Goal: Task Accomplishment & Management: Use online tool/utility

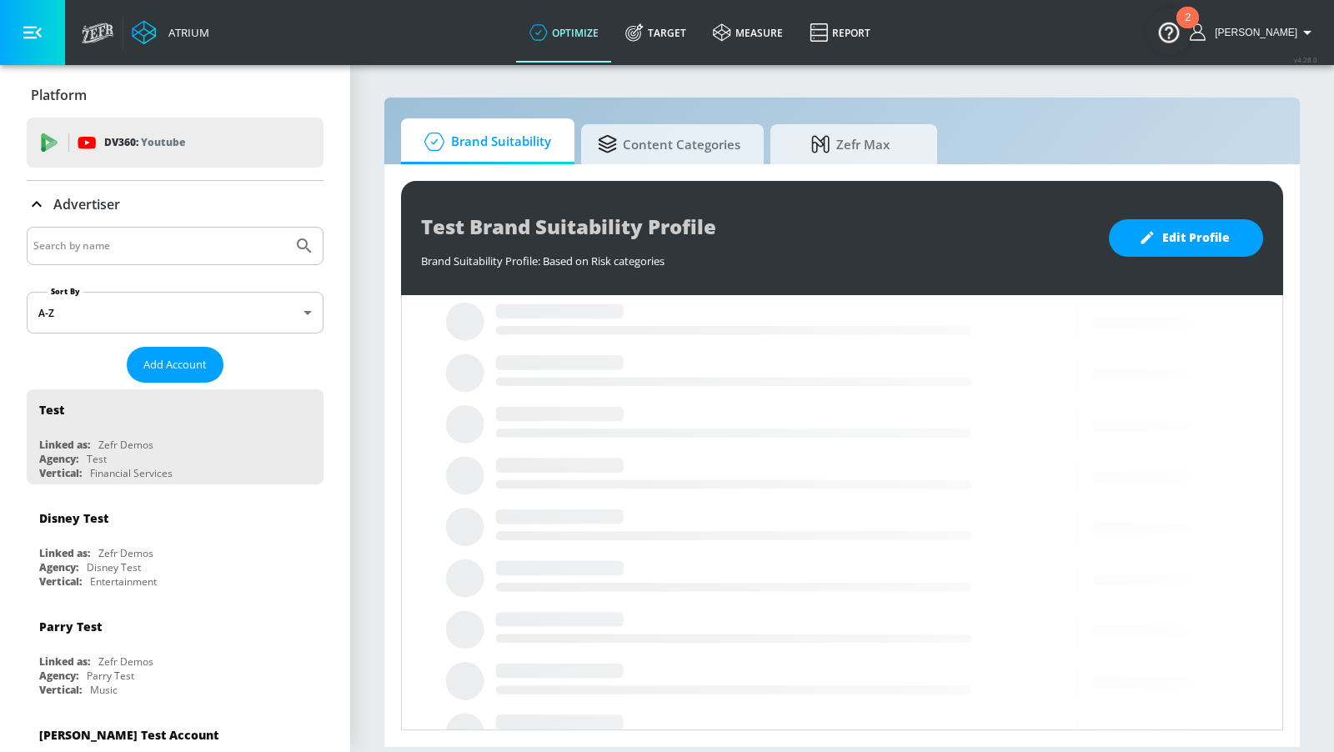
click at [196, 260] on div at bounding box center [175, 246] width 297 height 38
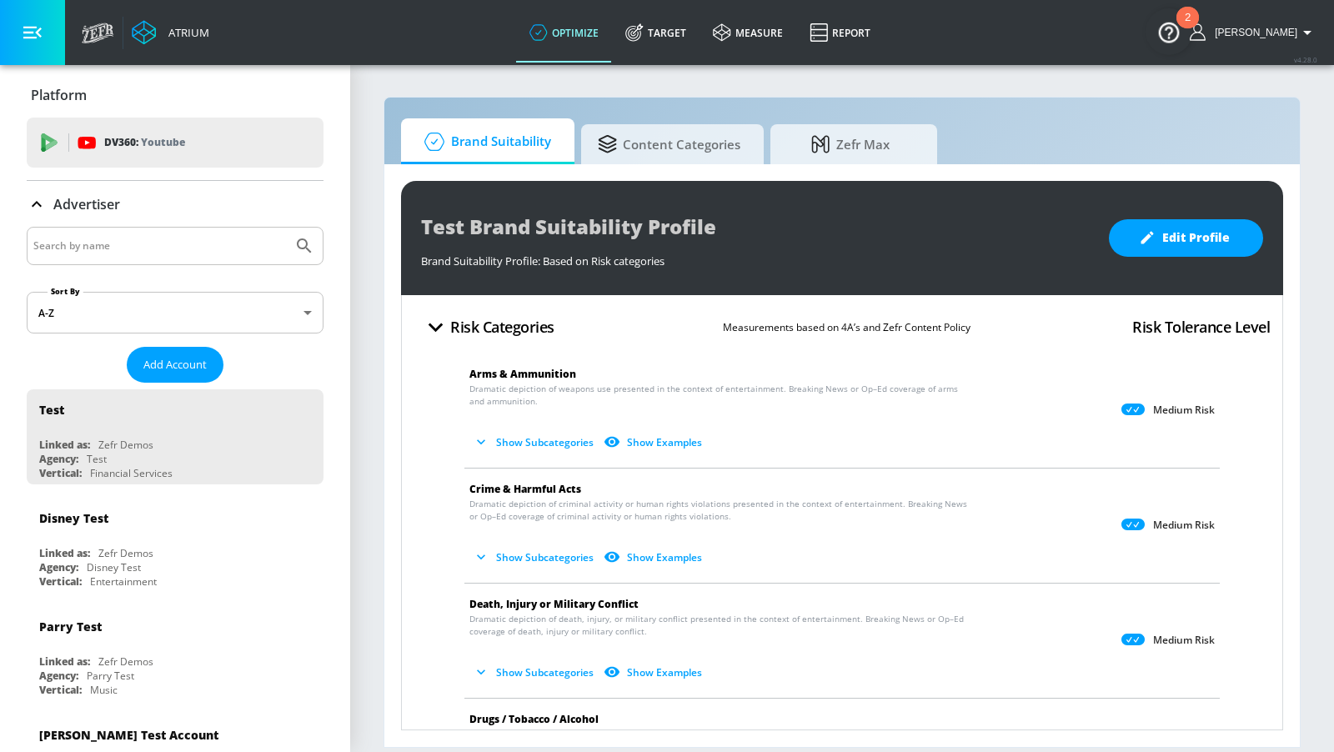
click at [183, 249] on input "Search by name" at bounding box center [159, 246] width 253 height 22
click at [286, 228] on button "Submit Search" at bounding box center [304, 246] width 37 height 37
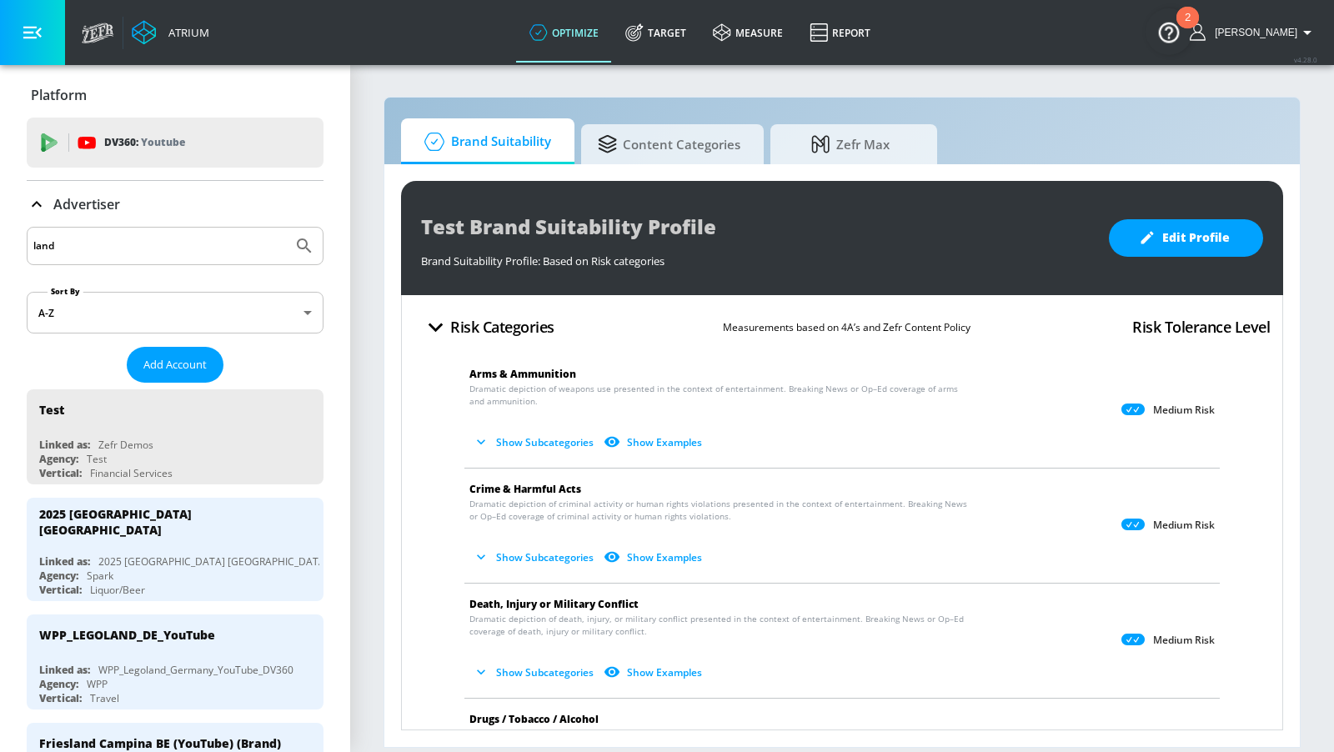
click at [158, 250] on input "land" at bounding box center [159, 246] width 253 height 22
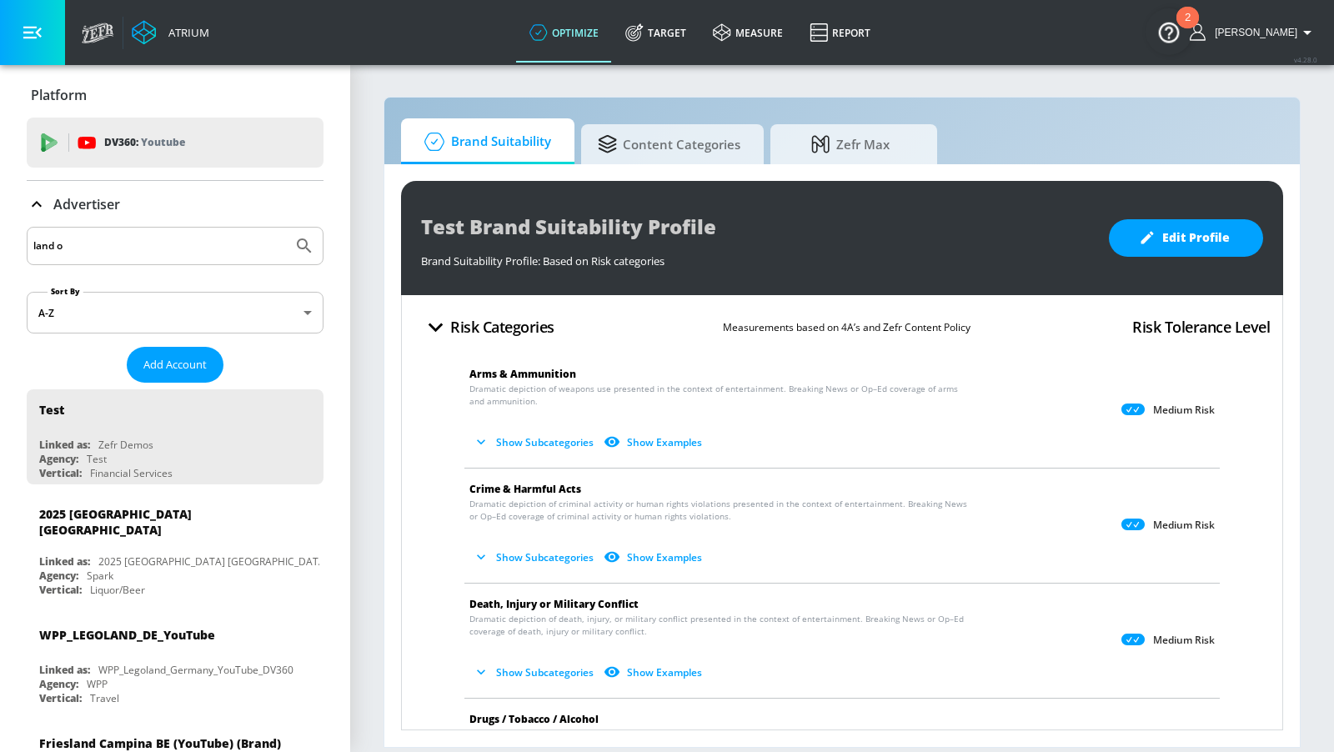
type input "land o"
click at [286, 228] on button "Submit Search" at bounding box center [304, 246] width 37 height 37
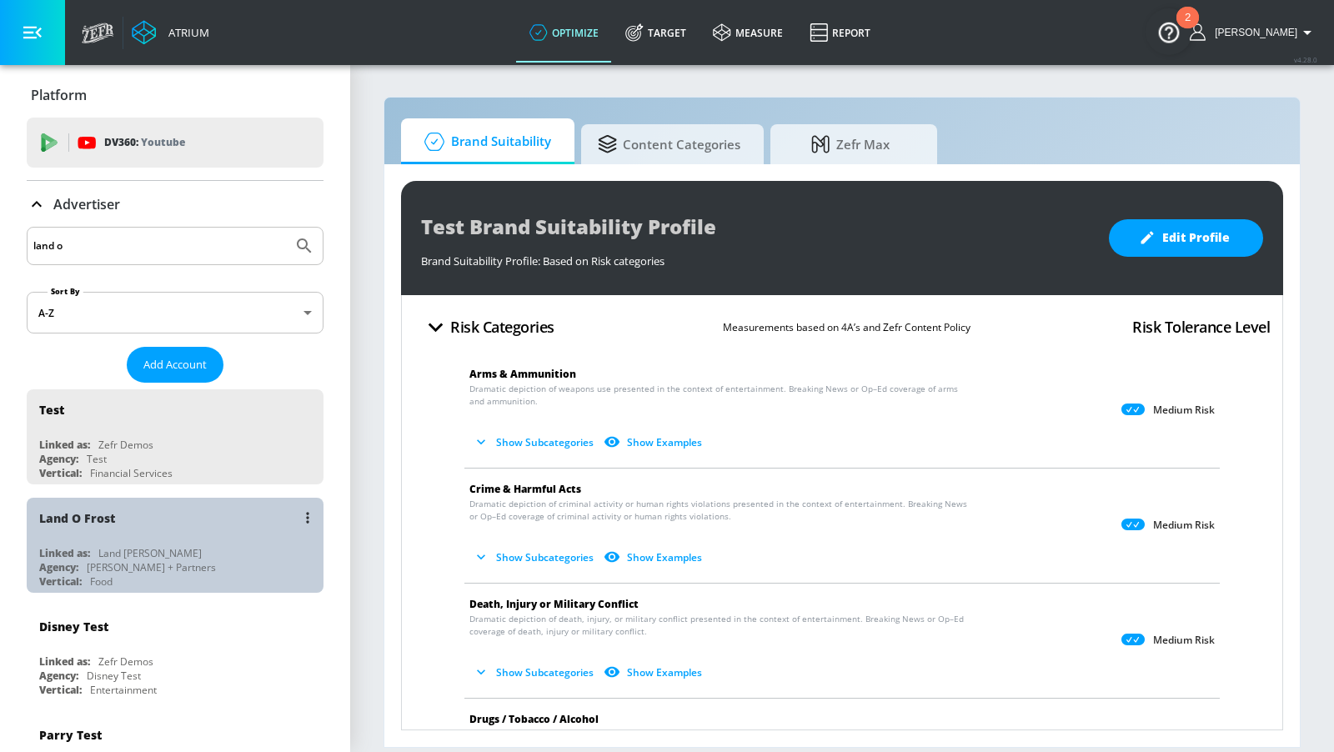
click at [181, 521] on div "Land O Frost" at bounding box center [179, 518] width 280 height 40
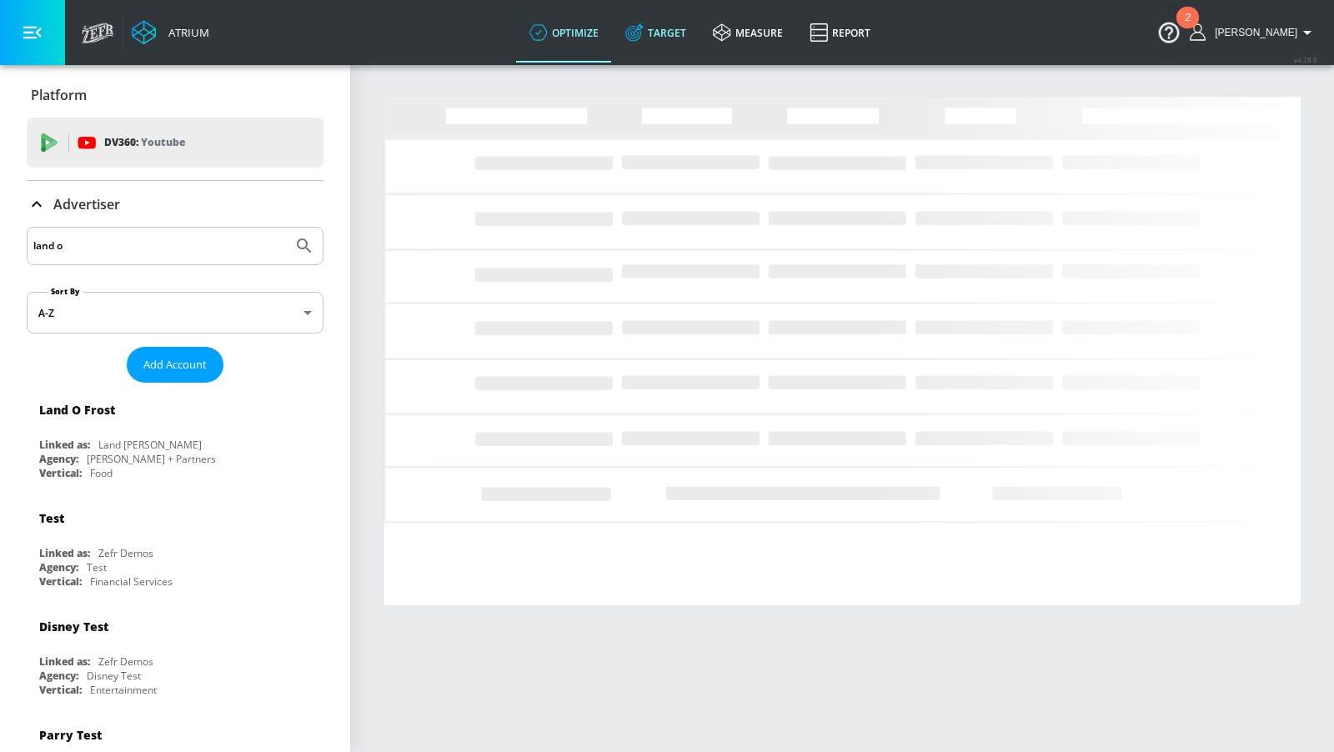
click at [644, 39] on icon at bounding box center [634, 32] width 18 height 18
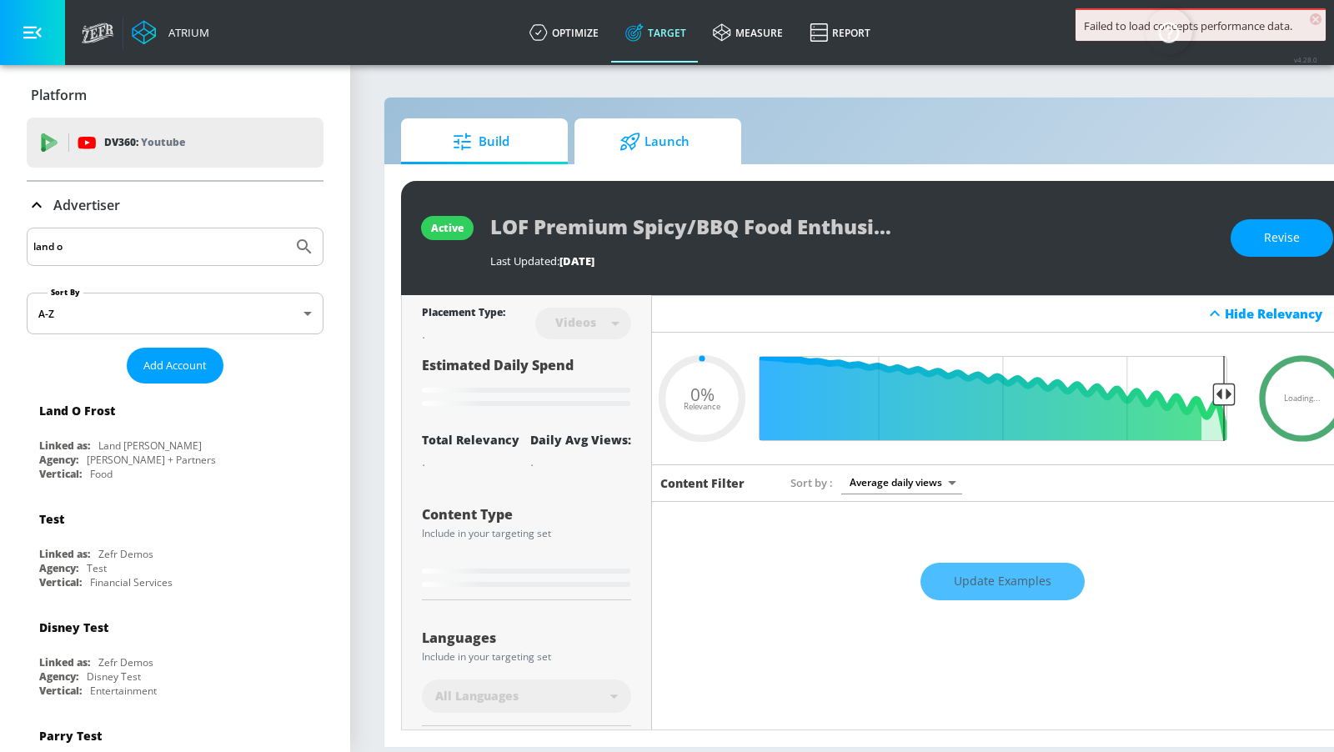
type input "0.05"
click at [697, 136] on span "Launch" at bounding box center [654, 142] width 127 height 40
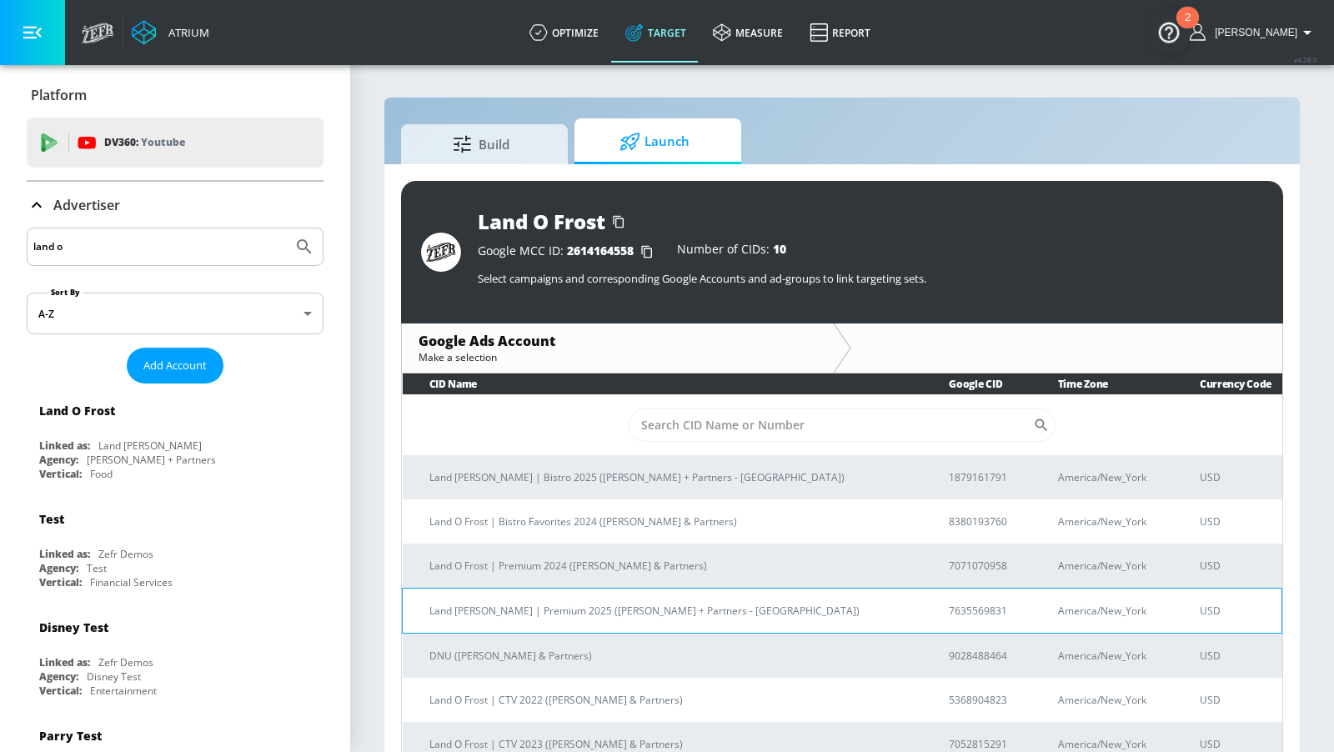
click at [639, 607] on p "Land [PERSON_NAME] | Premium 2025 ([PERSON_NAME] + Partners - [GEOGRAPHIC_DATA])" at bounding box center [668, 611] width 479 height 18
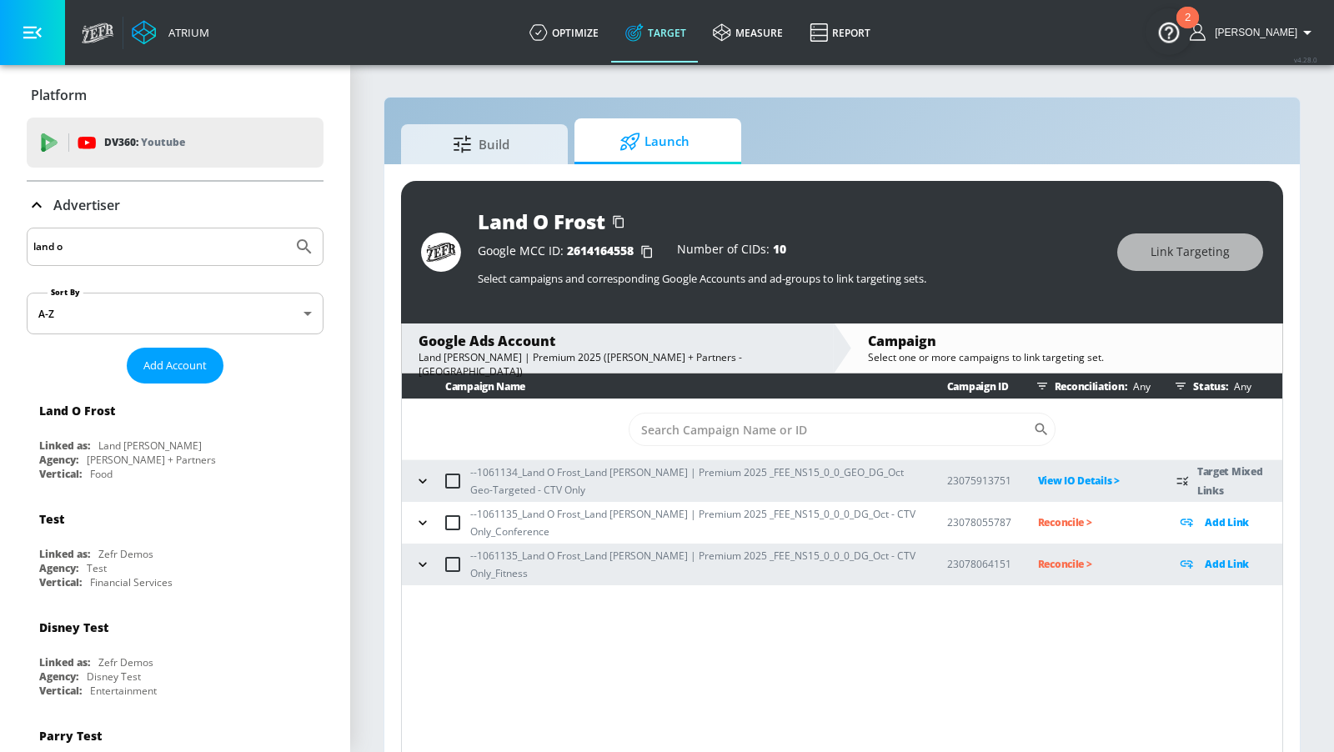
scroll to position [23, 0]
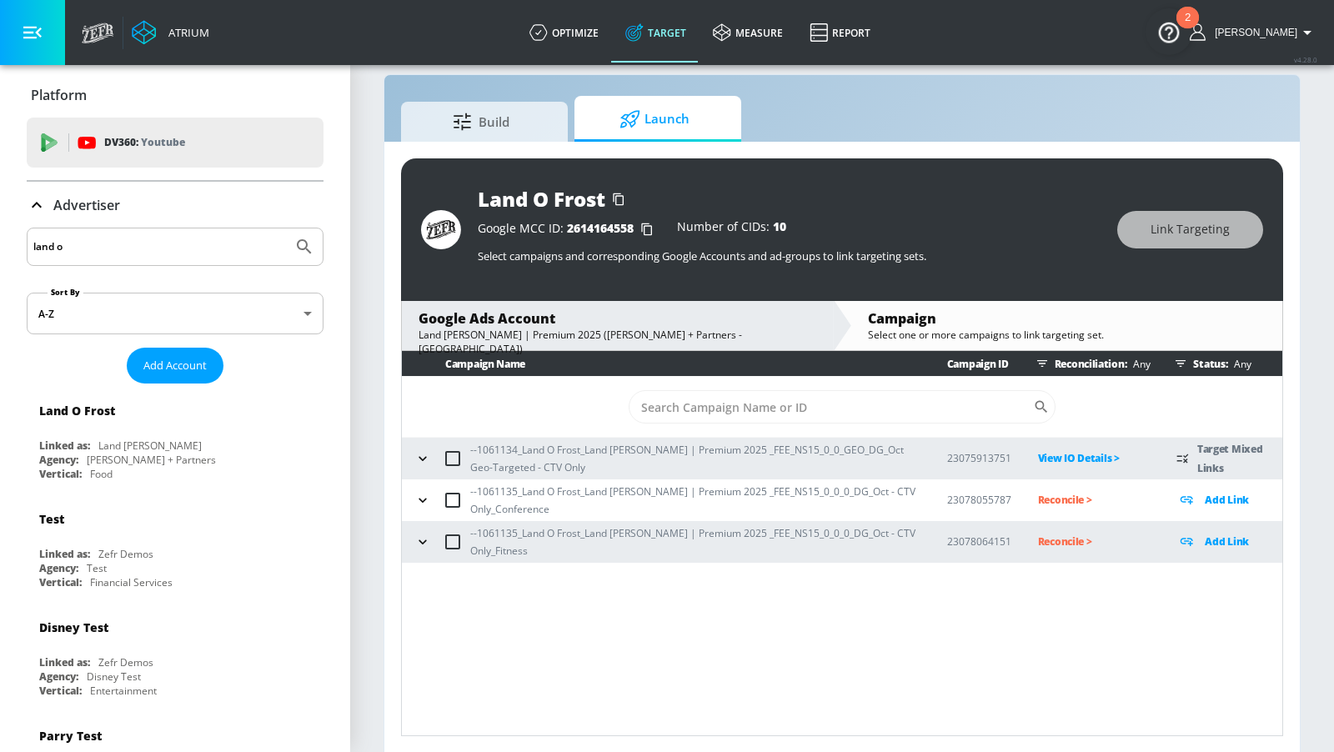
click at [426, 488] on button "button" at bounding box center [422, 500] width 25 height 25
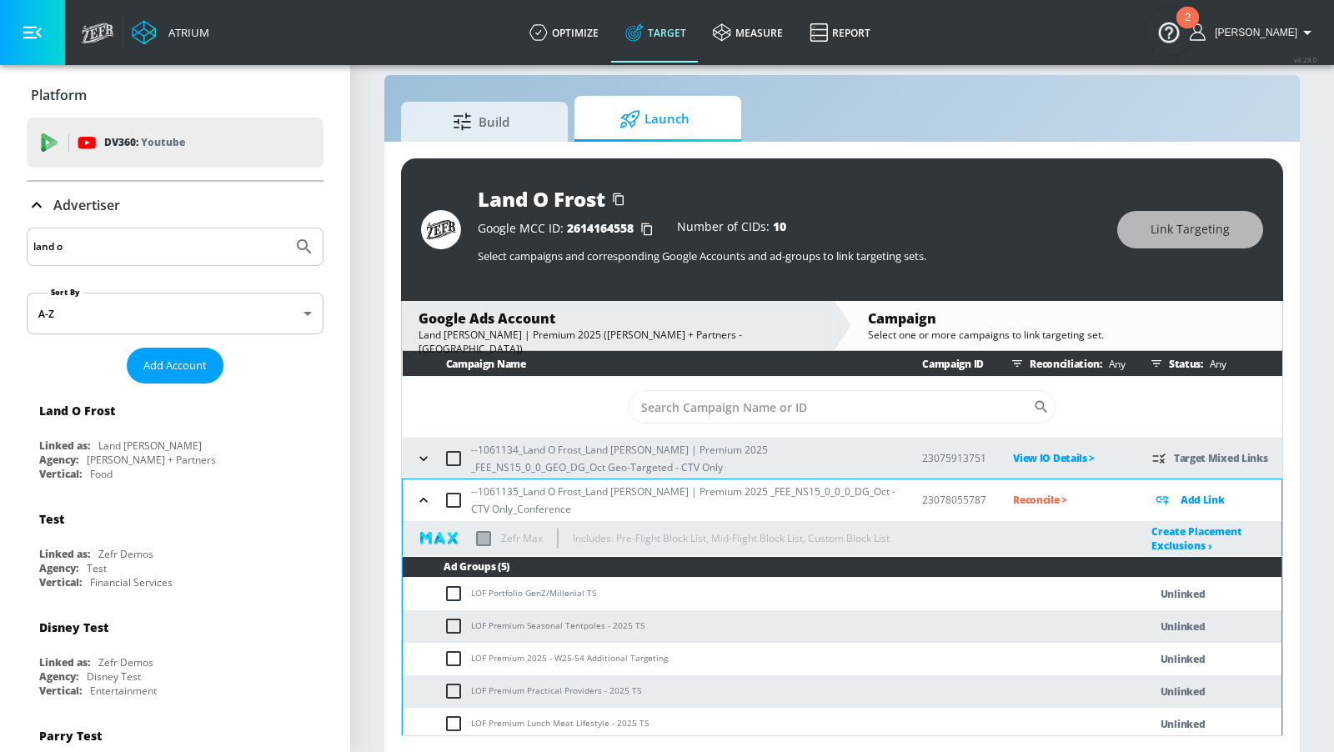
scroll to position [45, 0]
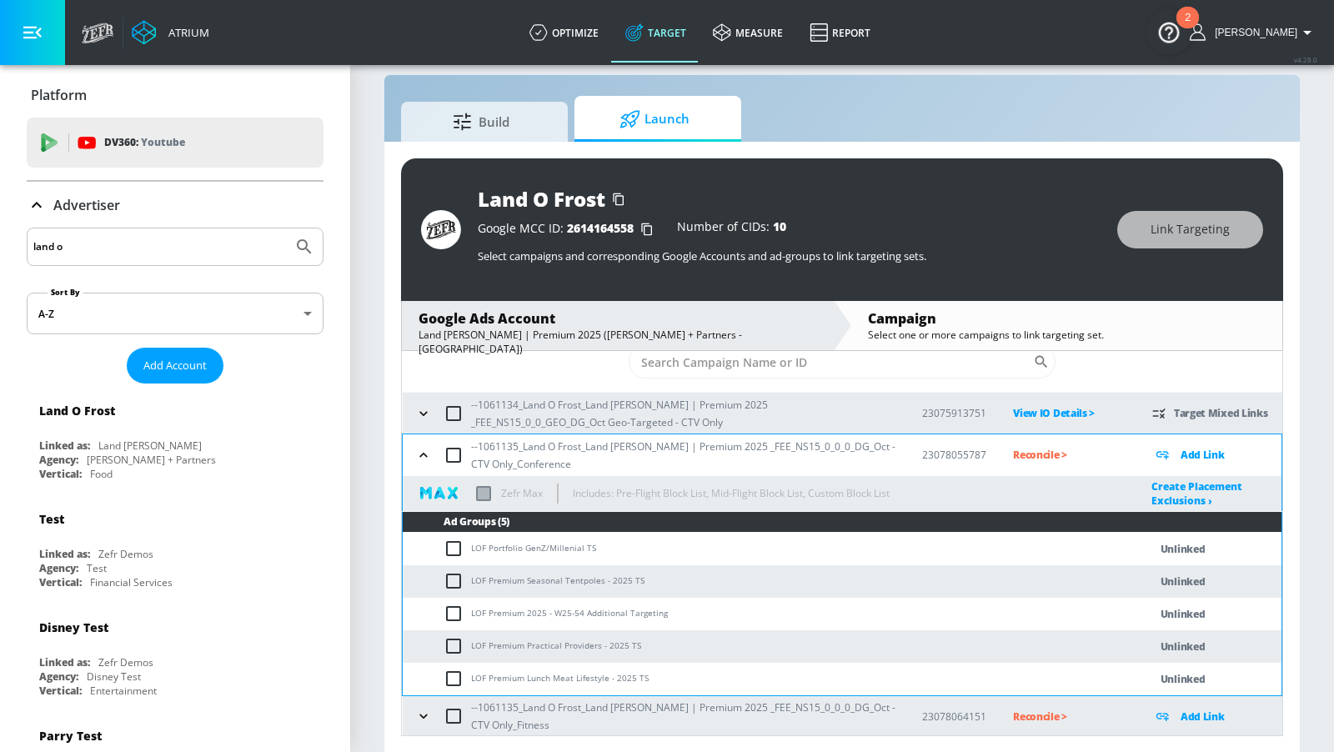
click at [424, 648] on icon "button" at bounding box center [423, 716] width 17 height 17
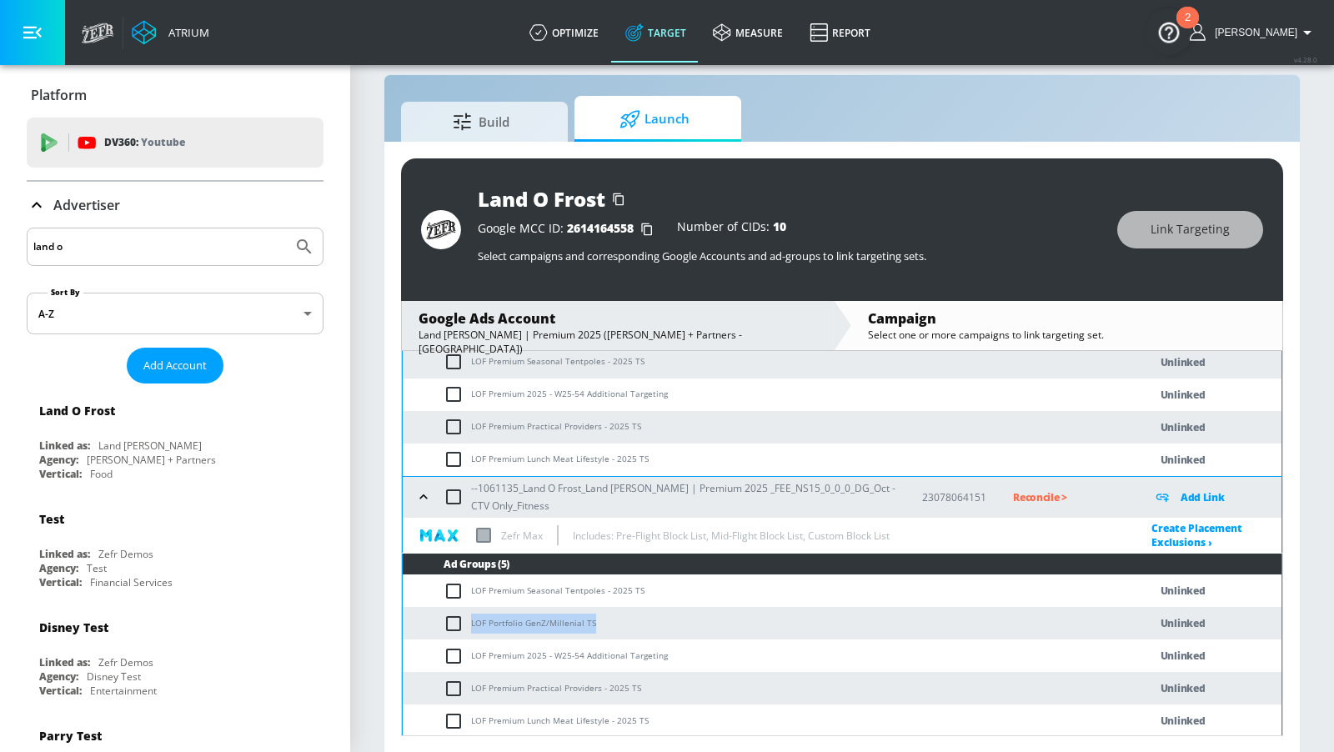
drag, startPoint x: 607, startPoint y: 624, endPoint x: 466, endPoint y: 619, distance: 141.0
click at [466, 619] on td "LOF Portfolio GenZ/Millenial TS" at bounding box center [759, 623] width 712 height 33
copy td "LOF Portfolio GenZ/Millenial TS"
click at [460, 618] on input "checkbox" at bounding box center [457, 623] width 28 height 20
checkbox input "true"
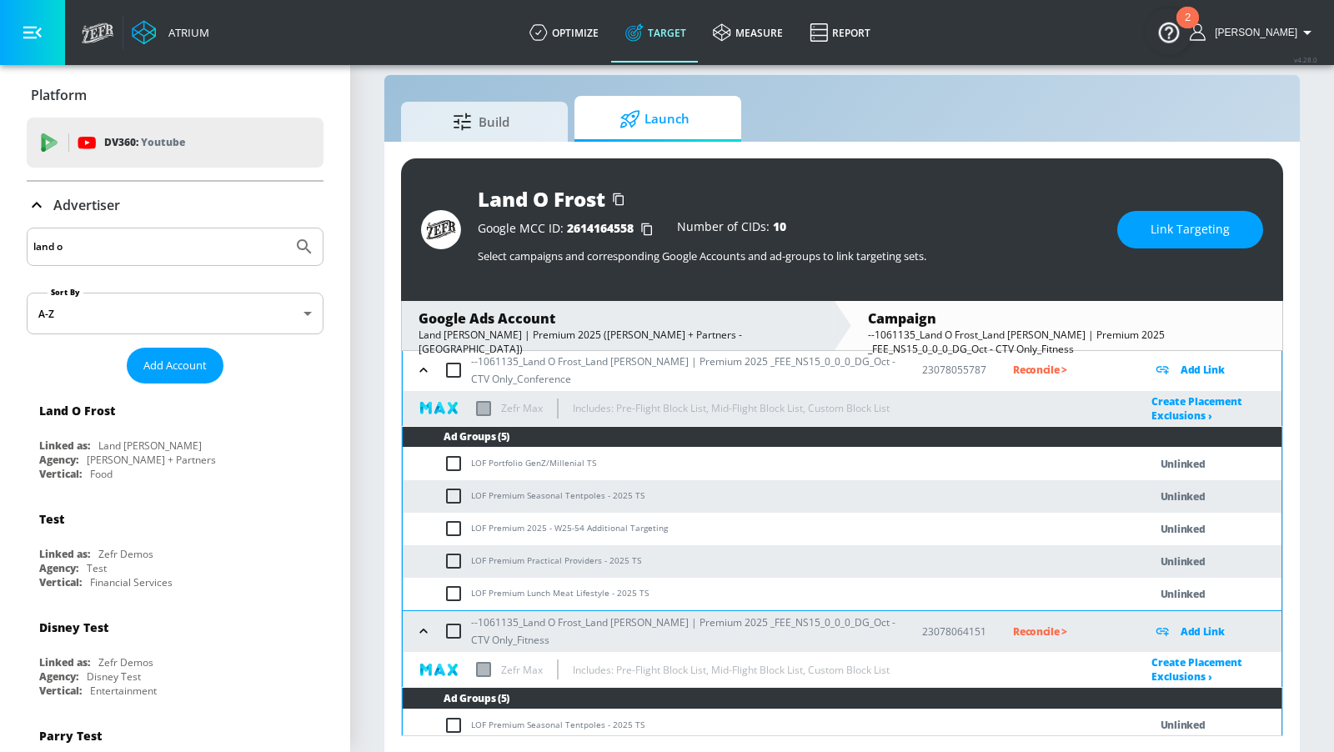
scroll to position [20, 0]
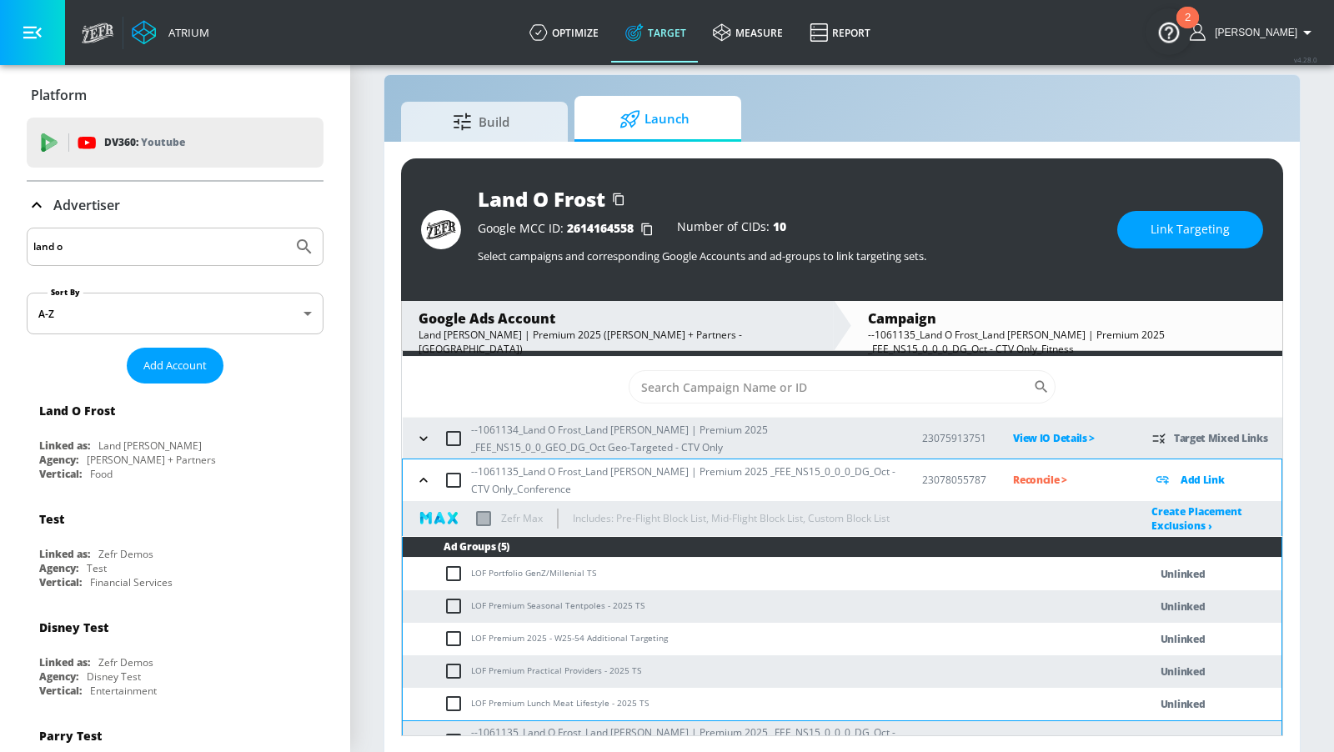
click at [451, 574] on input "checkbox" at bounding box center [457, 573] width 28 height 20
checkbox input "true"
click at [1141, 233] on button "Link Targeting" at bounding box center [1190, 230] width 146 height 38
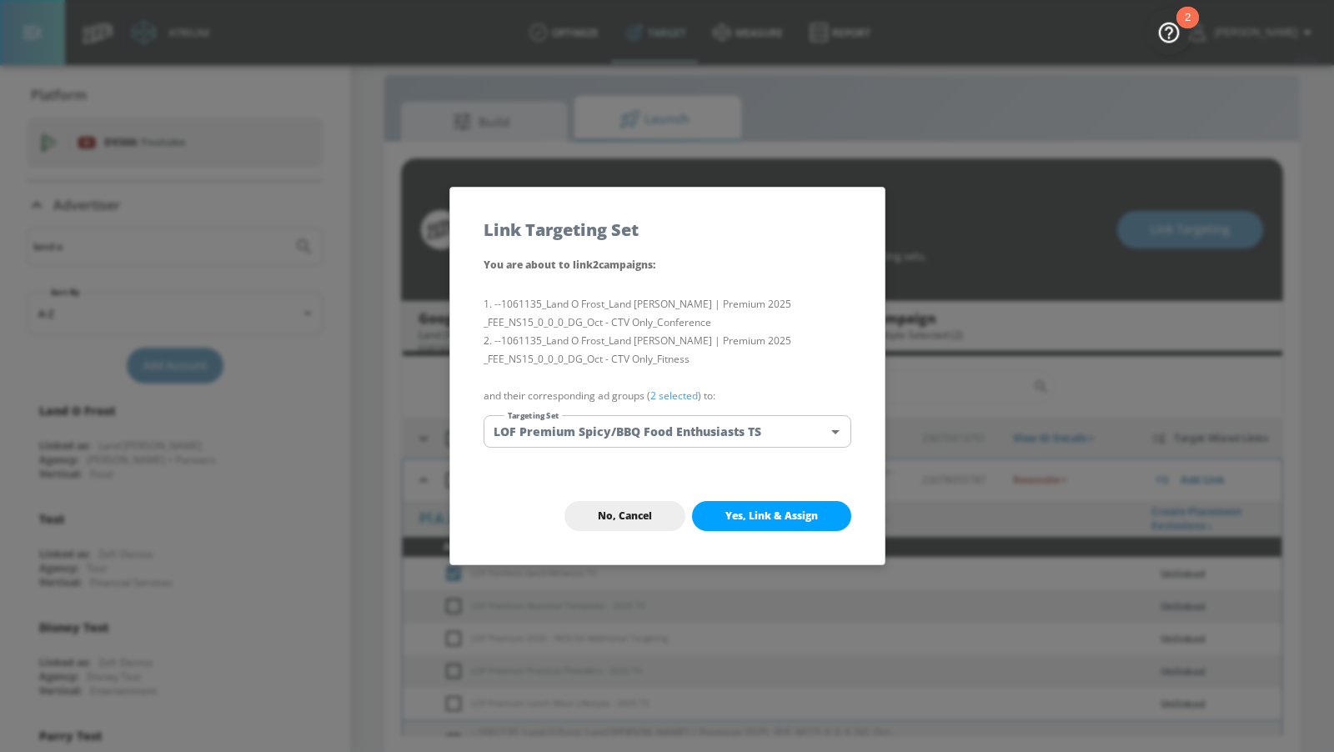
click at [766, 434] on body "Atrium optimize Target measure Report optimize Target measure Report v 4.28.0 […" at bounding box center [667, 365] width 1334 height 776
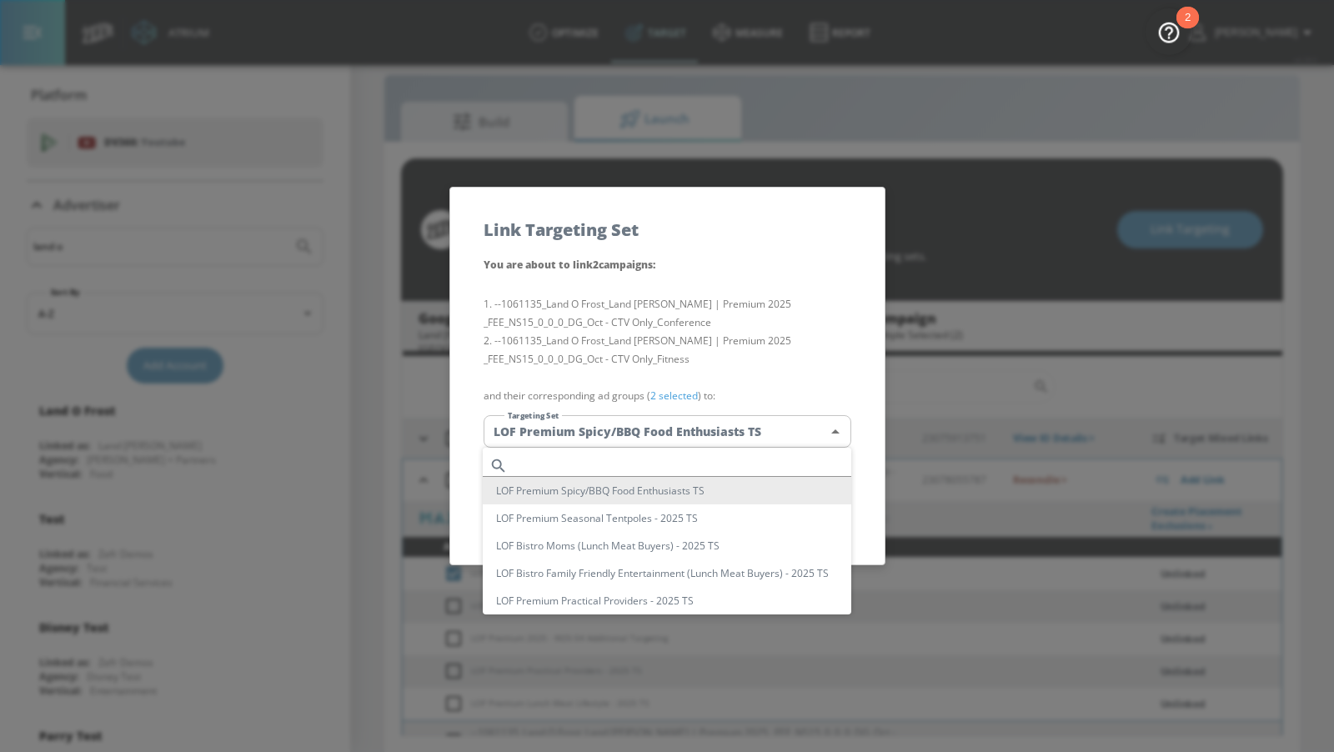
click at [722, 459] on input "text" at bounding box center [682, 465] width 337 height 23
paste input "LOF Portfolio GenZ/Millenial TS"
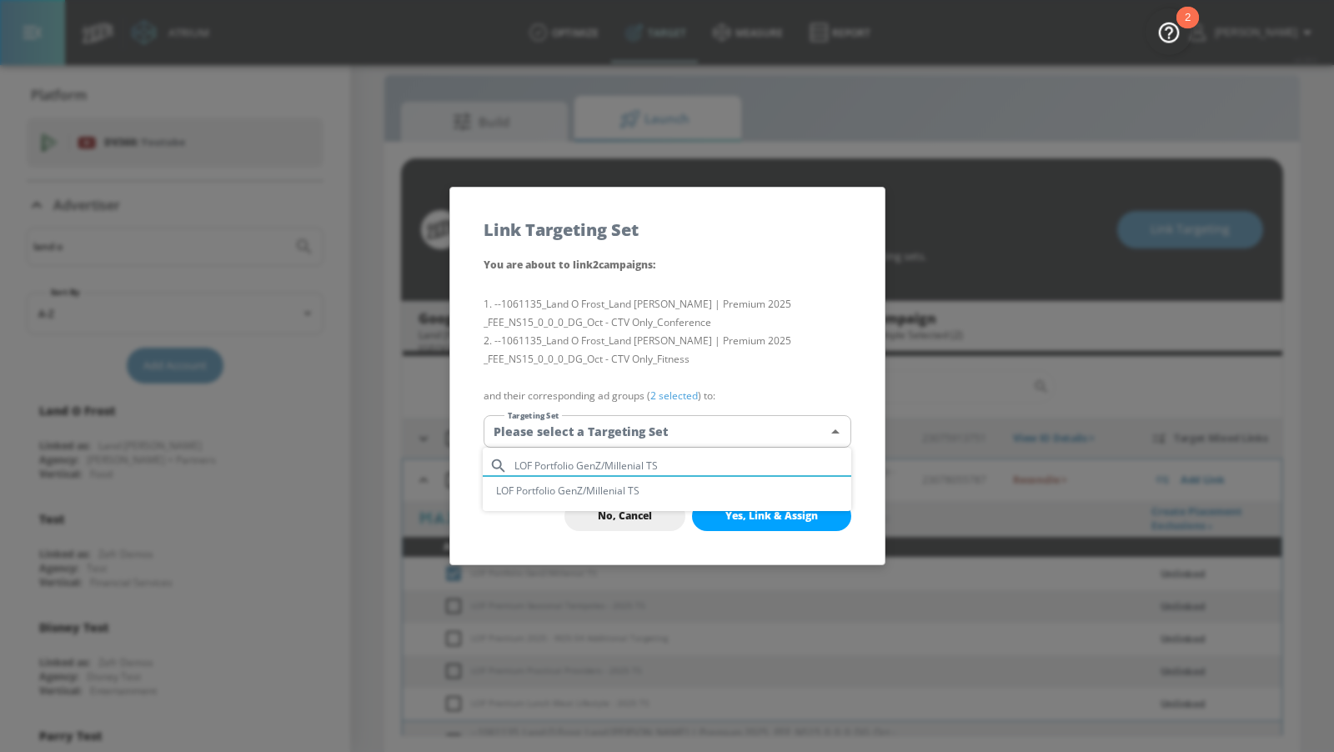
type input "LOF Portfolio GenZ/Millenial TS"
click at [708, 495] on li "LOF Portfolio GenZ/Millenial TS" at bounding box center [667, 491] width 368 height 28
type input "eaa40b0b-df14-4e66-8f62-6ef5420403e8"
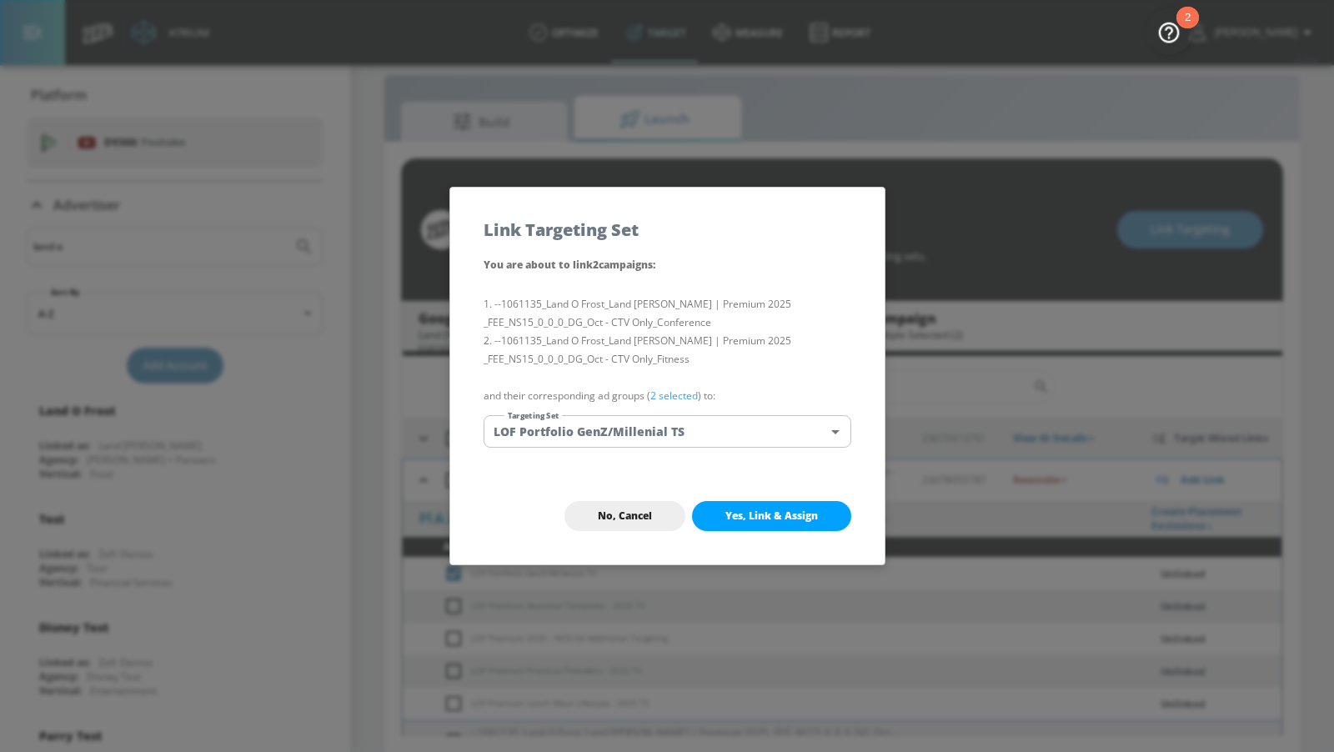
click at [743, 523] on button "Yes, Link & Assign" at bounding box center [771, 516] width 159 height 30
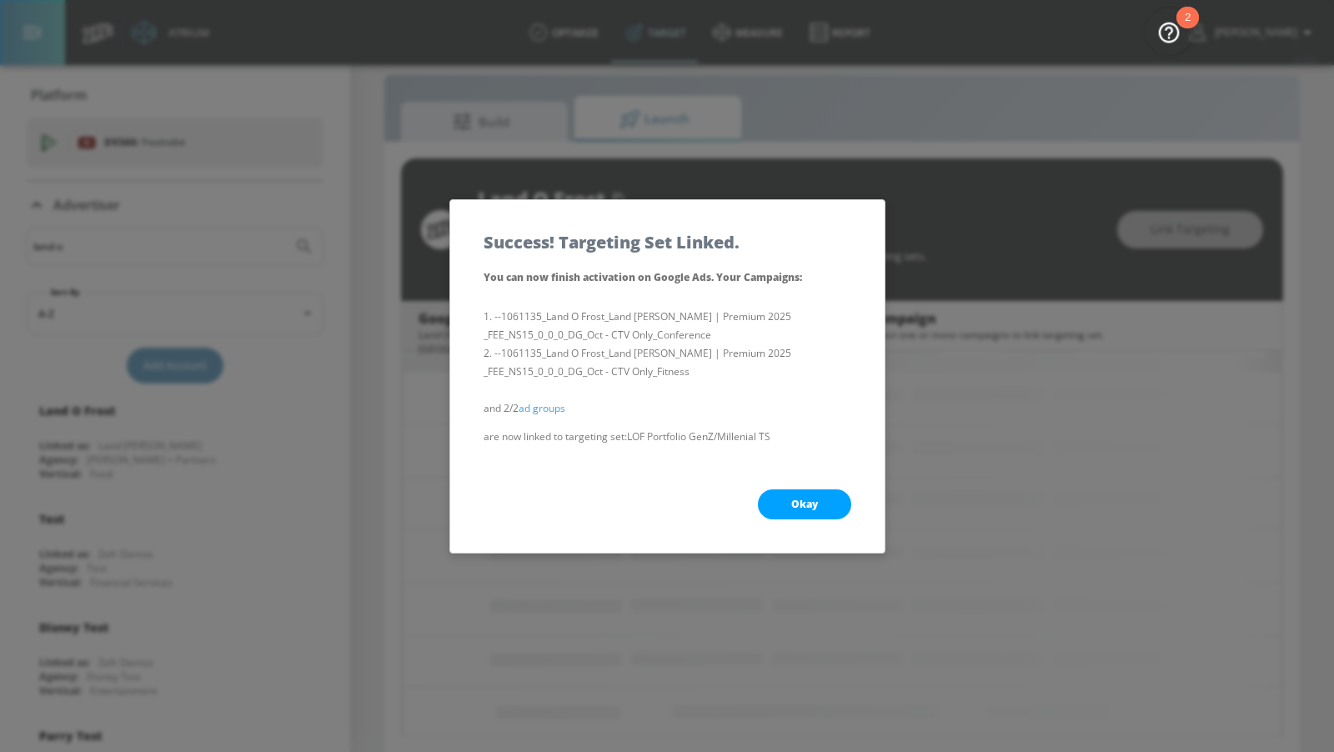
click at [774, 503] on button "Okay" at bounding box center [804, 504] width 93 height 30
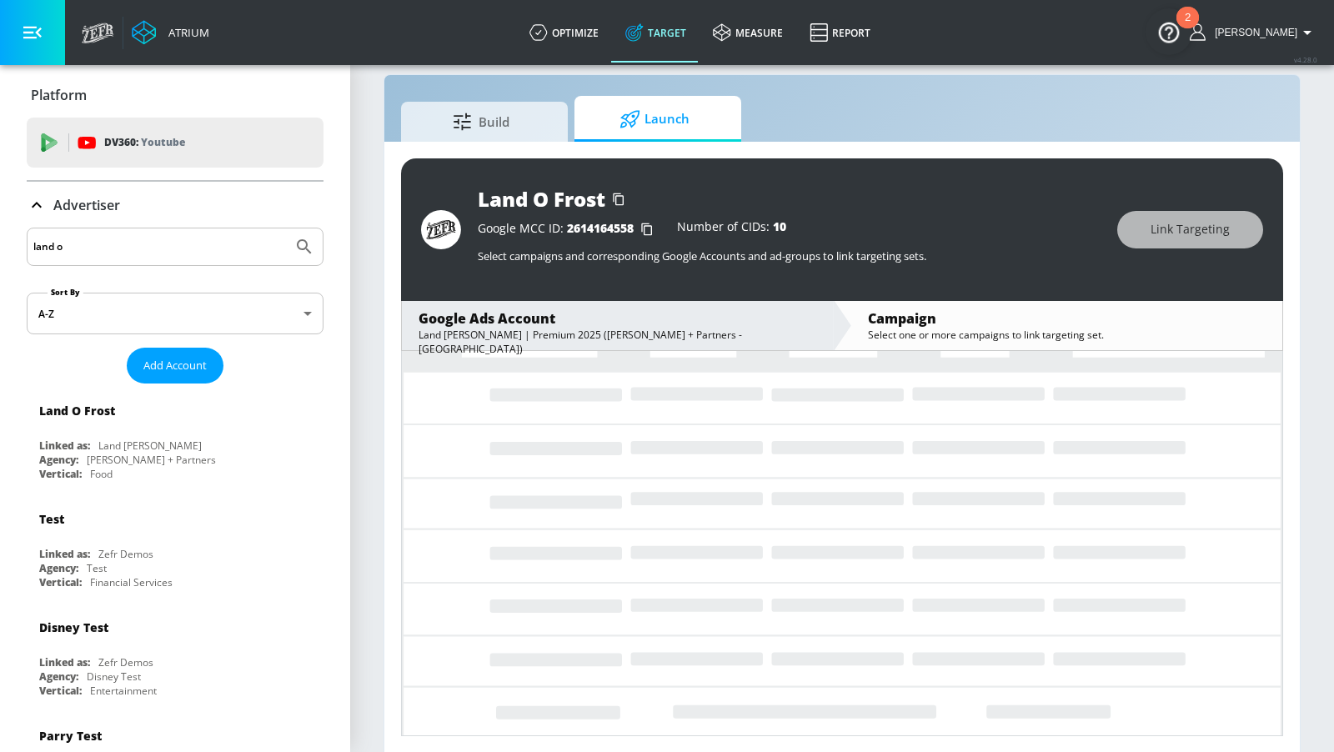
scroll to position [0, 0]
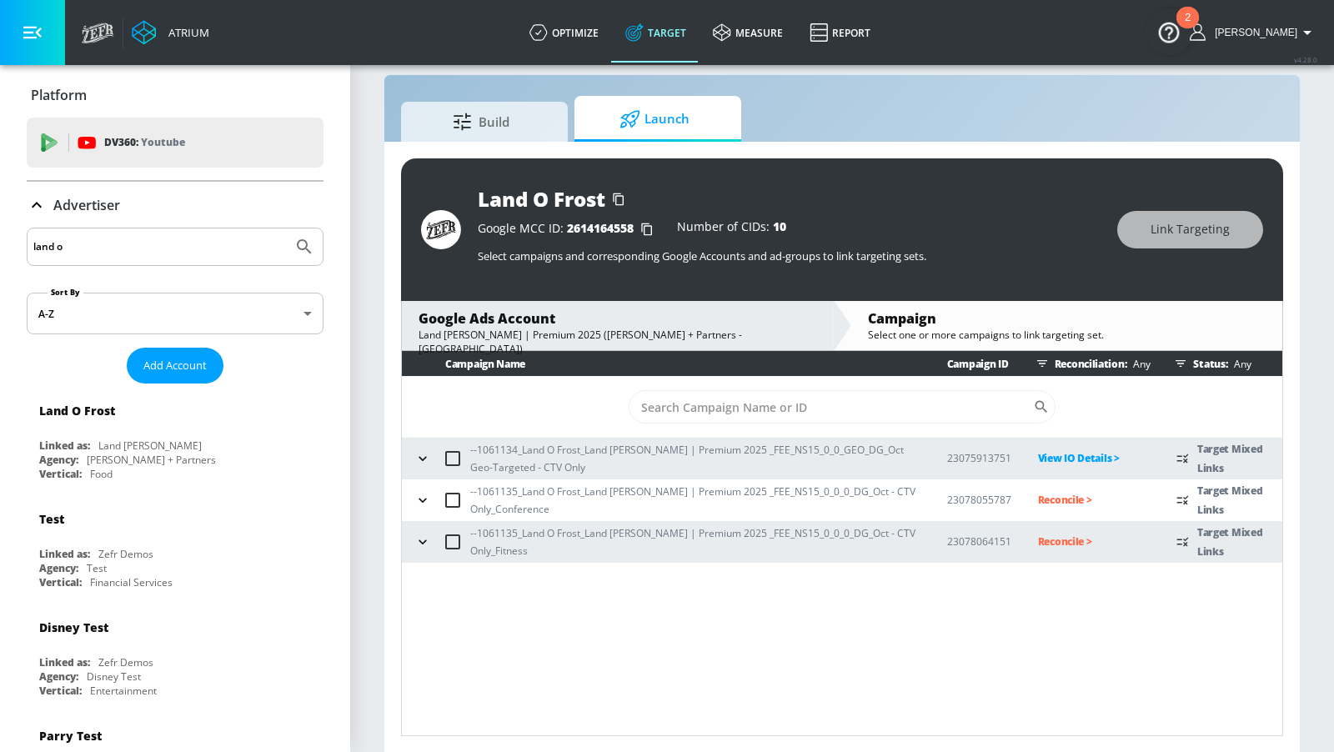
click at [422, 493] on icon "button" at bounding box center [422, 500] width 17 height 17
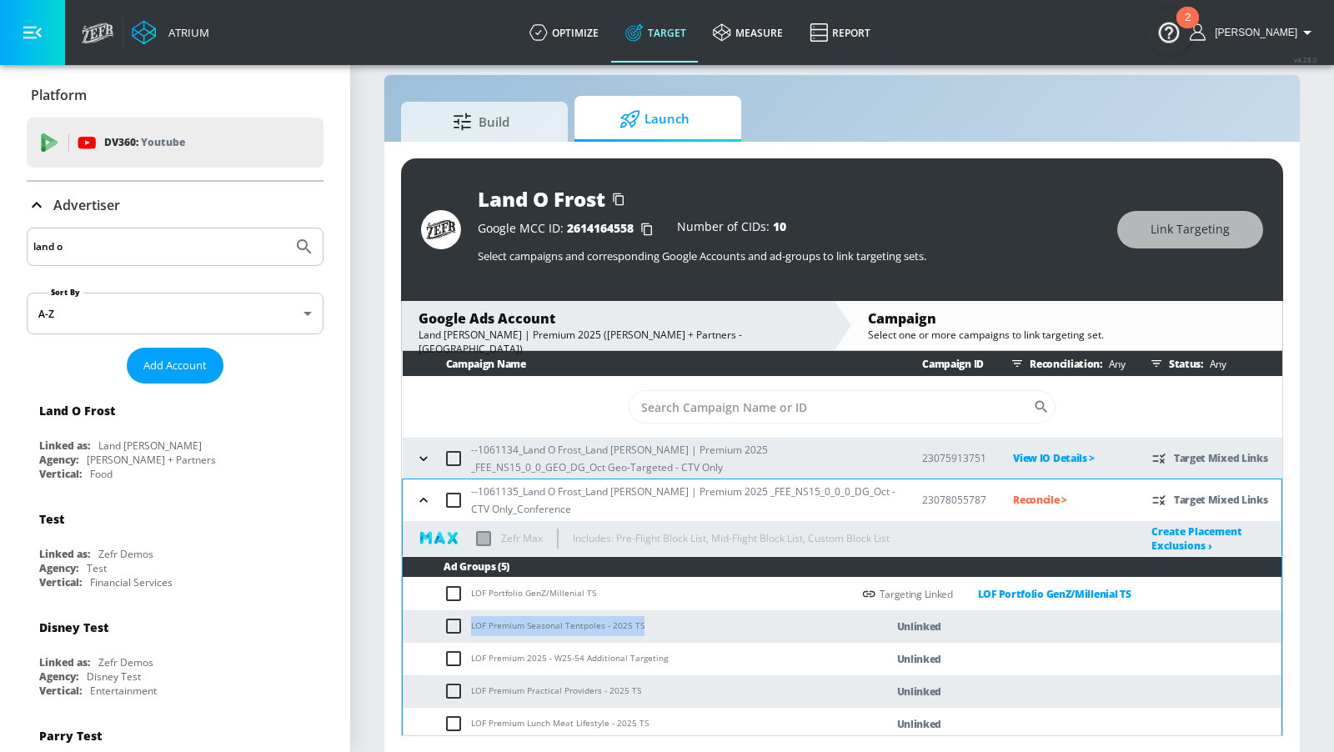
drag, startPoint x: 647, startPoint y: 630, endPoint x: 466, endPoint y: 609, distance: 182.1
click at [466, 610] on td "LOF Premium Seasonal Tentpoles - 2025 TS" at bounding box center [627, 626] width 448 height 33
copy td "LOF Premium Seasonal Tentpoles - 2025 TS"
click at [455, 622] on input "checkbox" at bounding box center [457, 626] width 28 height 20
checkbox input "true"
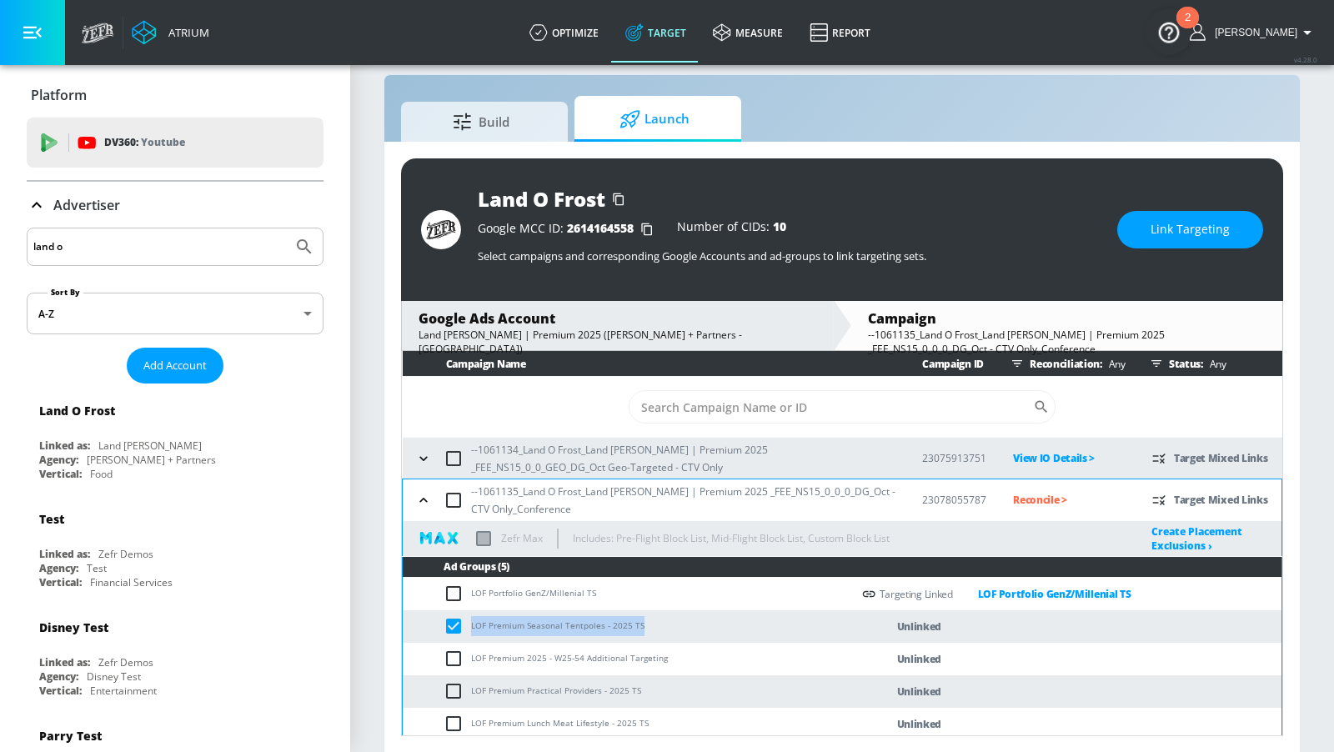
scroll to position [45, 0]
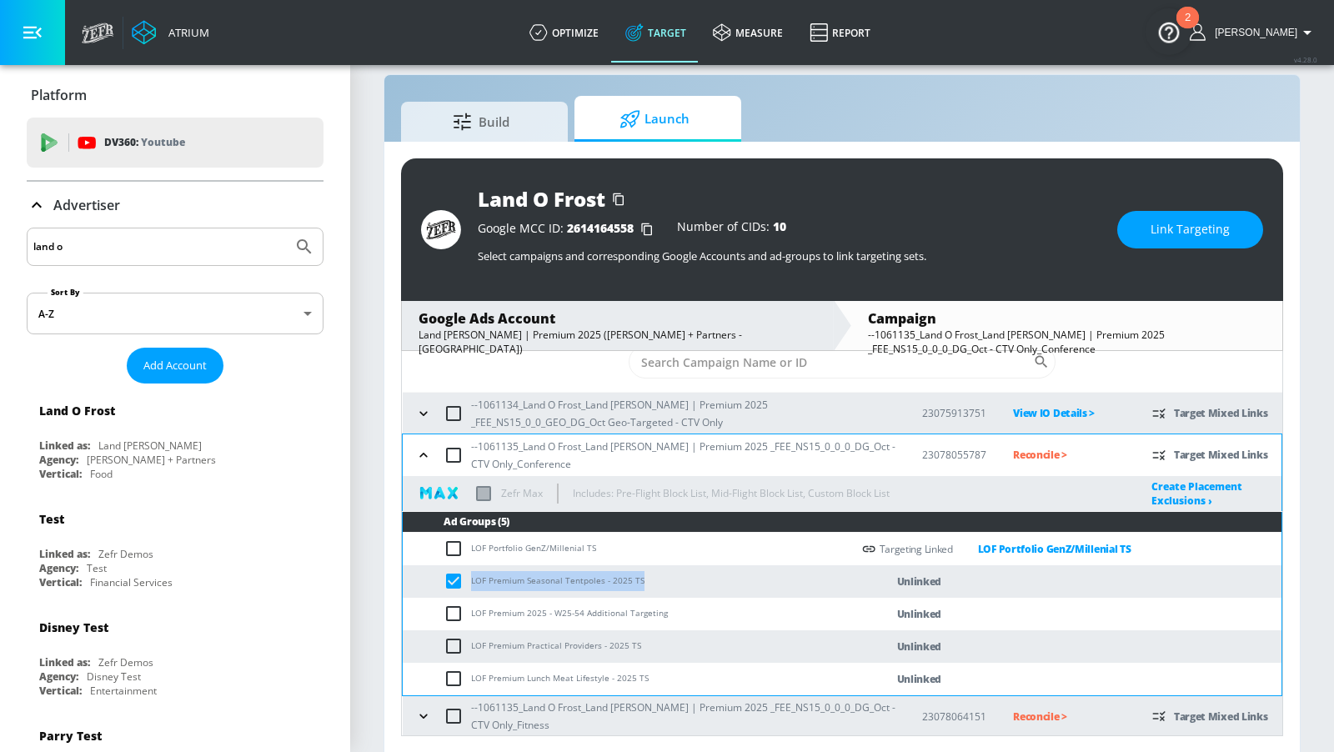
click at [421, 648] on icon "button" at bounding box center [423, 716] width 17 height 17
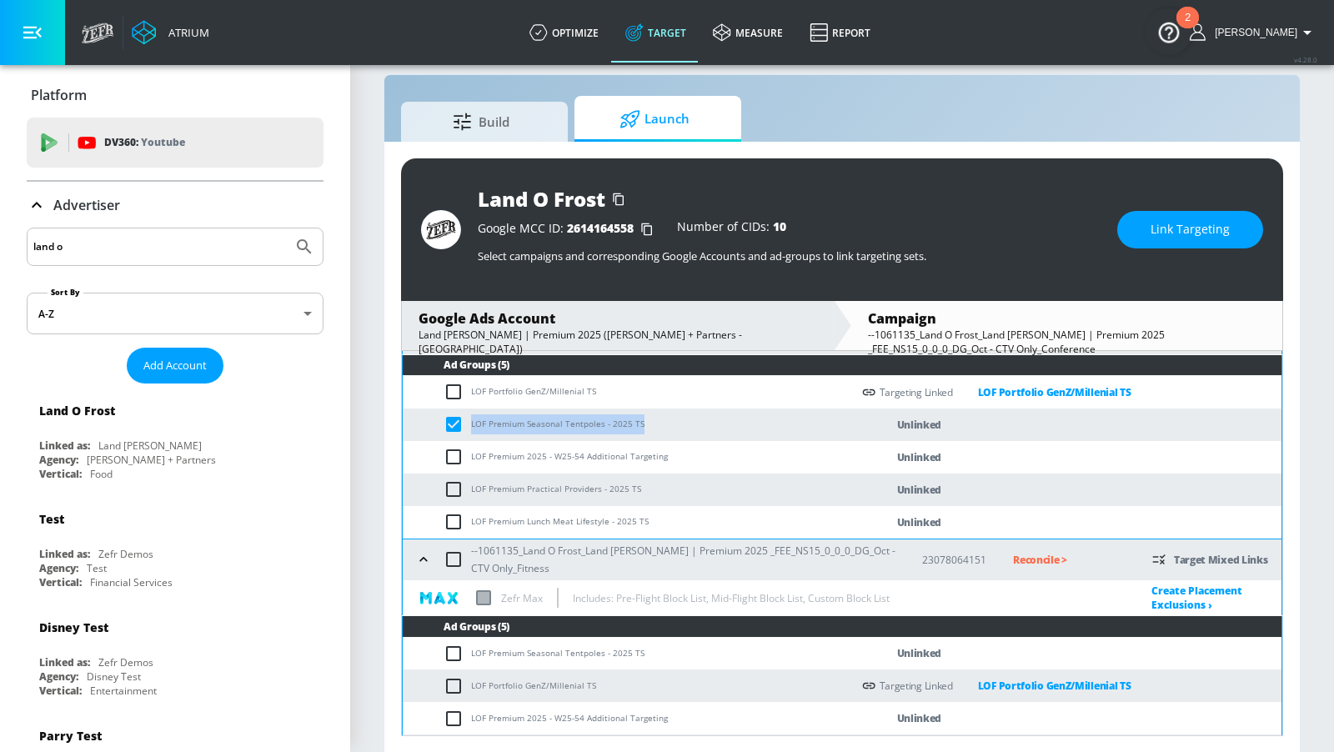
scroll to position [264, 0]
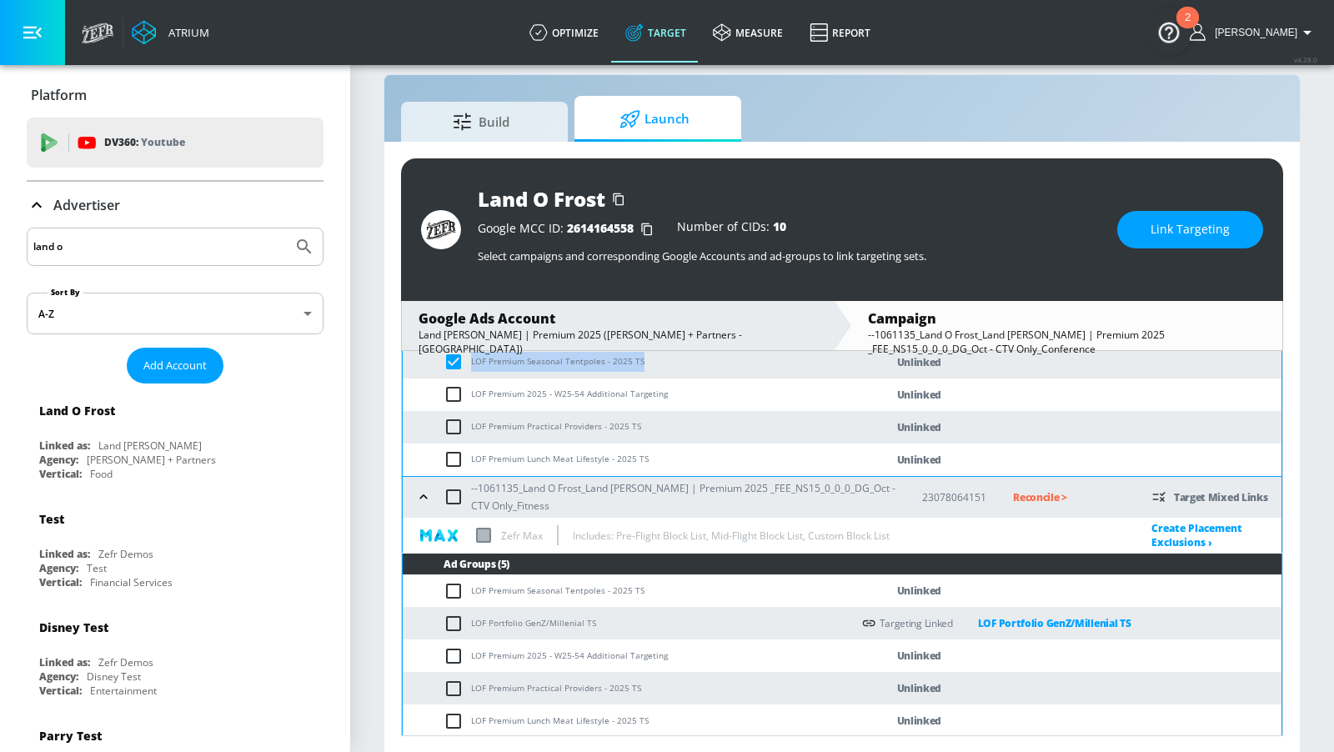
click at [446, 590] on input "checkbox" at bounding box center [457, 591] width 28 height 20
checkbox input "true"
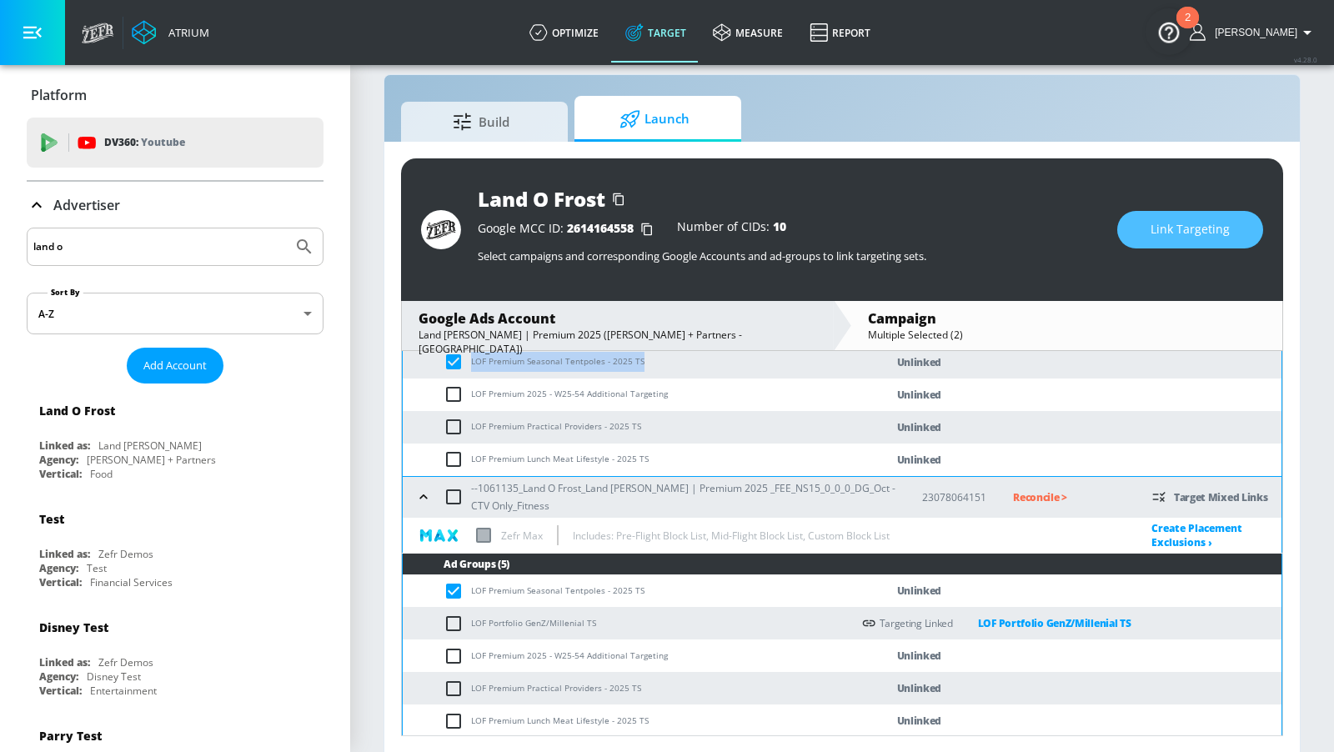
click at [1174, 221] on span "Link Targeting" at bounding box center [1189, 229] width 79 height 21
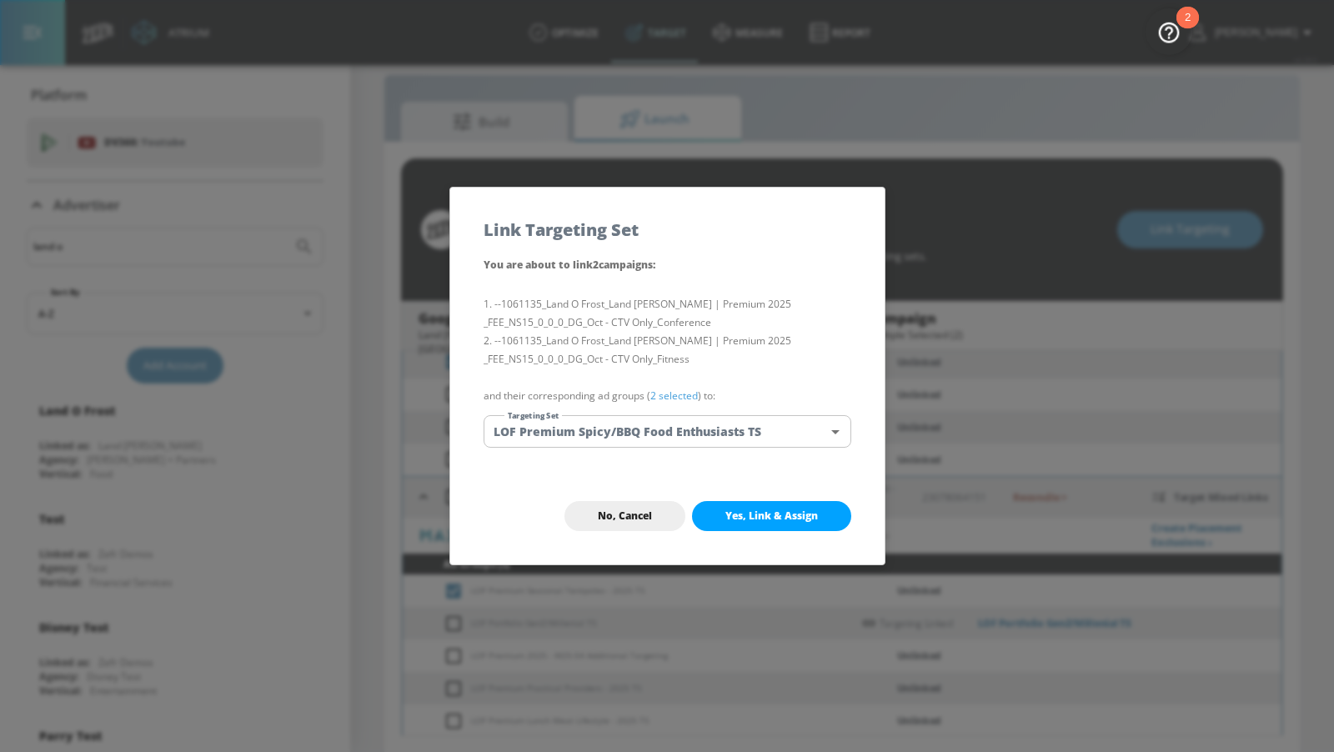
click at [789, 436] on body "Atrium optimize Target measure Report optimize Target measure Report v 4.28.0 […" at bounding box center [667, 365] width 1334 height 776
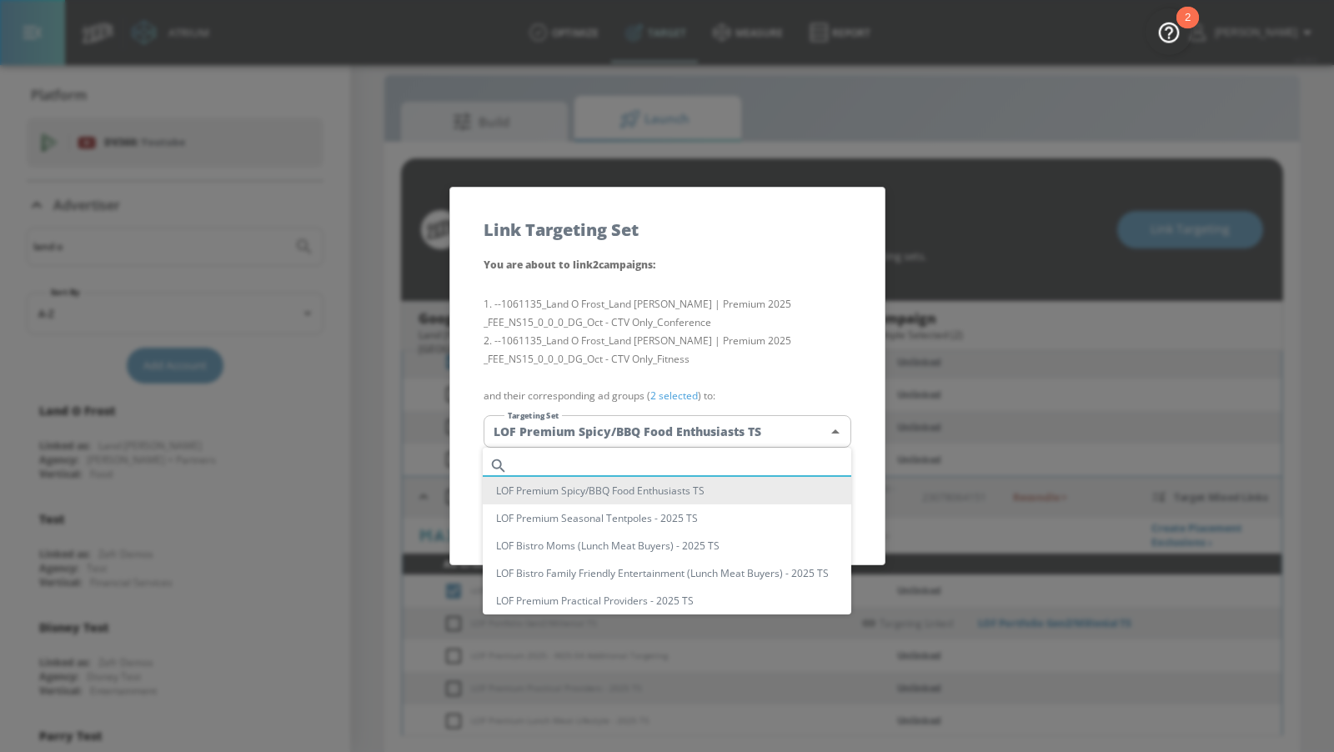
click at [731, 469] on input "text" at bounding box center [682, 465] width 337 height 23
paste input "LOF Premium Seasonal Tentpoles - 2025 TS"
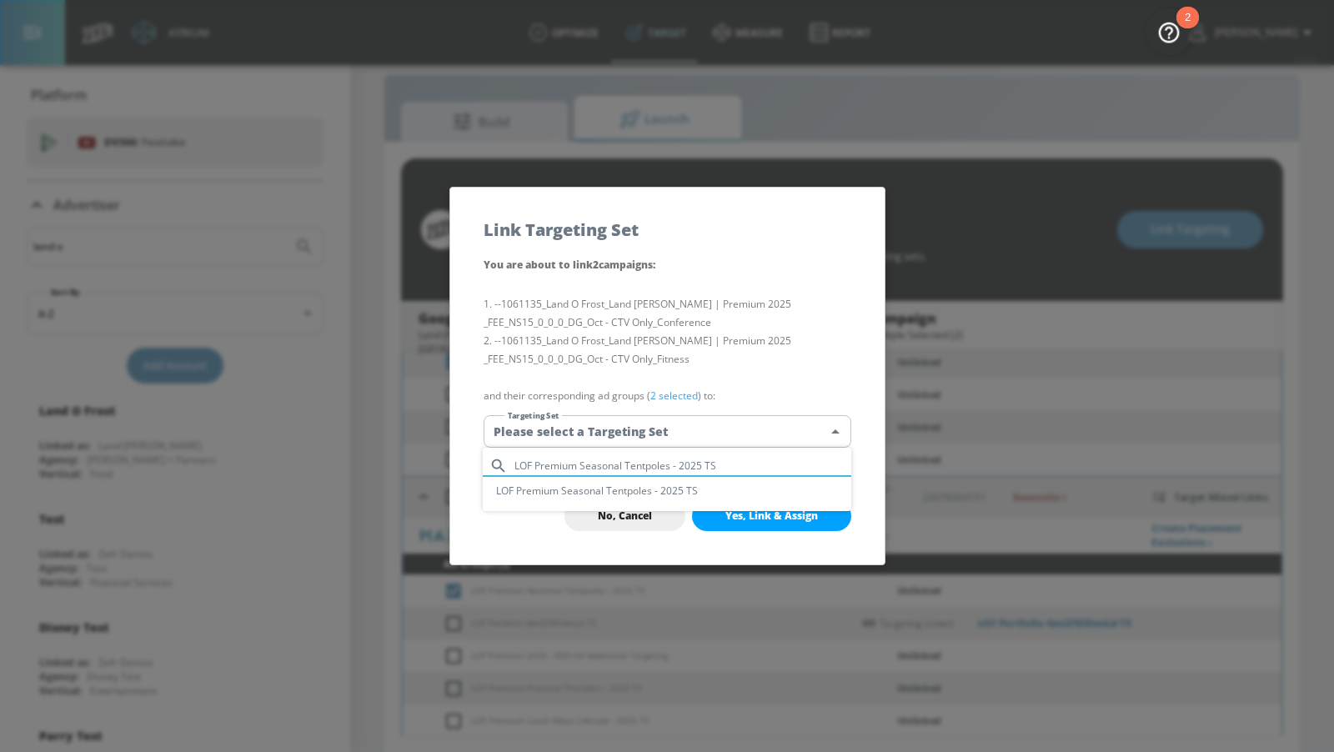
type input "LOF Premium Seasonal Tentpoles - 2025 TS"
click at [741, 508] on ul "LOF Premium Seasonal Tentpoles - 2025 TS LOF Premium Seasonal Tentpoles - 2025 …" at bounding box center [667, 479] width 368 height 63
click at [741, 497] on li "LOF Premium Seasonal Tentpoles - 2025 TS" at bounding box center [667, 491] width 368 height 28
type input "77140fc2-c862-4507-b3f3-863f6b3a5803"
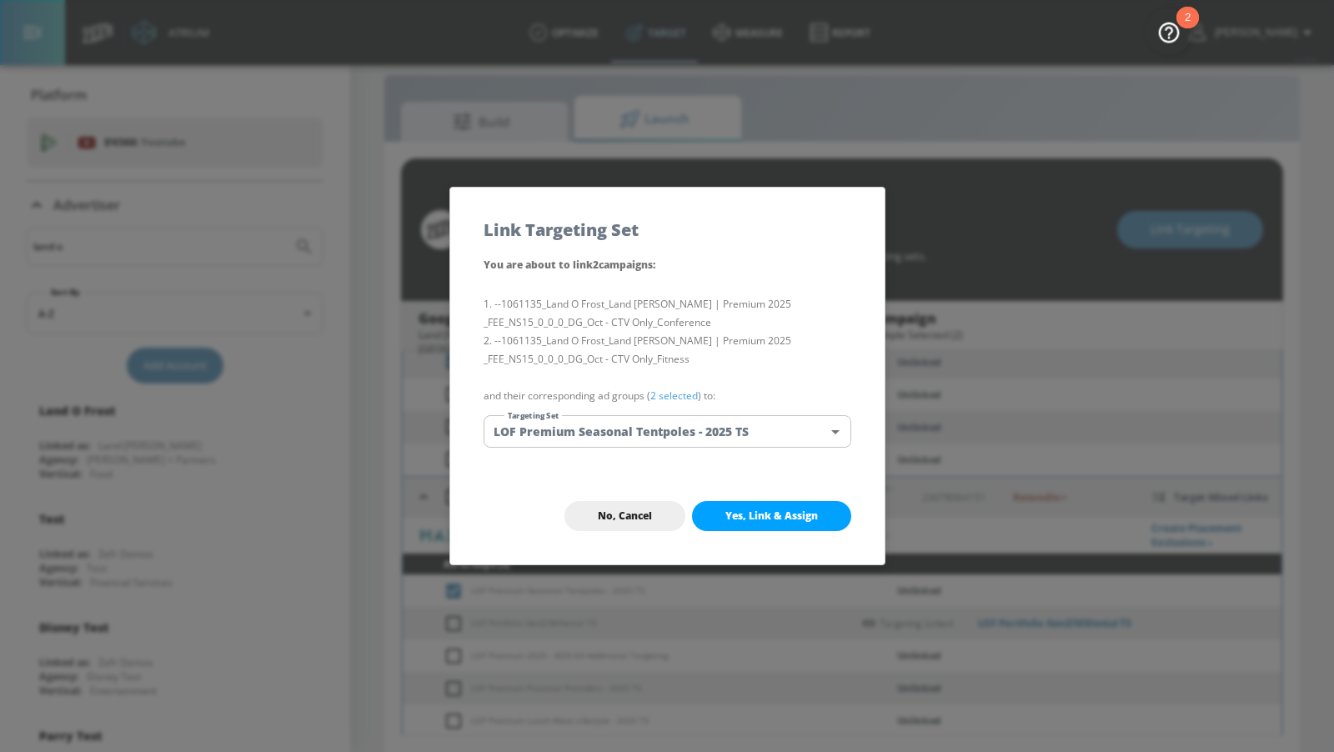
click at [744, 518] on span "Yes, Link & Assign" at bounding box center [771, 515] width 93 height 13
checkbox input "false"
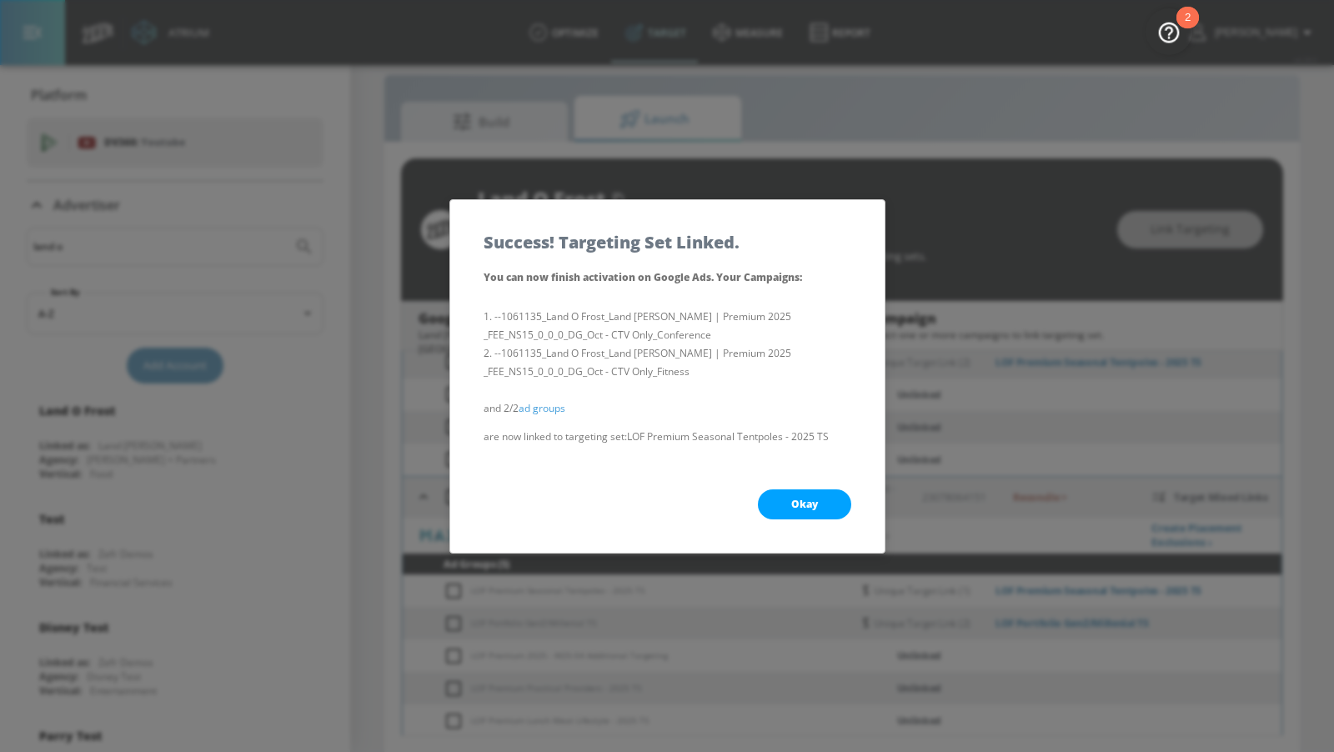
click at [783, 503] on button "Okay" at bounding box center [804, 504] width 93 height 30
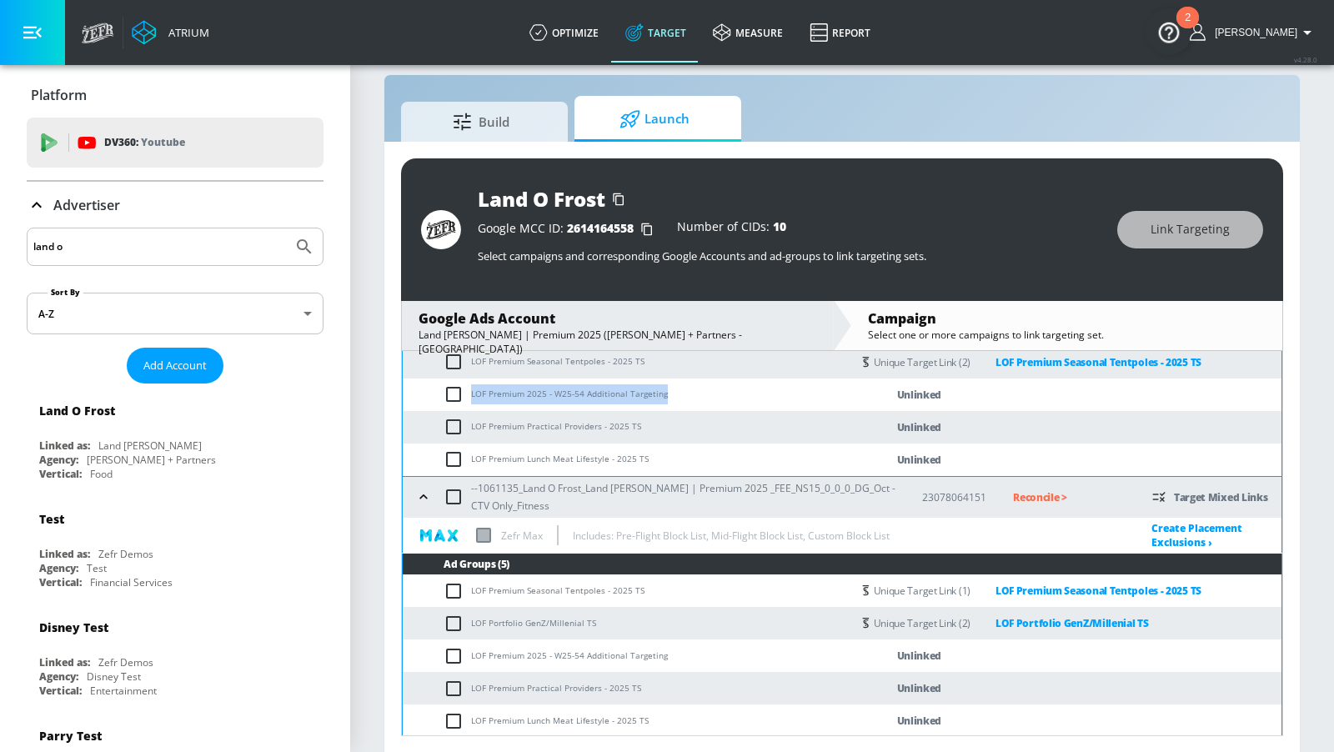
drag, startPoint x: 664, startPoint y: 395, endPoint x: 468, endPoint y: 391, distance: 195.9
click at [468, 391] on td "LOF Premium 2025 - W25-54 Additional Targeting" at bounding box center [627, 394] width 448 height 33
copy td "LOF Premium 2025 - W25-54 Additional Targeting"
click at [451, 393] on input "checkbox" at bounding box center [457, 394] width 28 height 20
checkbox input "true"
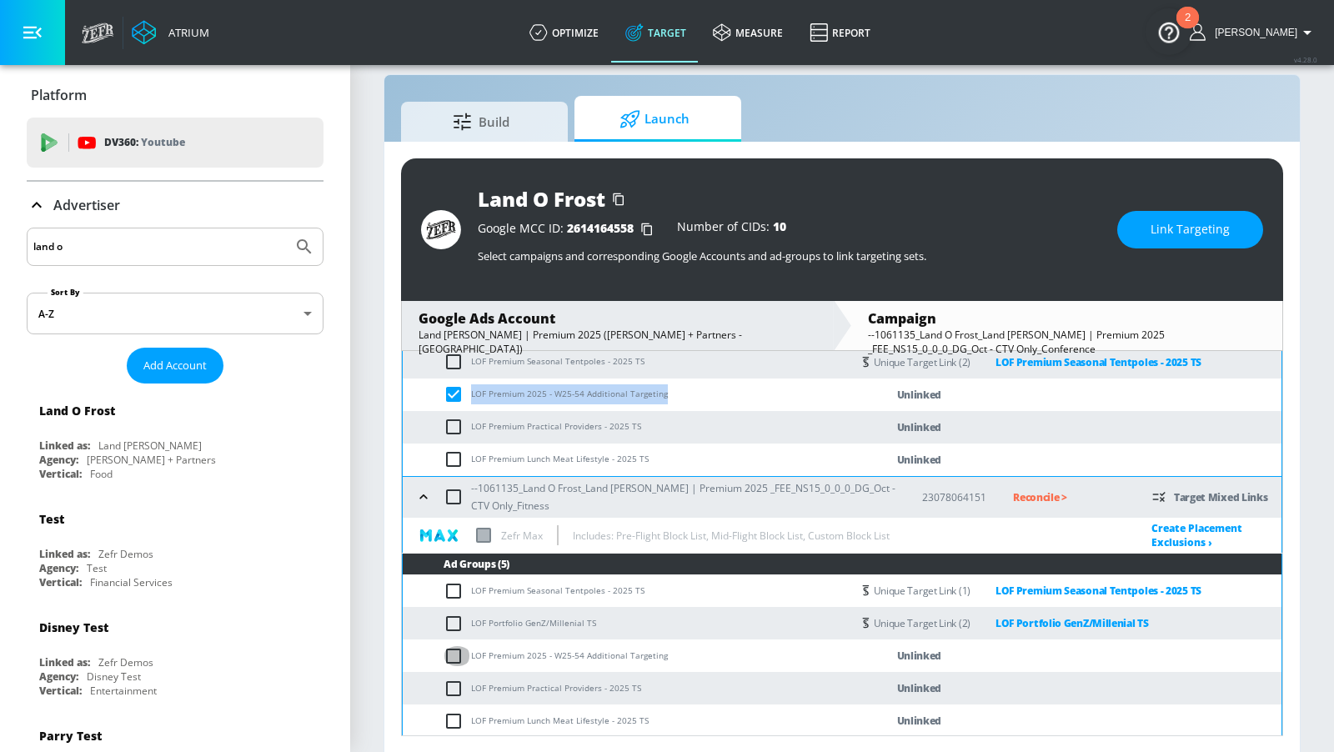
click at [448, 648] on input "checkbox" at bounding box center [457, 656] width 28 height 20
checkbox input "true"
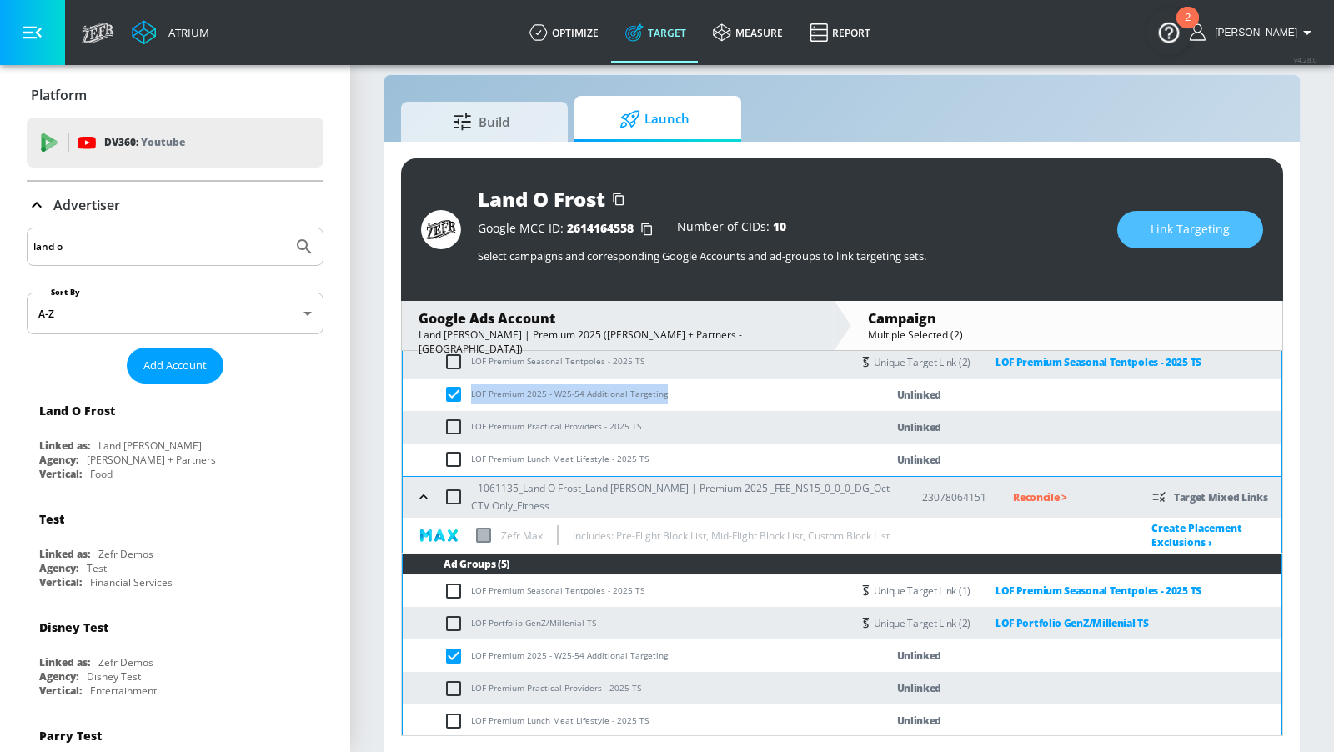
click at [1169, 246] on button "Link Targeting" at bounding box center [1190, 230] width 146 height 38
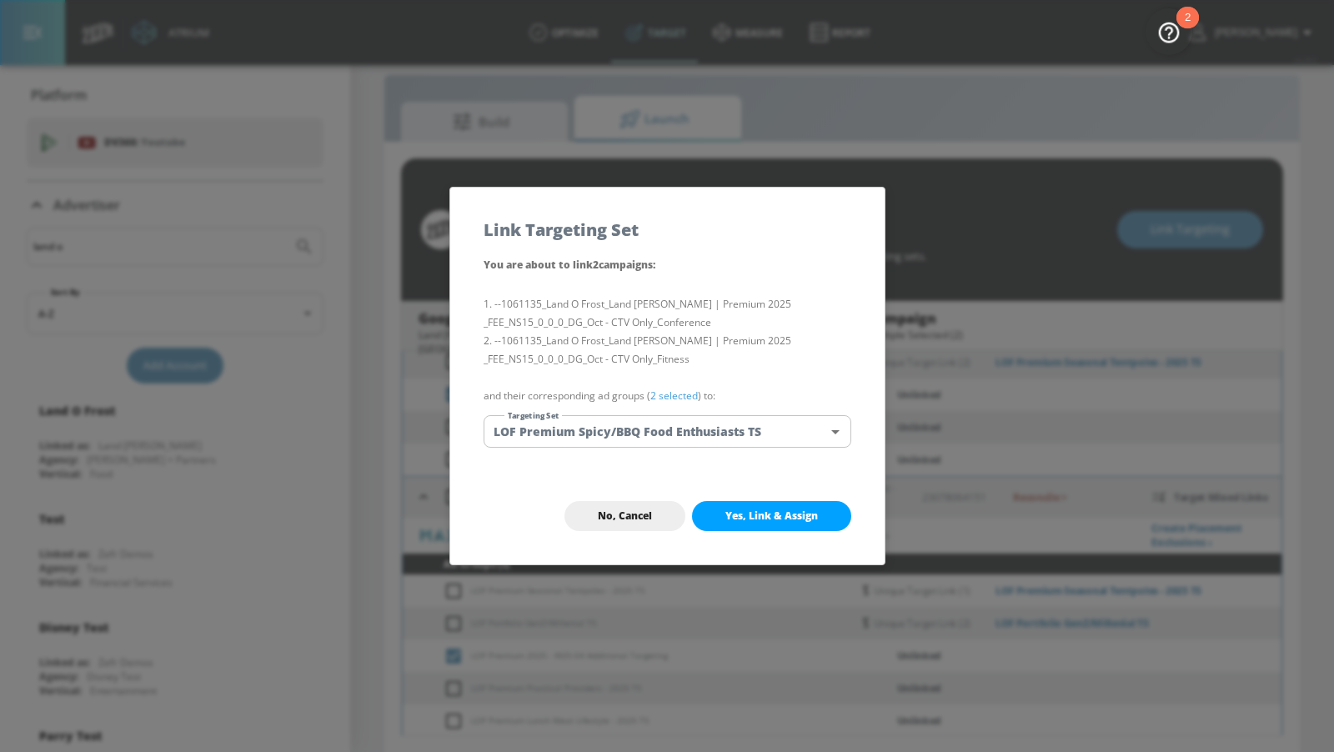
click at [791, 429] on body "Atrium optimize Target measure Report optimize Target measure Report v 4.28.0 […" at bounding box center [667, 365] width 1334 height 776
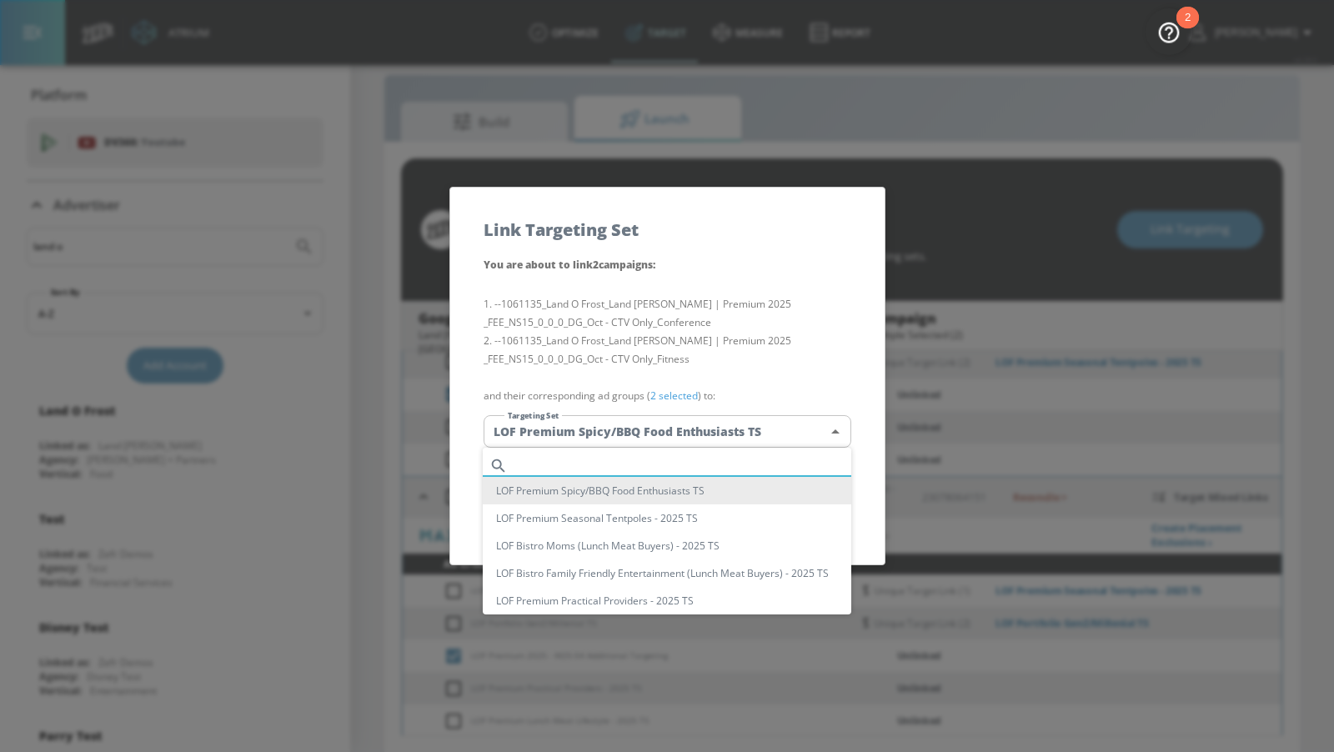
click at [744, 454] on input "text" at bounding box center [682, 465] width 337 height 23
paste input "LOF Premium 2025 - W25-54 Additional Targeting"
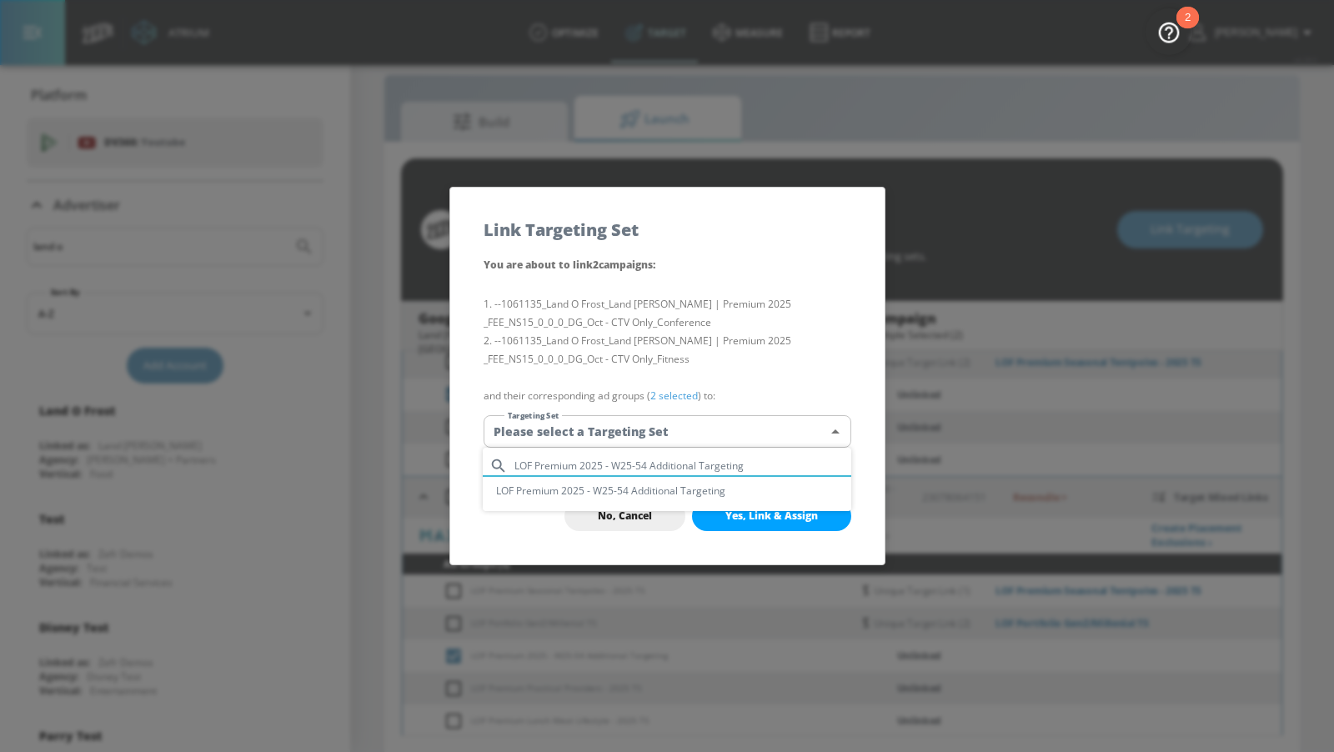
type input "LOF Premium 2025 - W25-54 Additional Targeting"
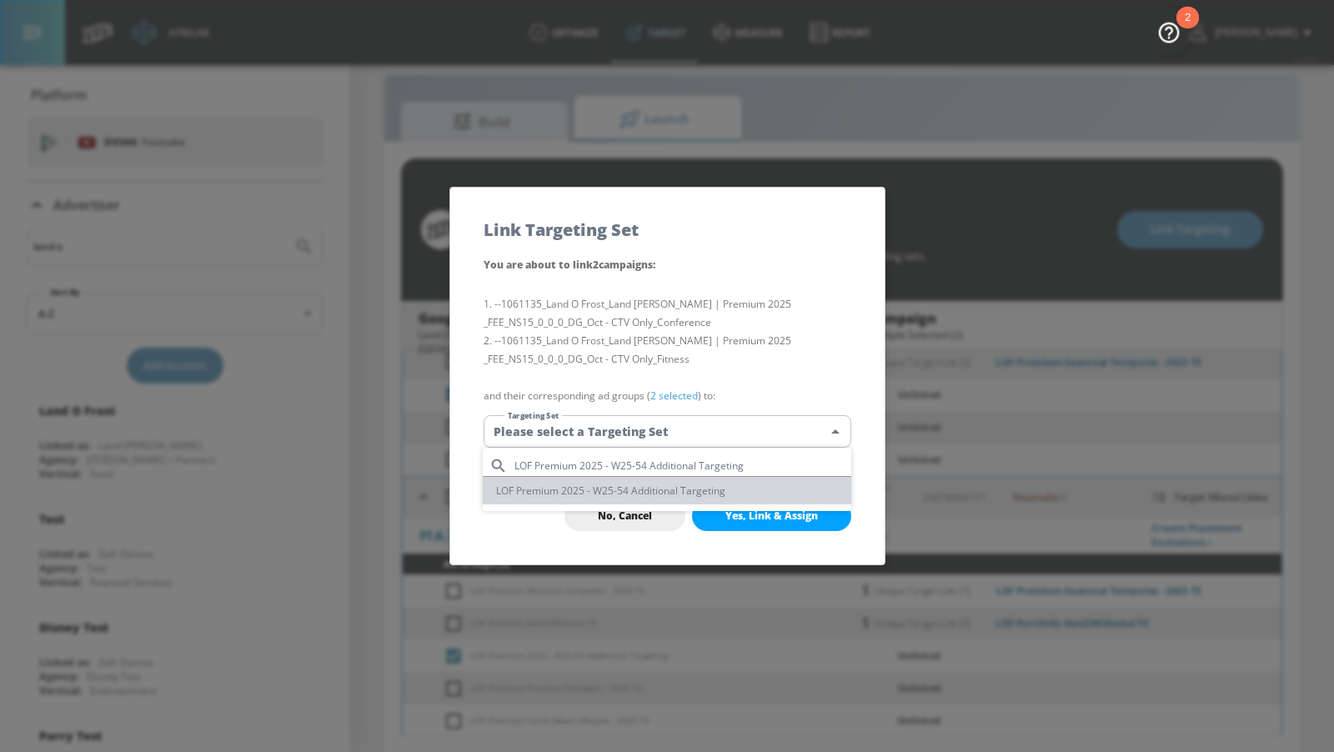
click at [727, 493] on li "LOF Premium 2025 - W25-54 Additional Targeting" at bounding box center [667, 491] width 368 height 28
type input "ef669a72-bbda-4a1a-8fb8-2db967841e7b"
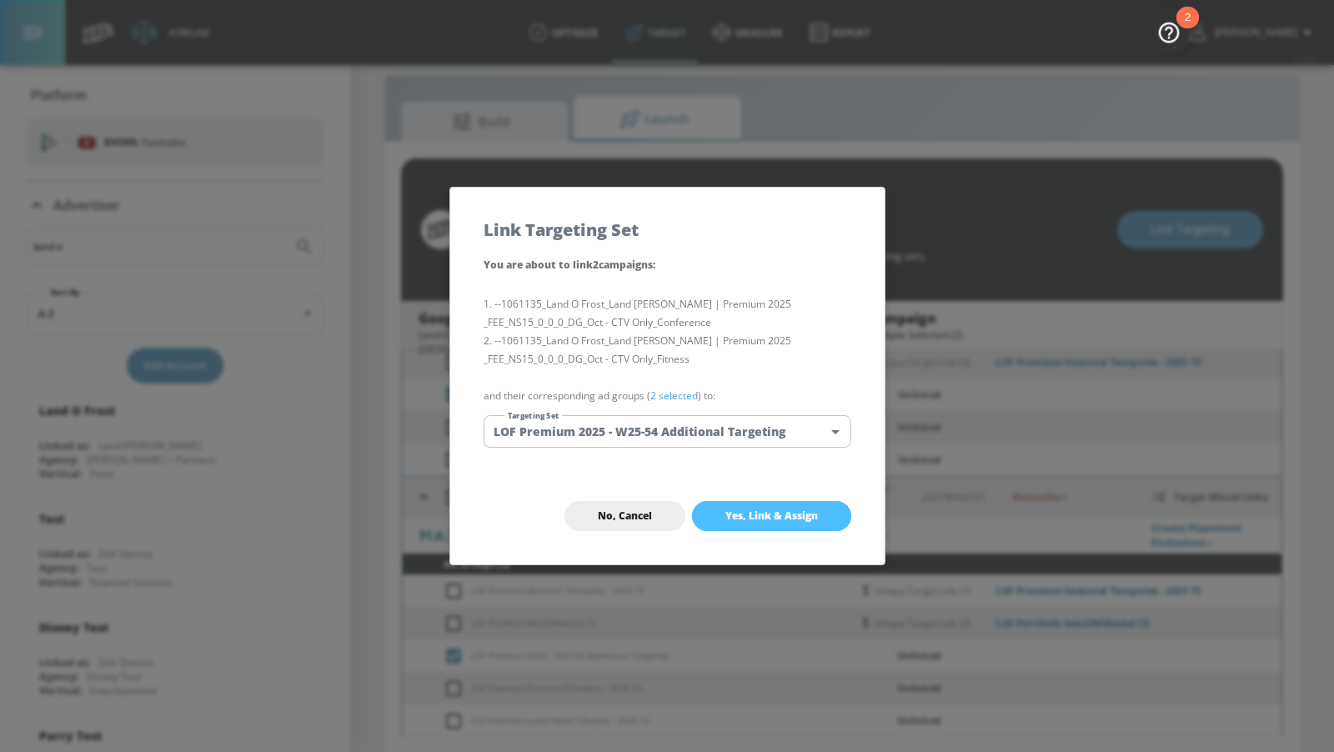
click at [749, 518] on span "Yes, Link & Assign" at bounding box center [771, 515] width 93 height 13
checkbox input "false"
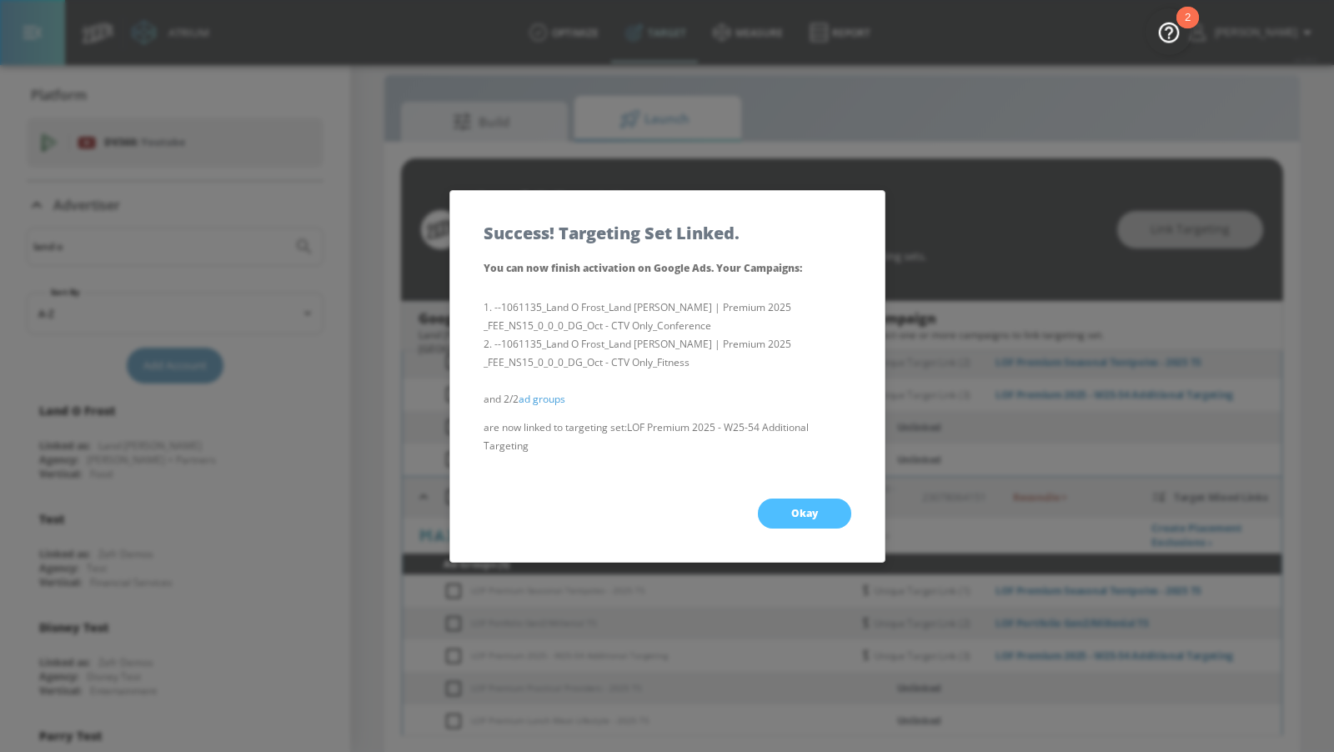
click at [775, 513] on button "Okay" at bounding box center [804, 513] width 93 height 30
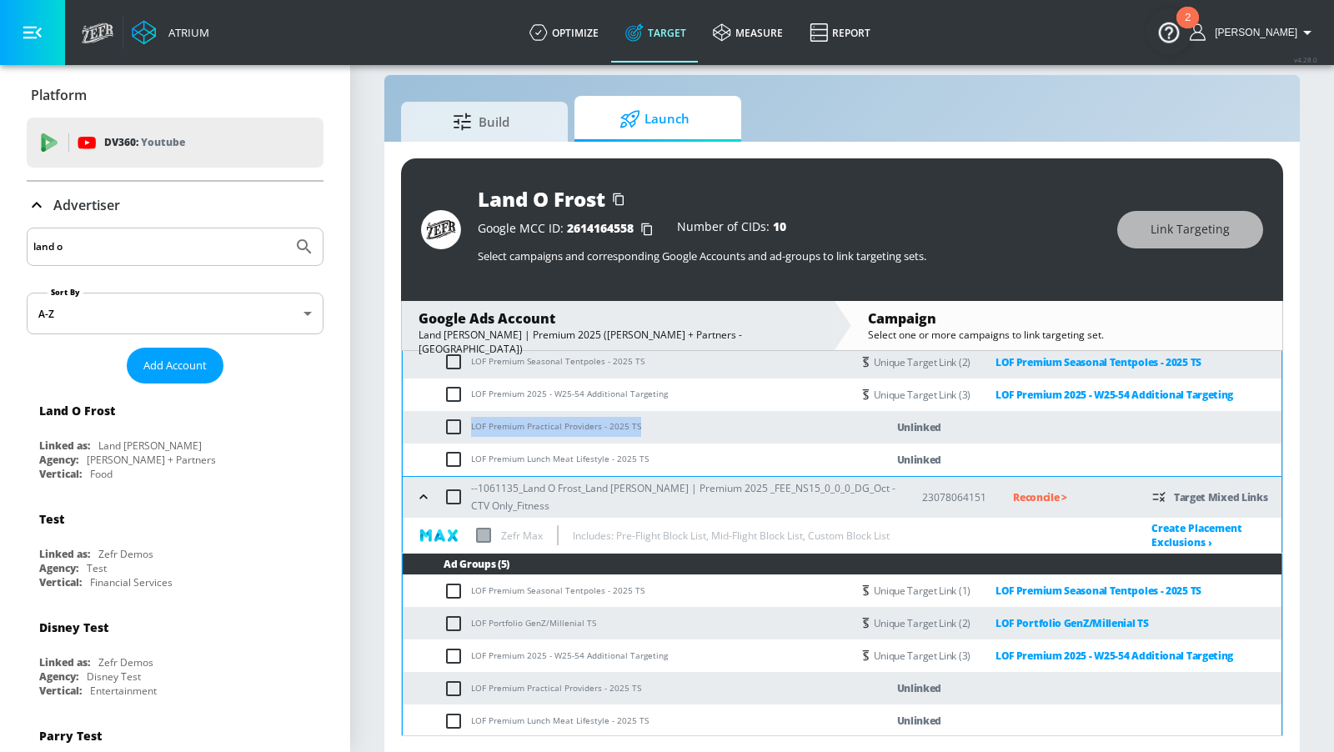
drag, startPoint x: 644, startPoint y: 423, endPoint x: 469, endPoint y: 425, distance: 175.1
click at [469, 425] on td "LOF Premium Practical Providers - 2025 TS" at bounding box center [627, 427] width 448 height 33
copy td "LOF Premium Practical Providers - 2025 TS"
click at [451, 424] on input "checkbox" at bounding box center [457, 427] width 28 height 20
checkbox input "true"
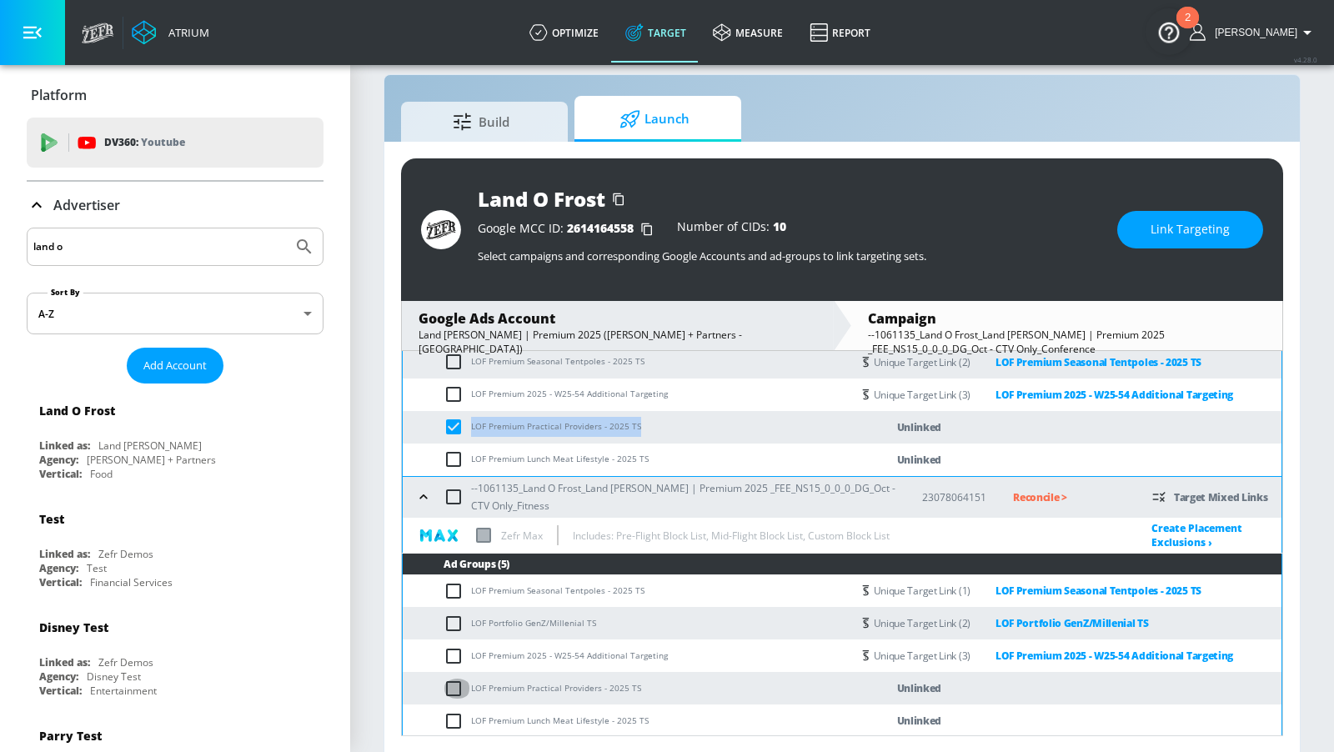
click at [452, 648] on input "checkbox" at bounding box center [457, 689] width 28 height 20
checkbox input "true"
click at [1154, 231] on span "Link Targeting" at bounding box center [1189, 229] width 79 height 21
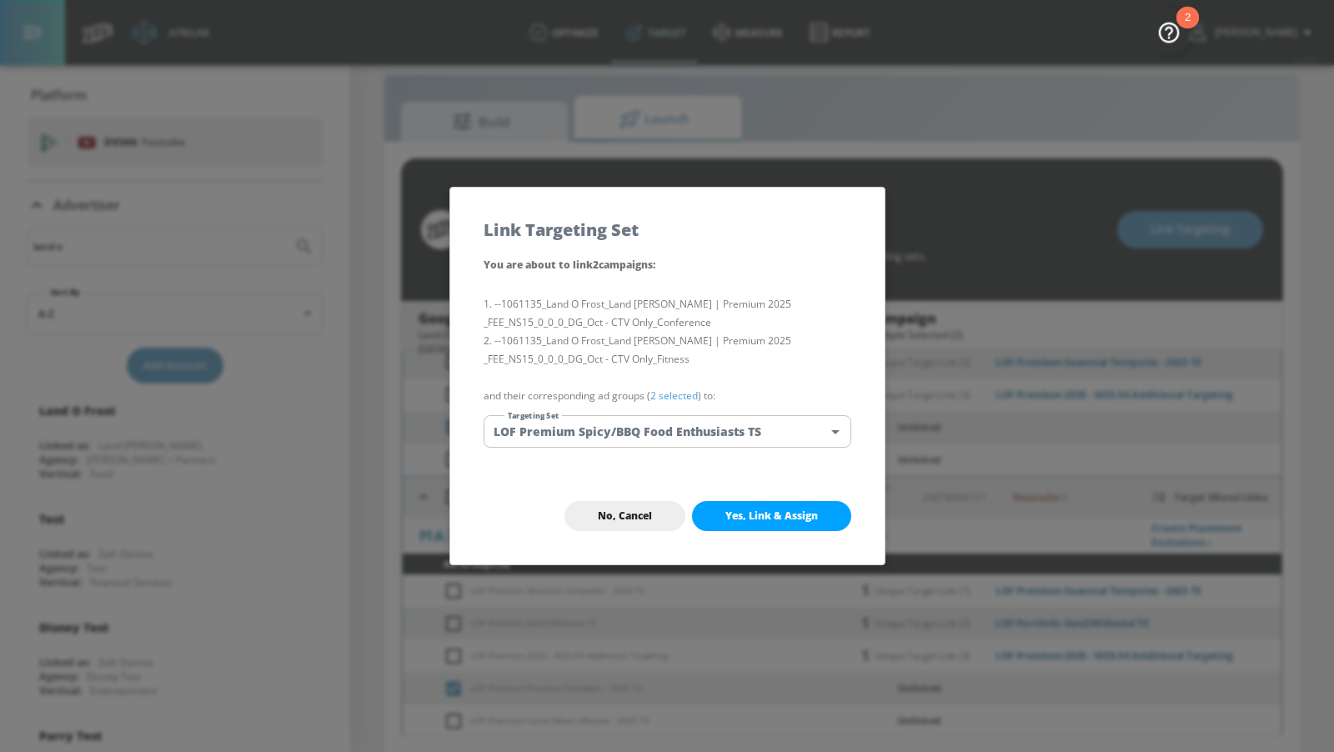
click at [815, 435] on body "Atrium optimize Target measure Report optimize Target measure Report v 4.28.0 […" at bounding box center [667, 365] width 1334 height 776
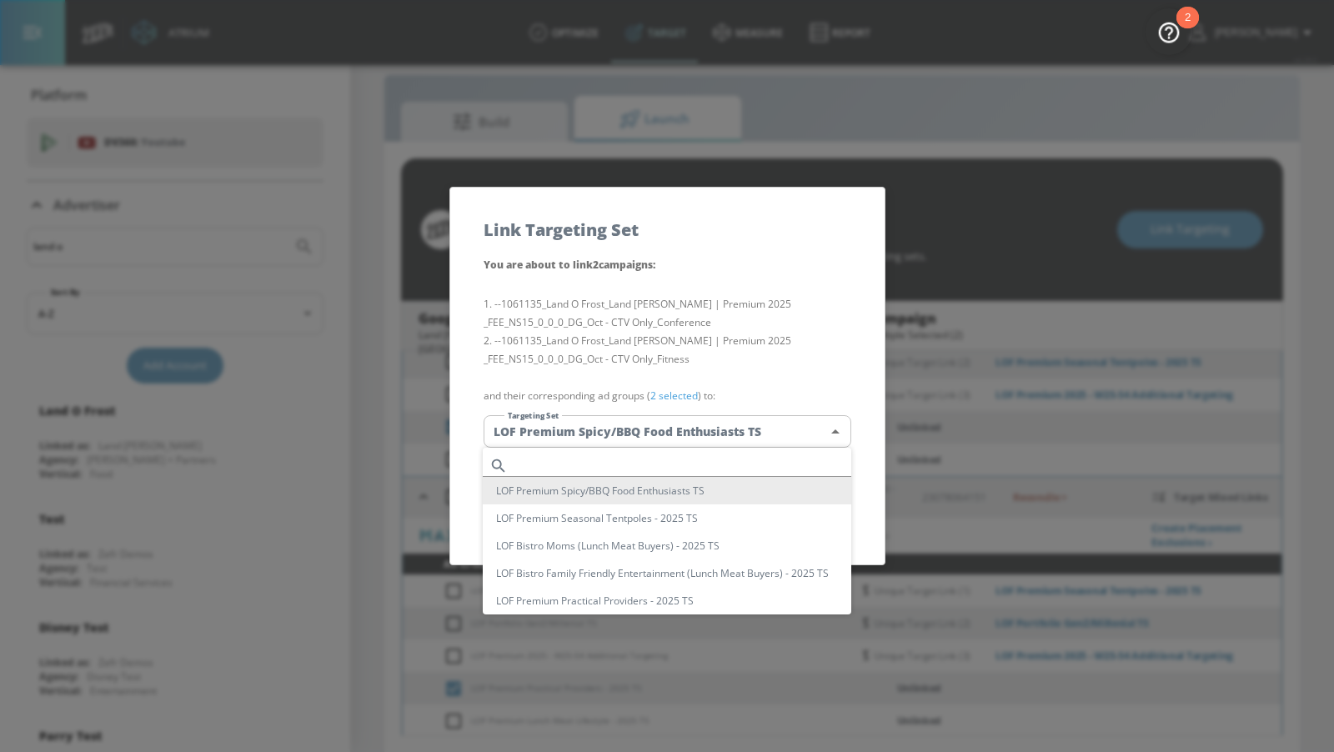
click at [759, 465] on input "text" at bounding box center [682, 465] width 337 height 23
paste input "LOF Premium Practical Providers - 2025 TS"
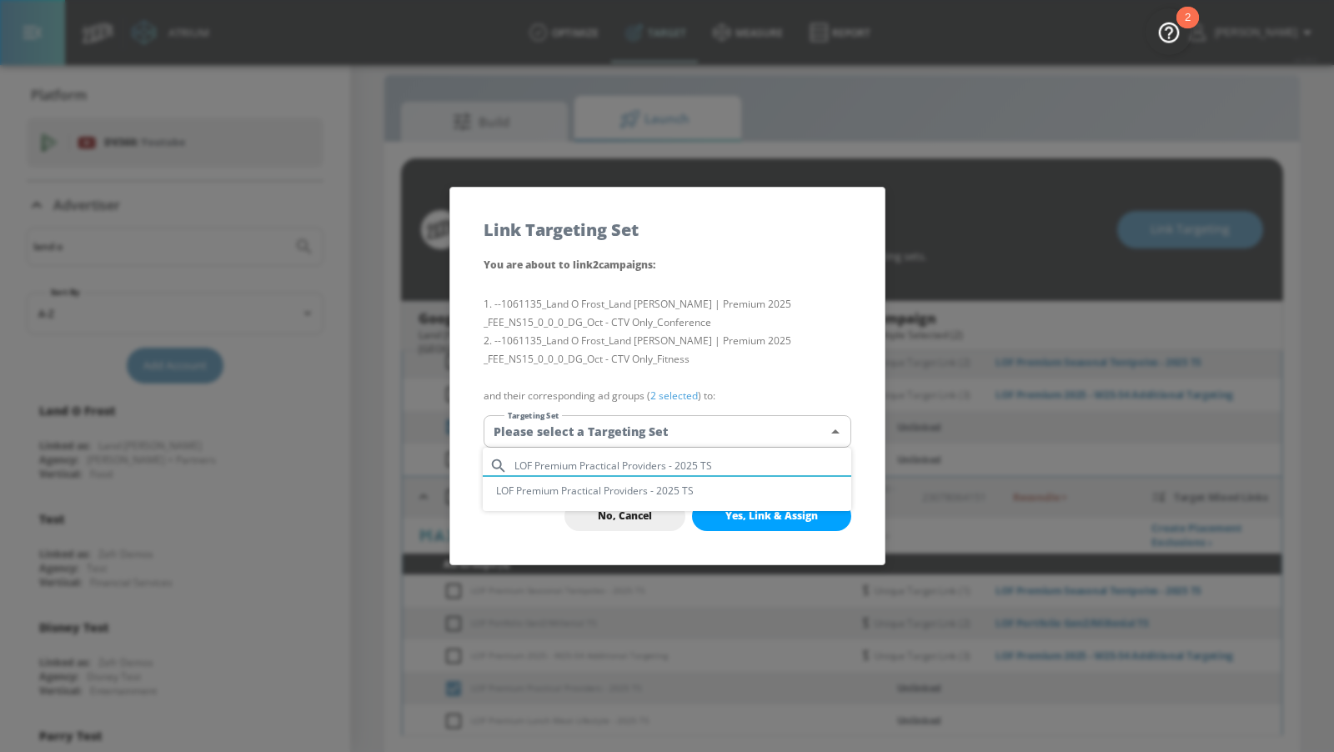
type input "LOF Premium Practical Providers - 2025 TS"
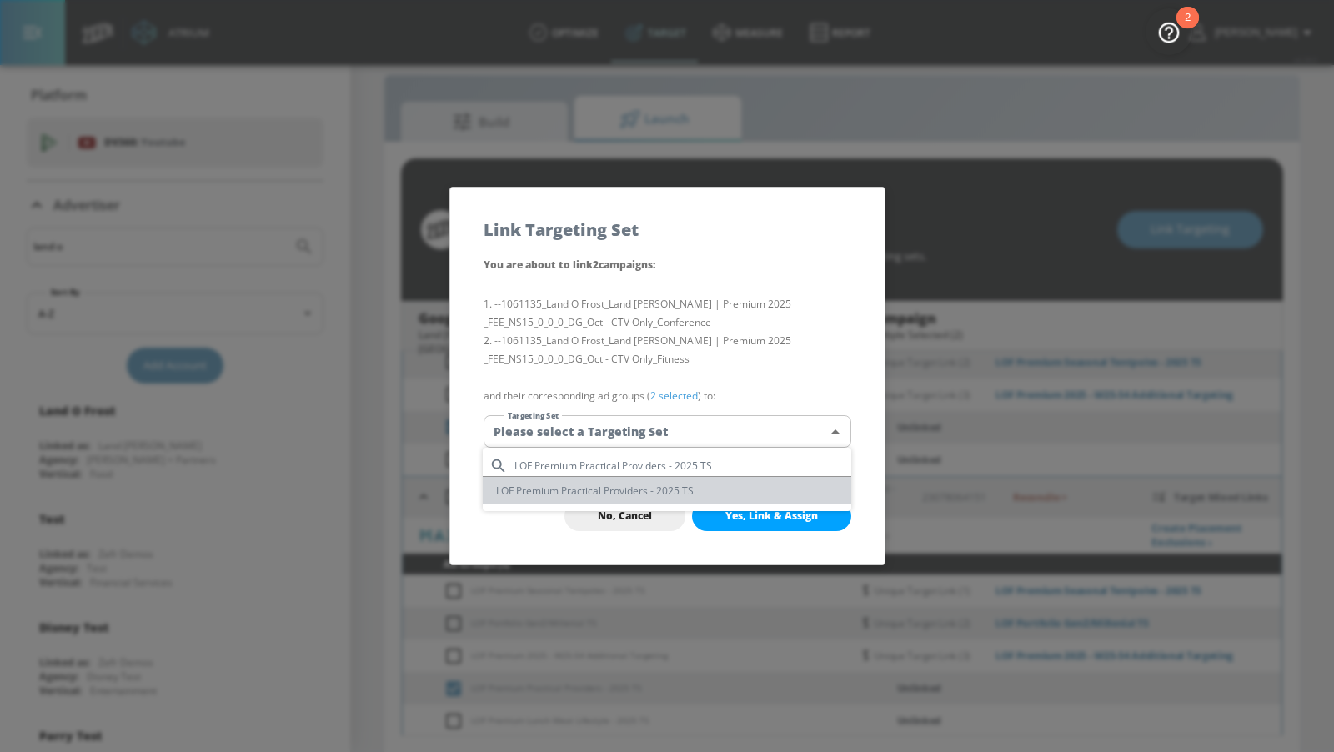
click at [746, 492] on li "LOF Premium Practical Providers - 2025 TS" at bounding box center [667, 491] width 368 height 28
type input "ab9d564a-97ed-4053-8952-feafdc380fde"
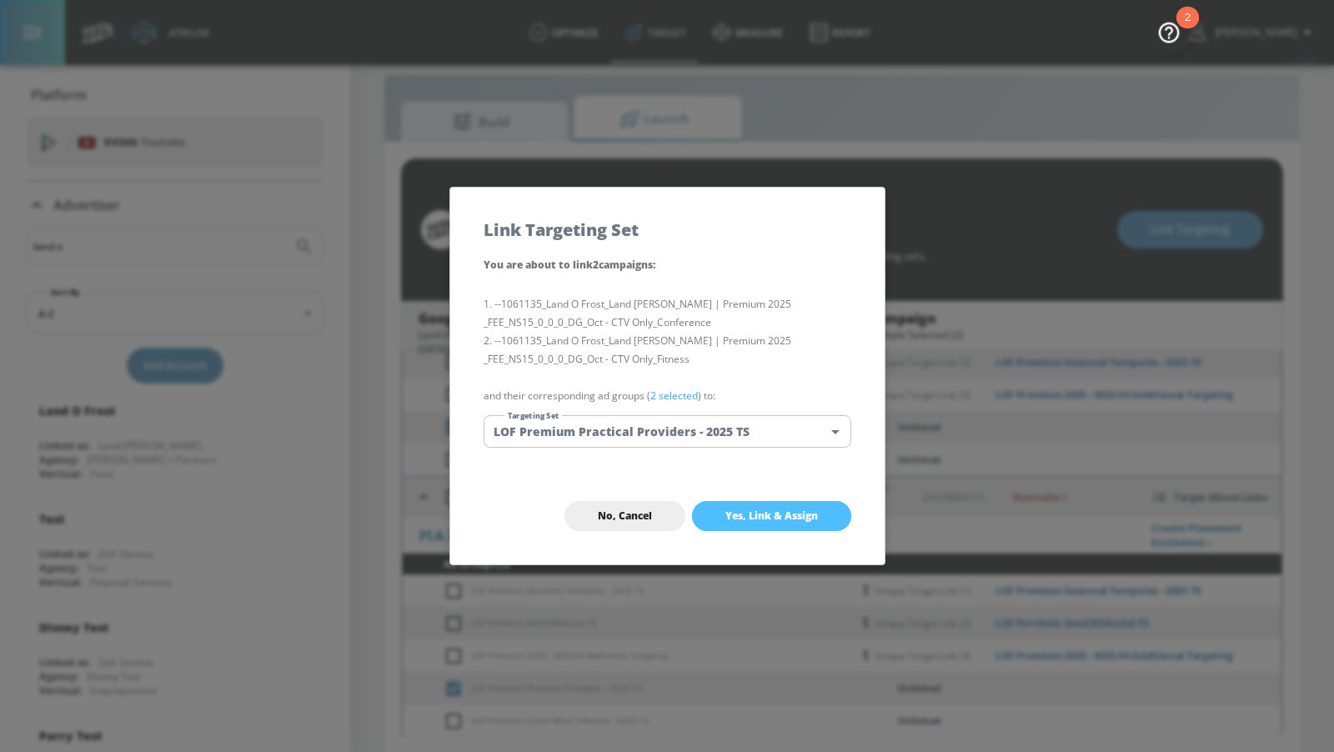
click at [751, 514] on span "Yes, Link & Assign" at bounding box center [771, 515] width 93 height 13
checkbox input "false"
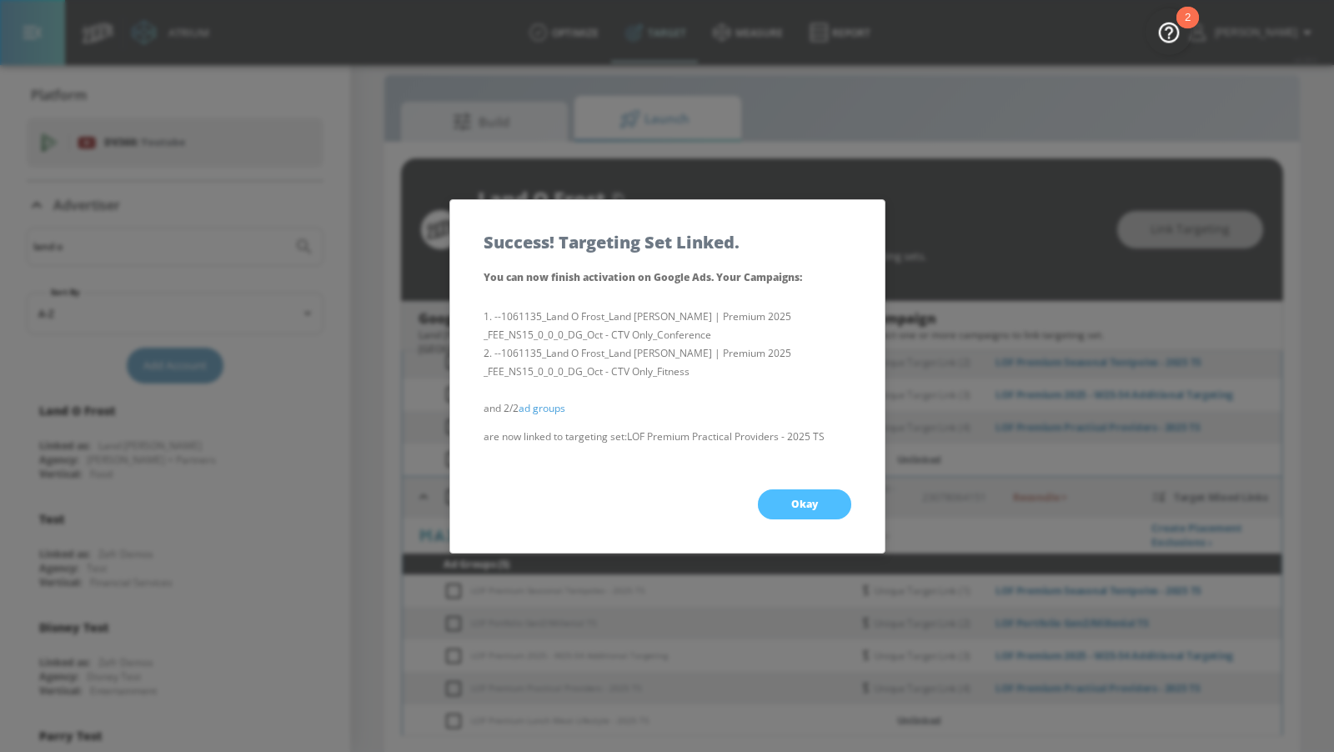
click at [784, 499] on button "Okay" at bounding box center [804, 504] width 93 height 30
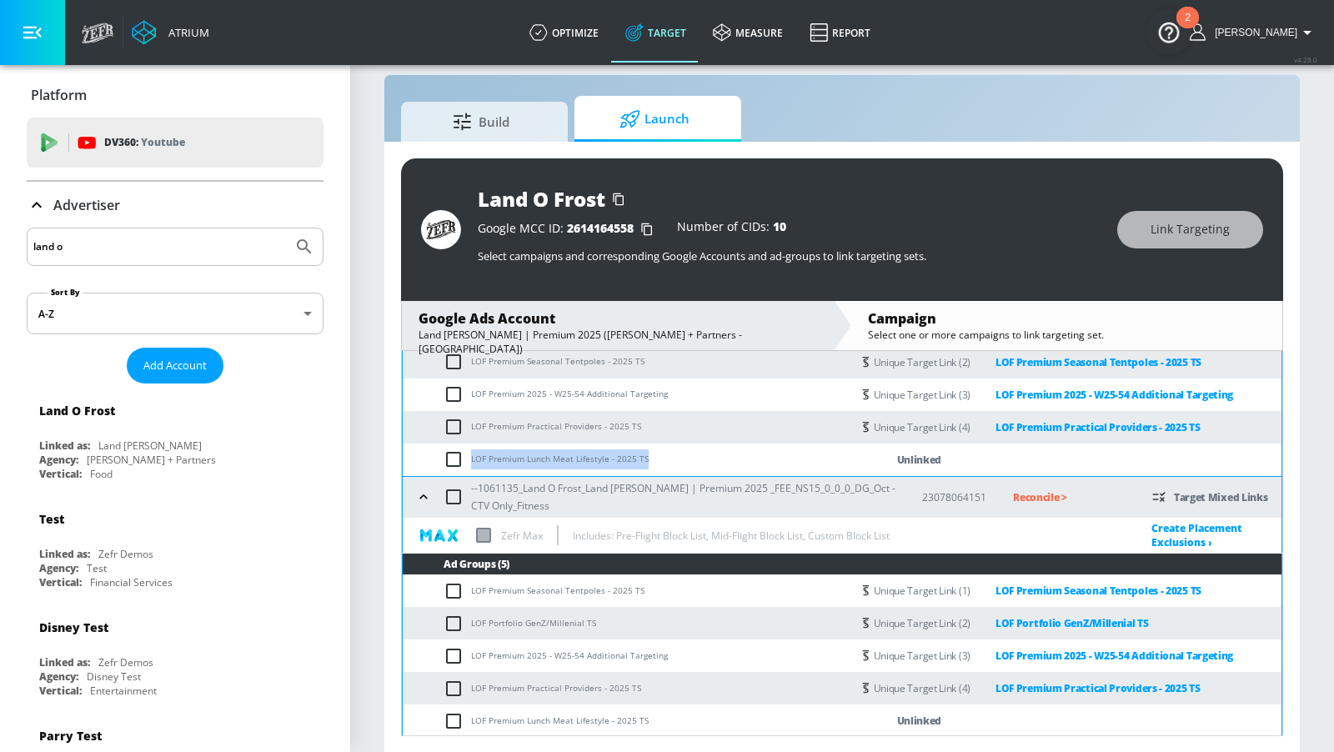
drag, startPoint x: 648, startPoint y: 459, endPoint x: 459, endPoint y: 458, distance: 188.4
click at [459, 458] on td "LOF Premium Lunch Meat Lifestyle - 2025 TS" at bounding box center [627, 459] width 448 height 33
copy td "LOF Premium Lunch Meat Lifestyle - 2025 TS"
click at [447, 458] on input "checkbox" at bounding box center [457, 459] width 28 height 20
checkbox input "true"
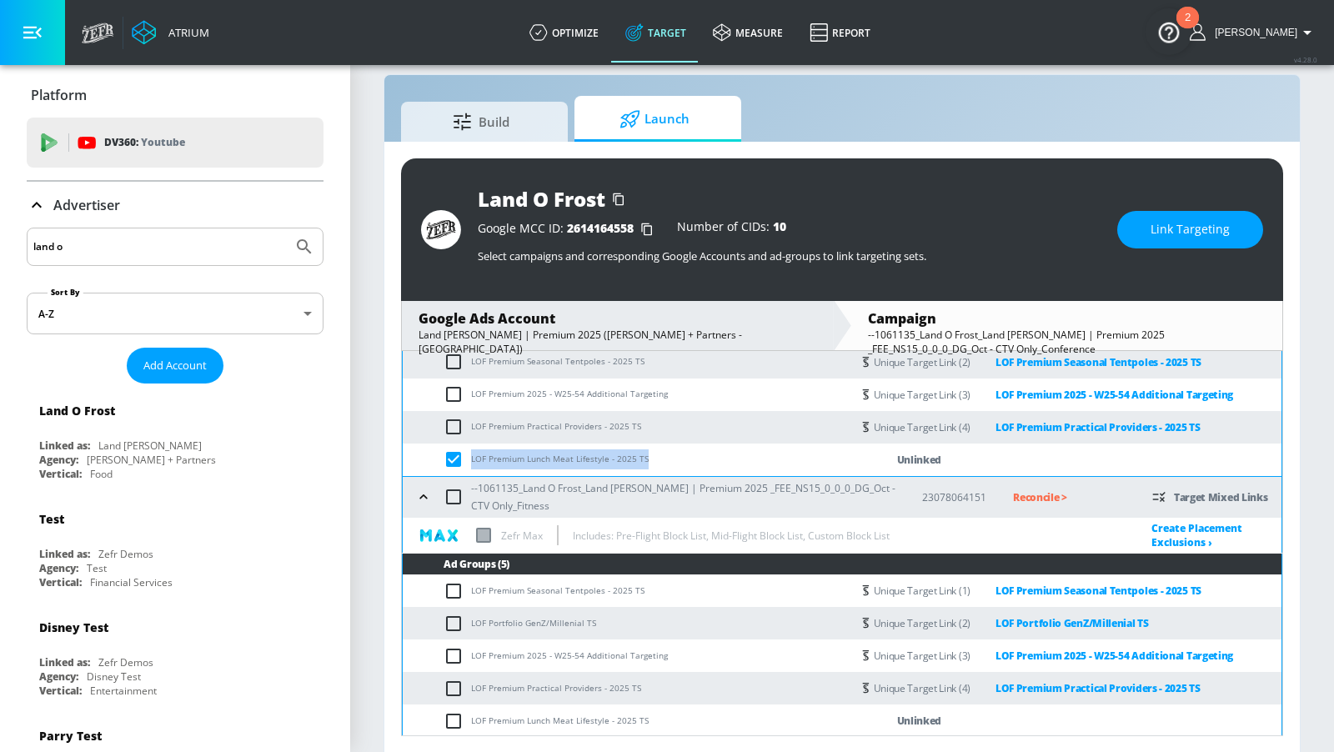
click at [453, 648] on input "checkbox" at bounding box center [457, 721] width 28 height 20
checkbox input "true"
click at [1197, 235] on span "Link Targeting" at bounding box center [1189, 229] width 79 height 21
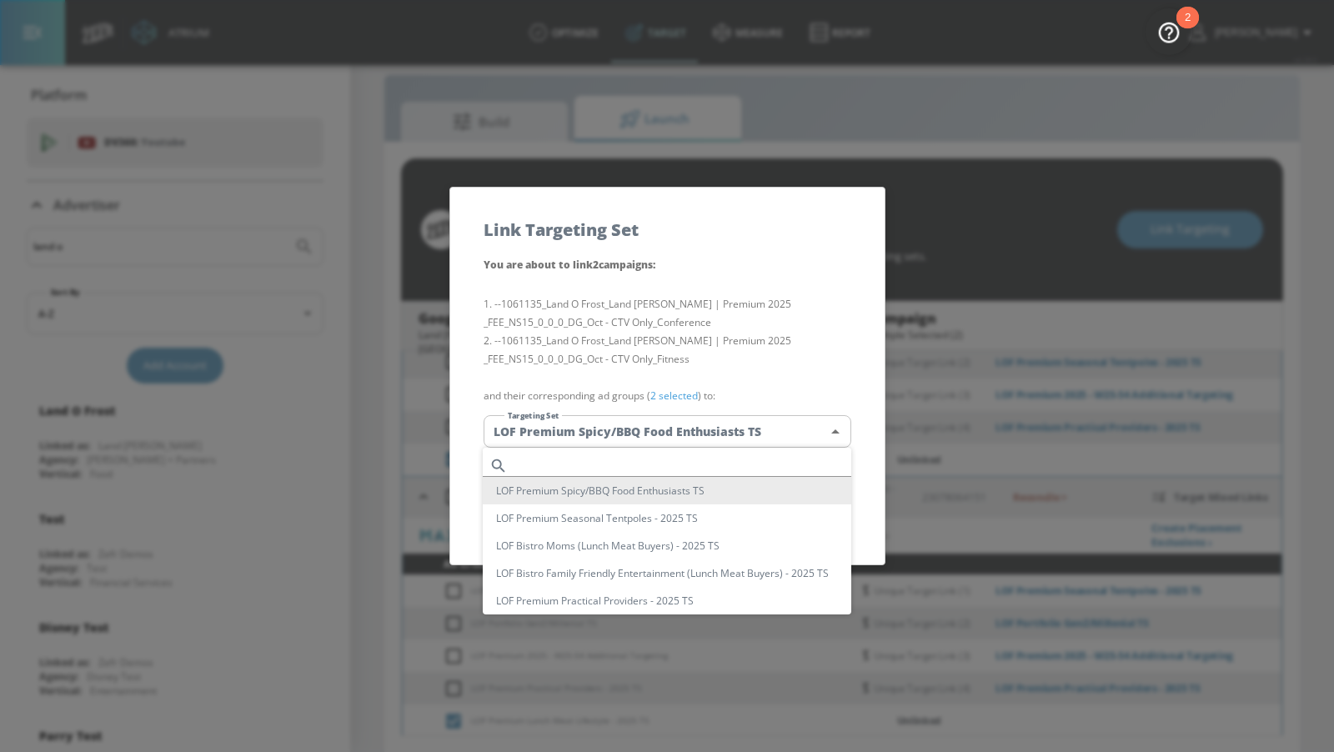
click at [803, 433] on body "Atrium optimize Target measure Report optimize Target measure Report v 4.28.0 […" at bounding box center [667, 365] width 1334 height 776
click at [749, 458] on input "text" at bounding box center [682, 465] width 337 height 23
paste input "LOF Premium Lunch Meat Lifestyle - 2025 TS"
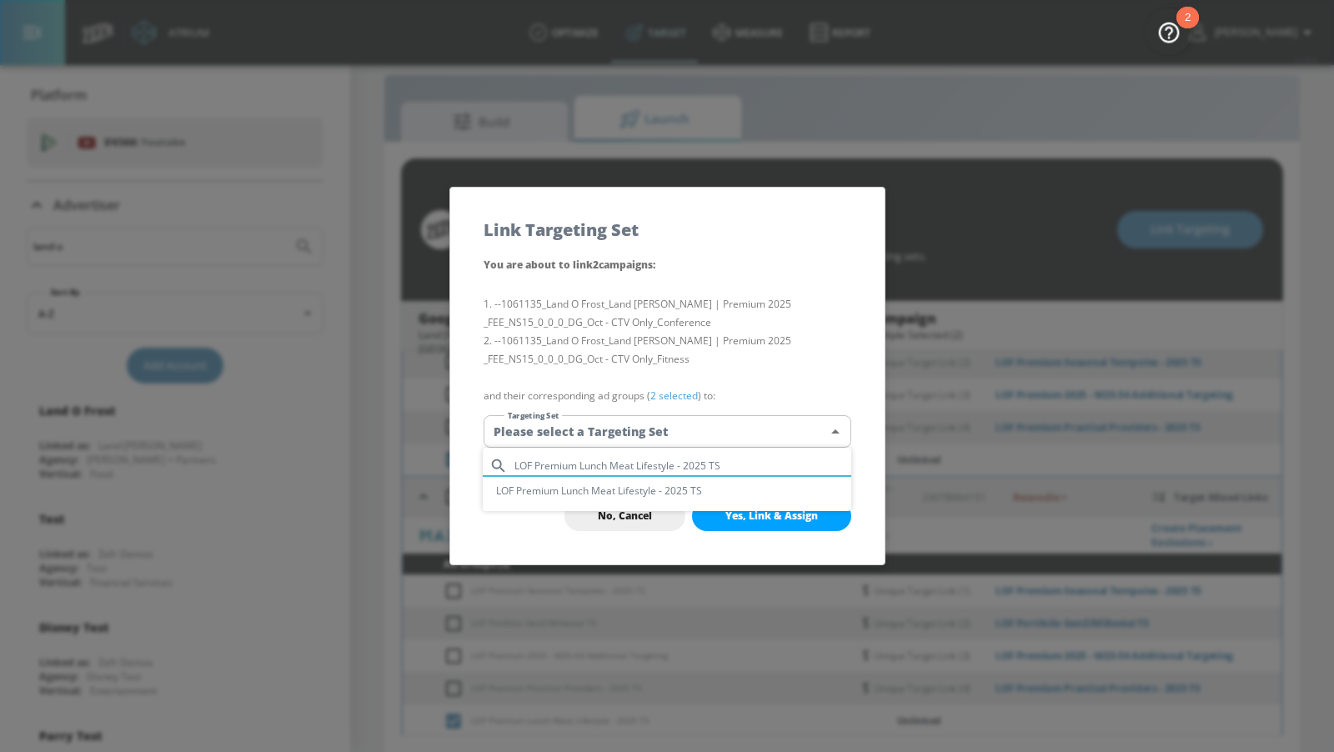
type input "LOF Premium Lunch Meat Lifestyle - 2025 TS"
click at [736, 490] on li "LOF Premium Lunch Meat Lifestyle - 2025 TS" at bounding box center [667, 491] width 368 height 28
type input "acbe3beb-a501-49de-8ecf-89f5c491f61b"
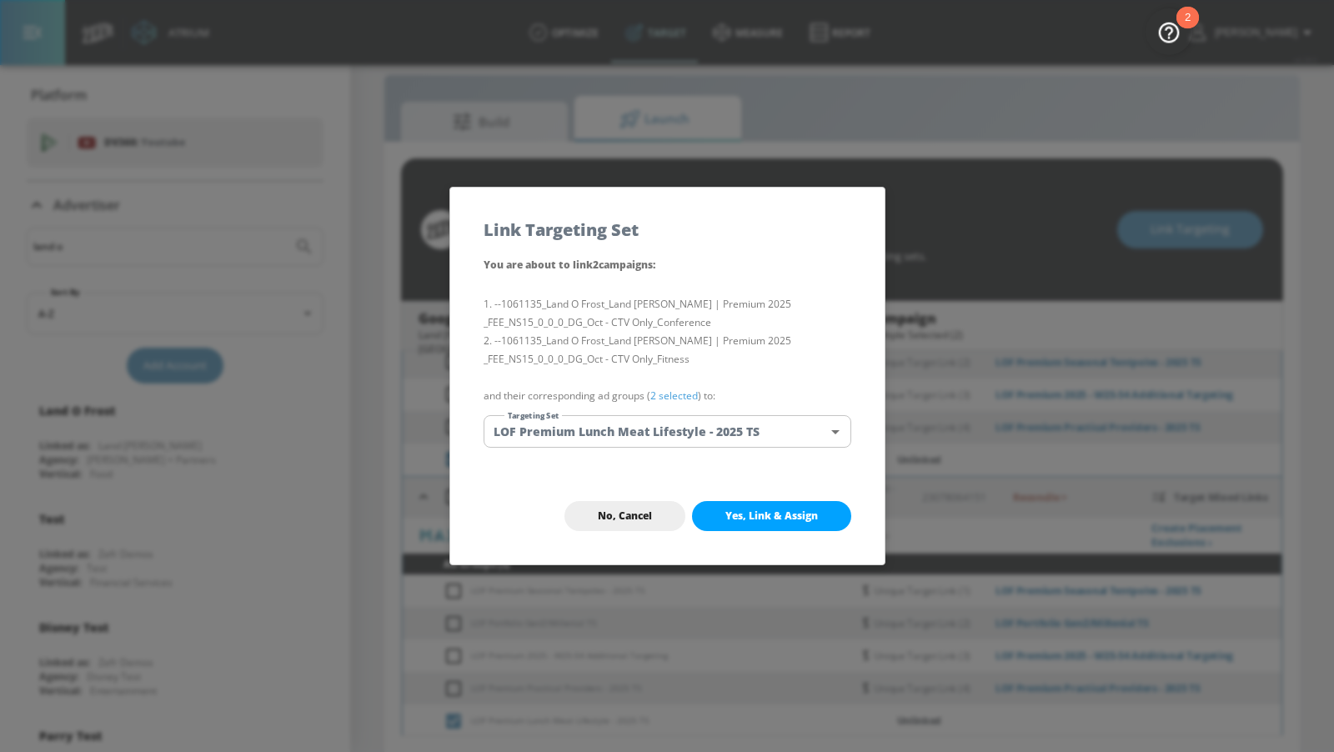
click at [757, 518] on span "Yes, Link & Assign" at bounding box center [771, 515] width 93 height 13
checkbox input "false"
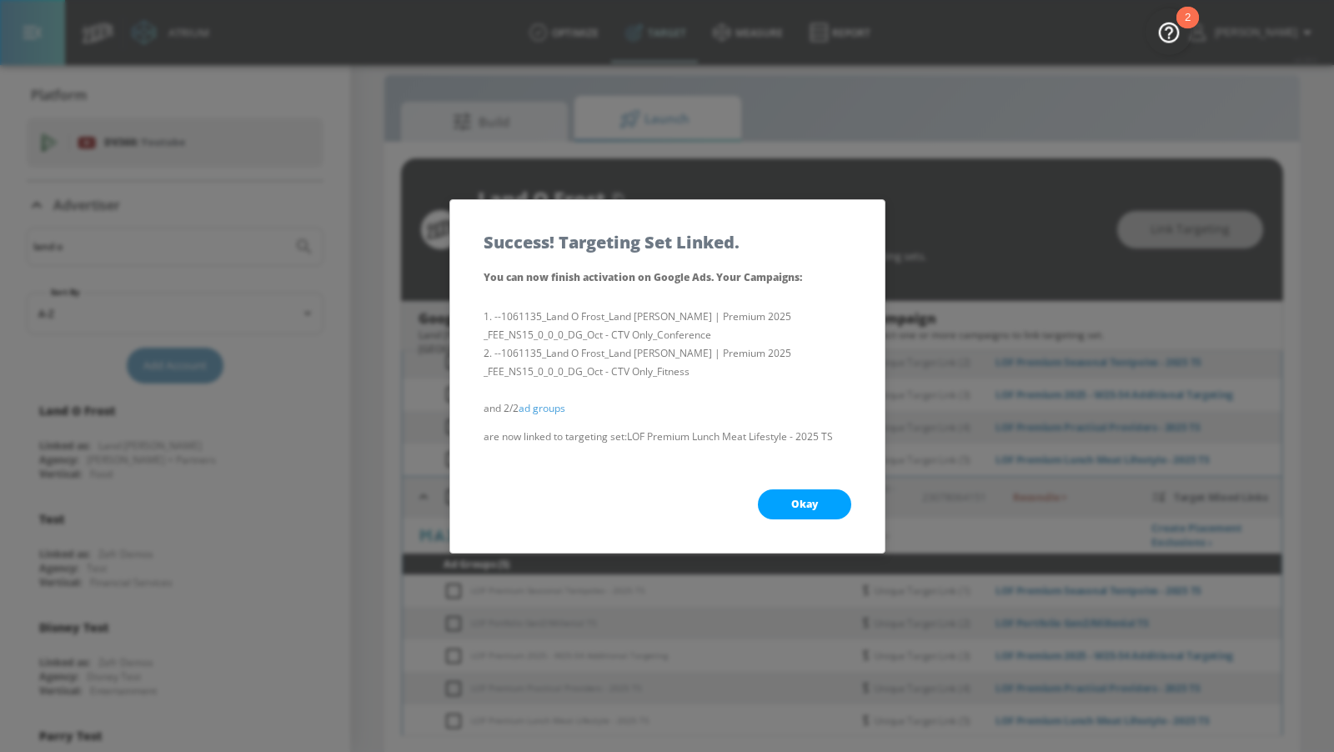
click at [784, 503] on button "Okay" at bounding box center [804, 504] width 93 height 30
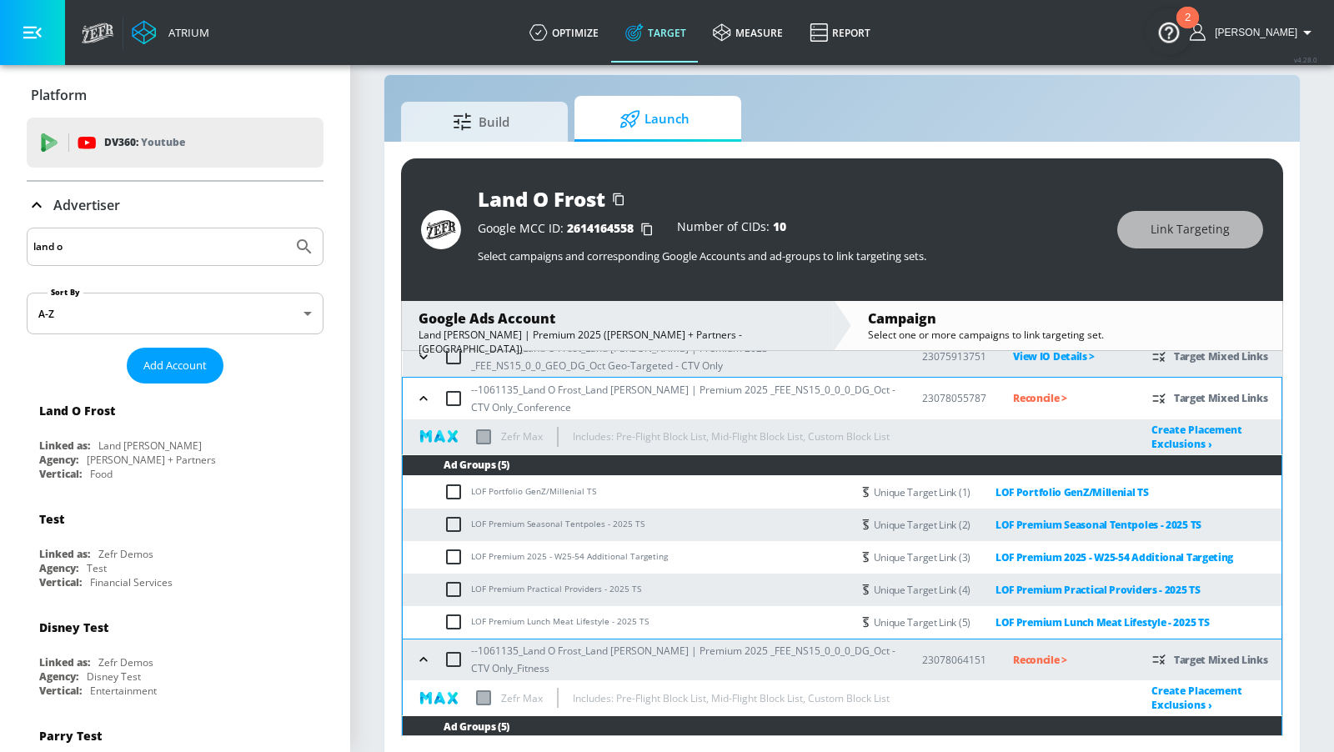
scroll to position [0, 0]
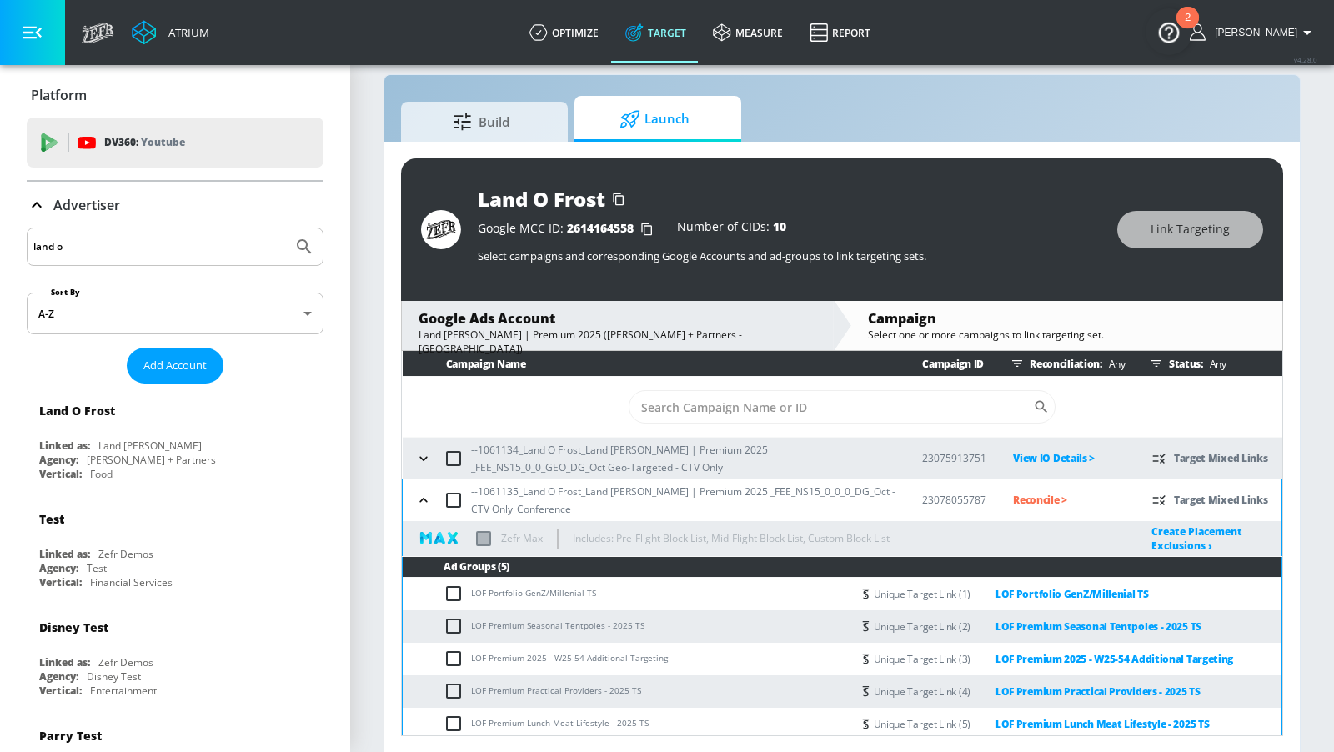
click at [427, 502] on icon "button" at bounding box center [423, 500] width 17 height 17
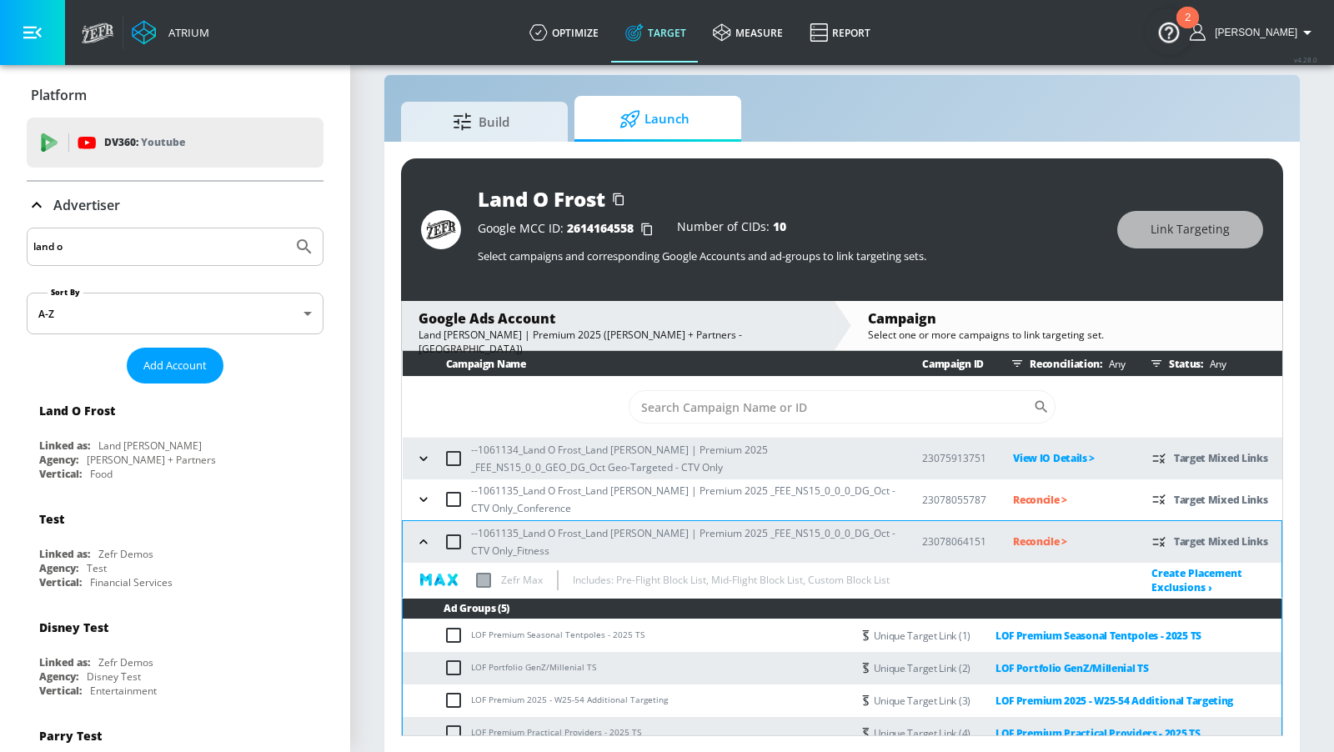
click at [423, 543] on icon "button" at bounding box center [423, 541] width 17 height 17
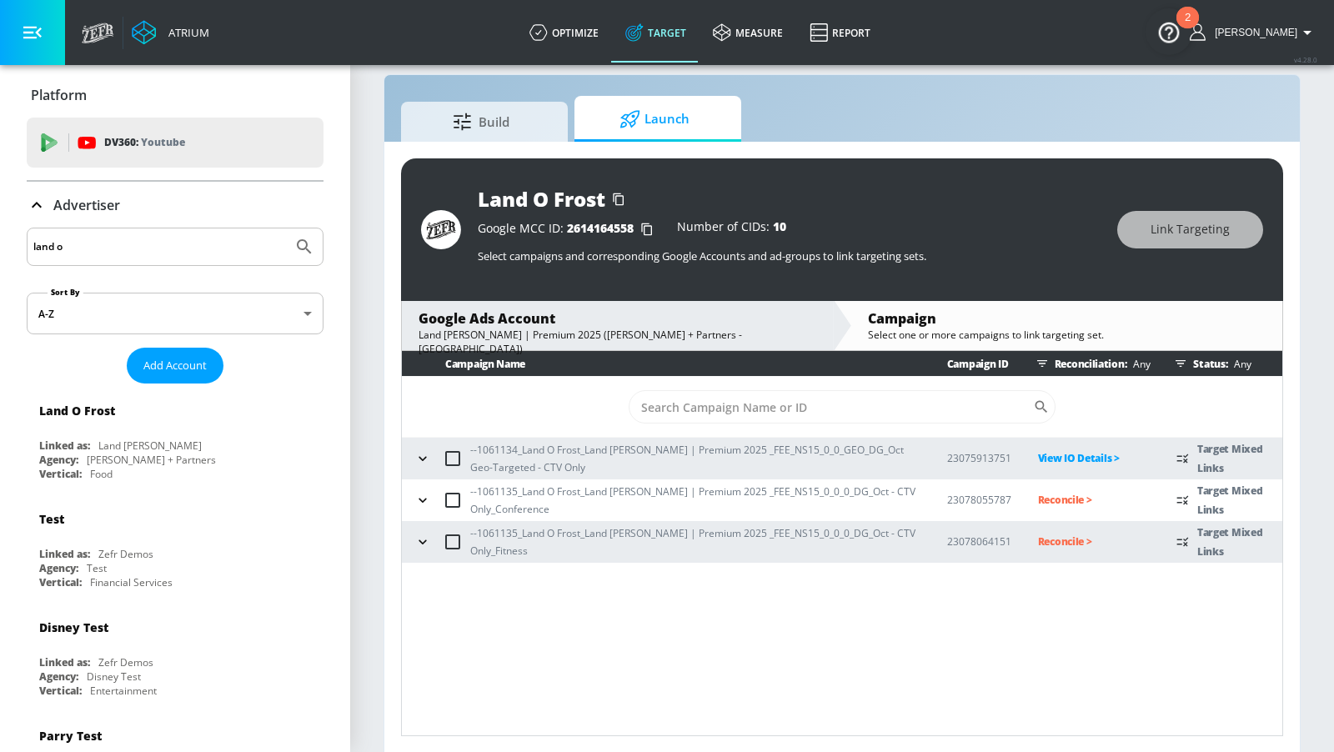
click at [1047, 498] on p "Reconcile >" at bounding box center [1094, 499] width 113 height 19
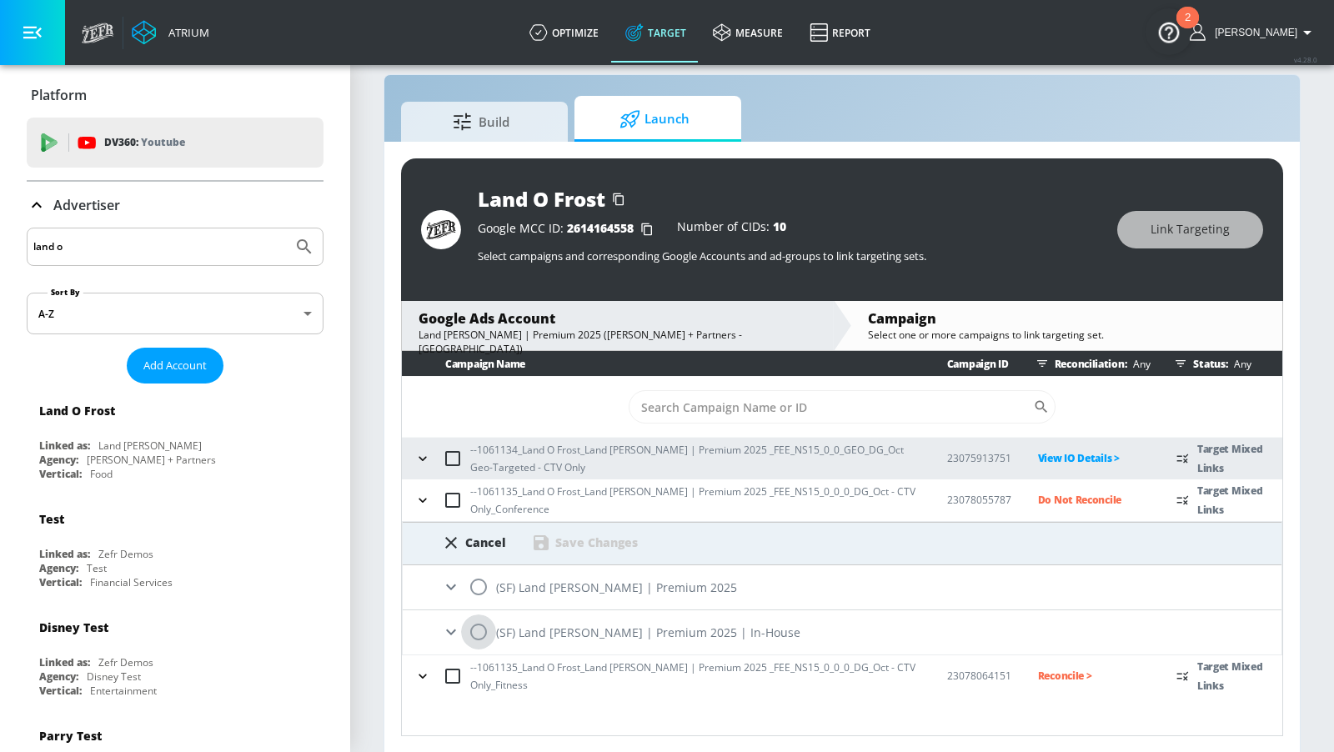
click at [483, 627] on input "radio" at bounding box center [478, 631] width 35 height 35
radio input "true"
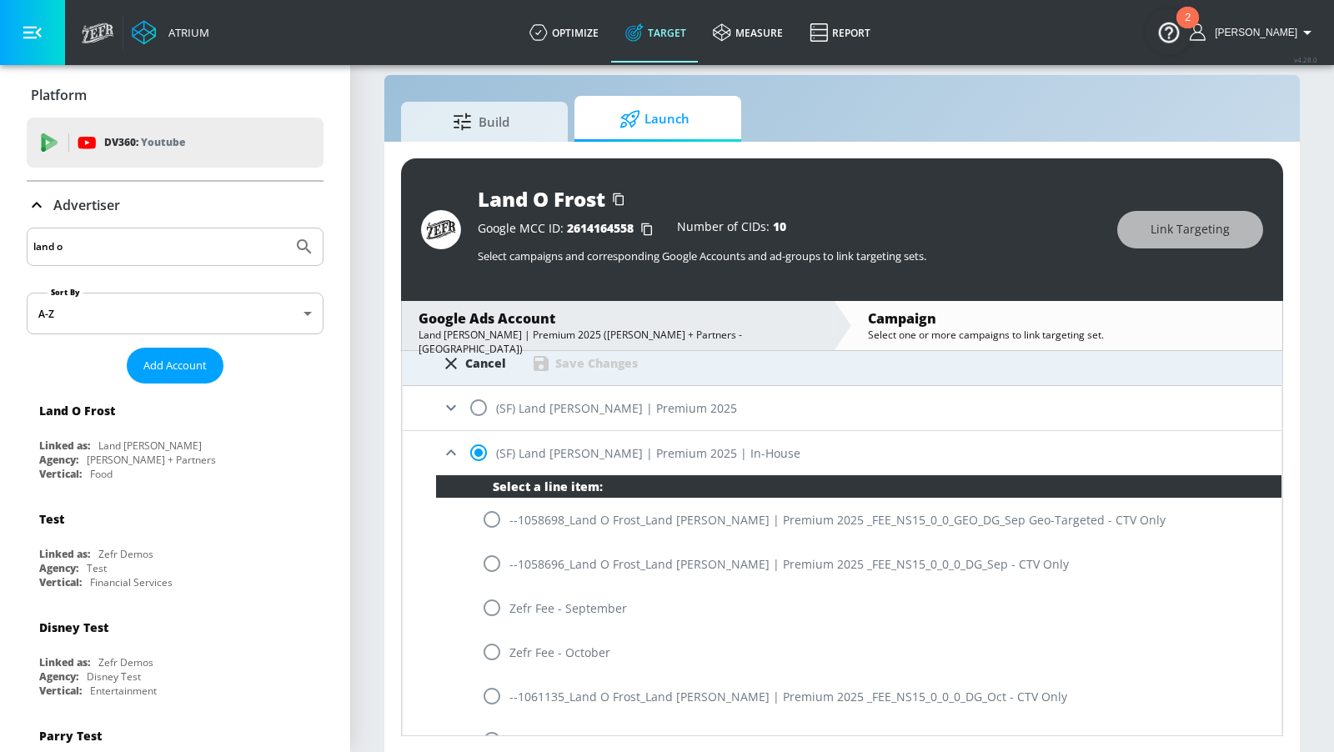
scroll to position [247, 0]
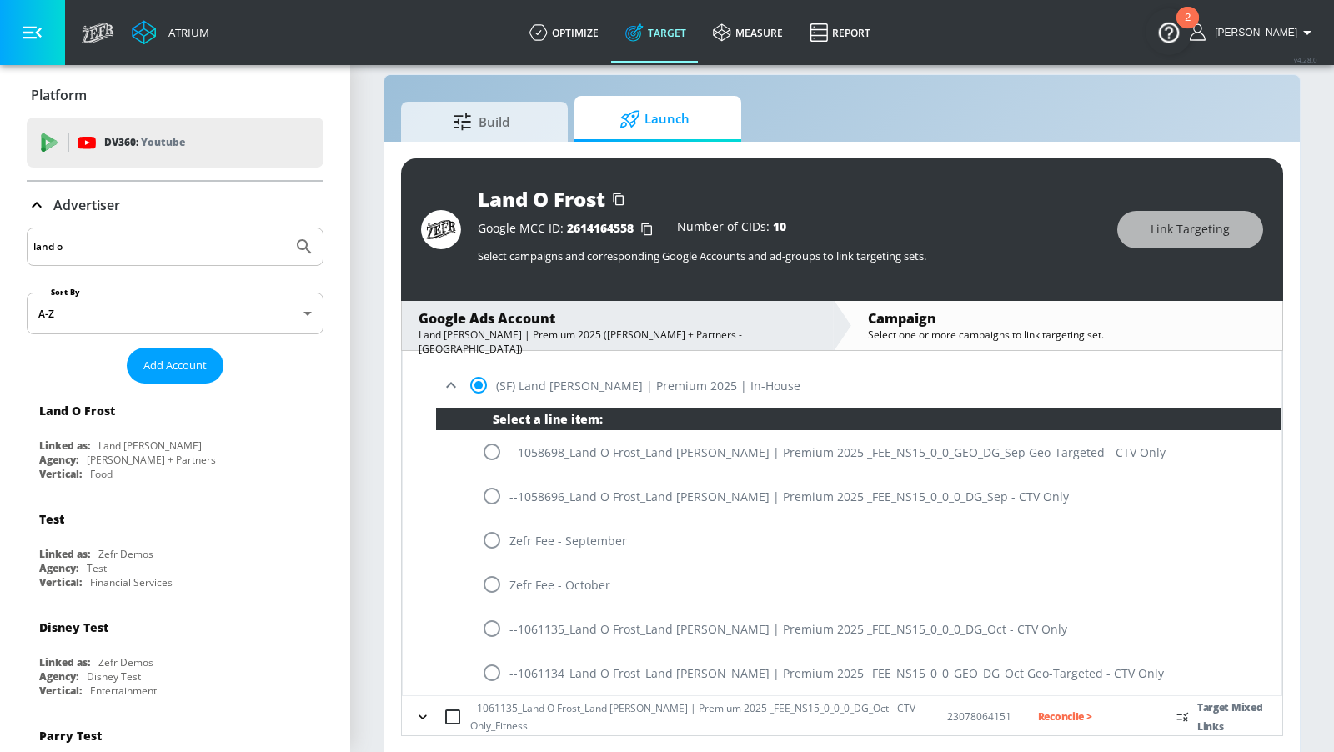
click at [496, 614] on input "radio" at bounding box center [491, 628] width 35 height 35
radio input "true"
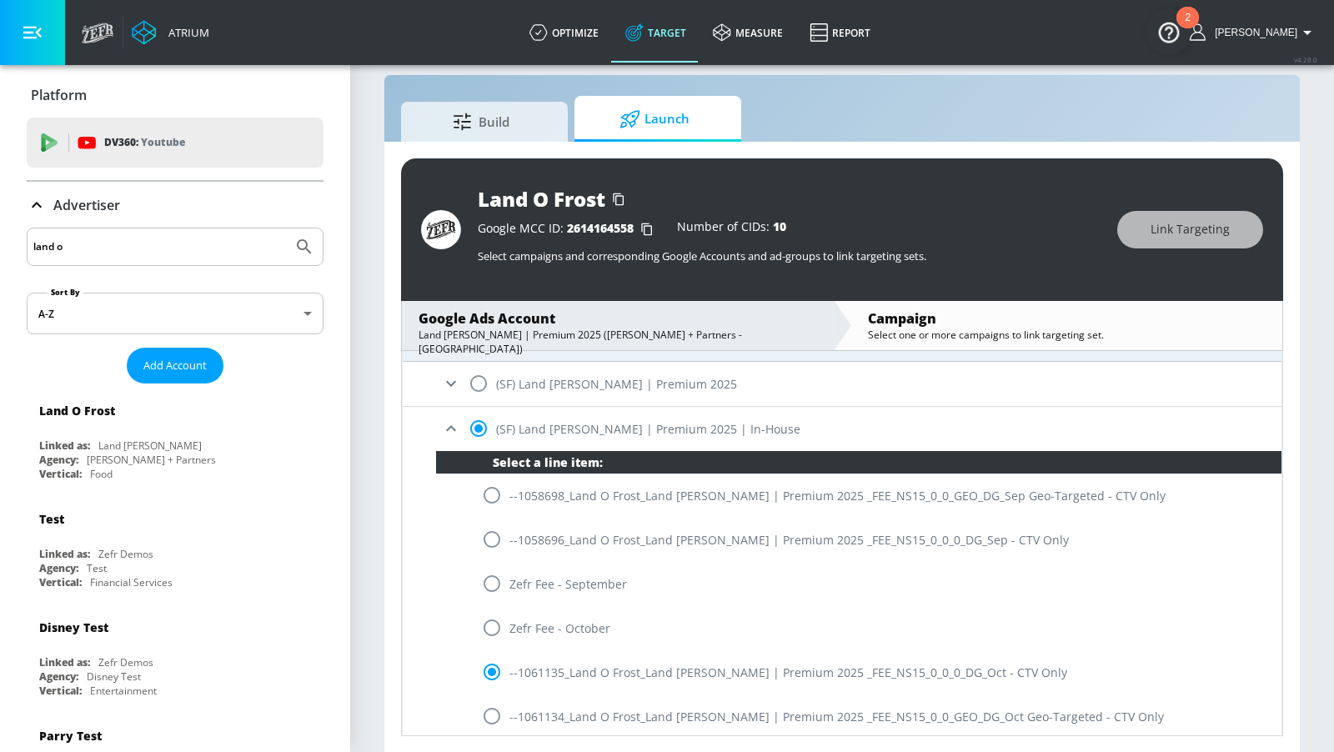
scroll to position [169, 0]
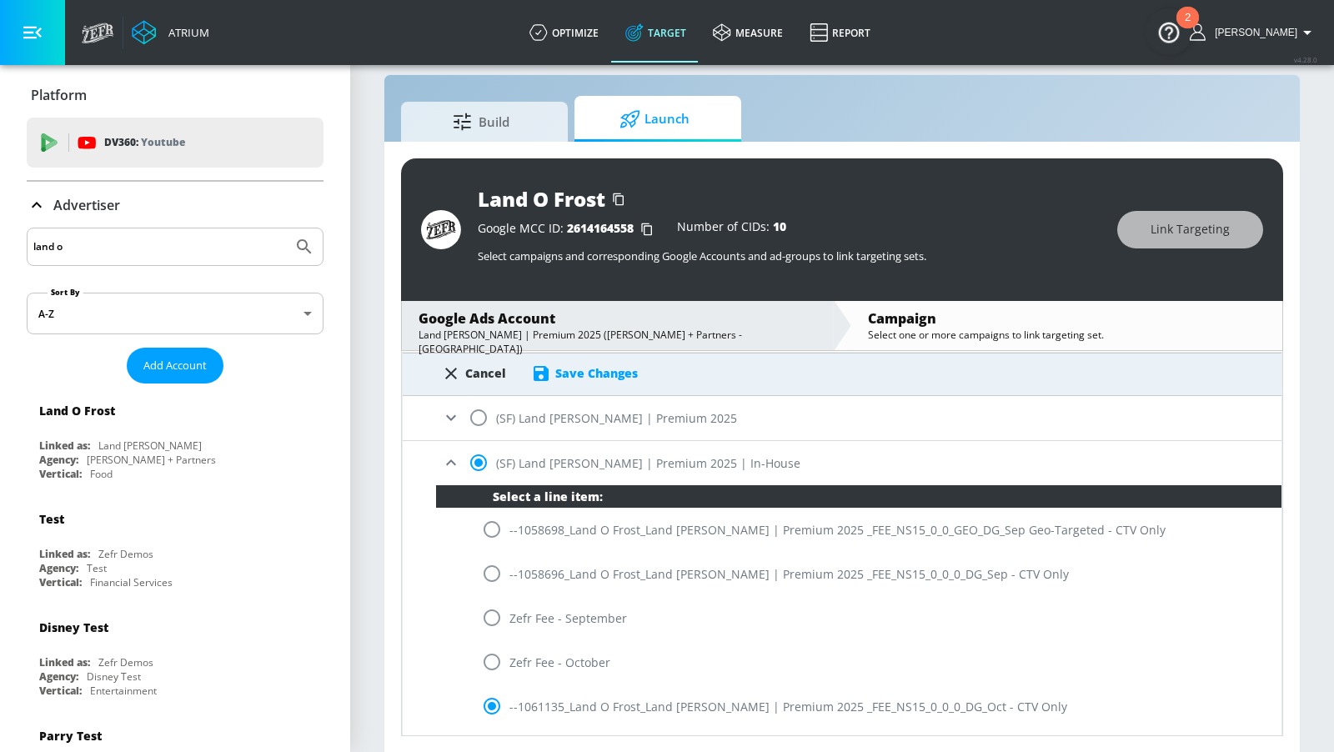
click at [592, 373] on div "Save Changes" at bounding box center [596, 373] width 83 height 16
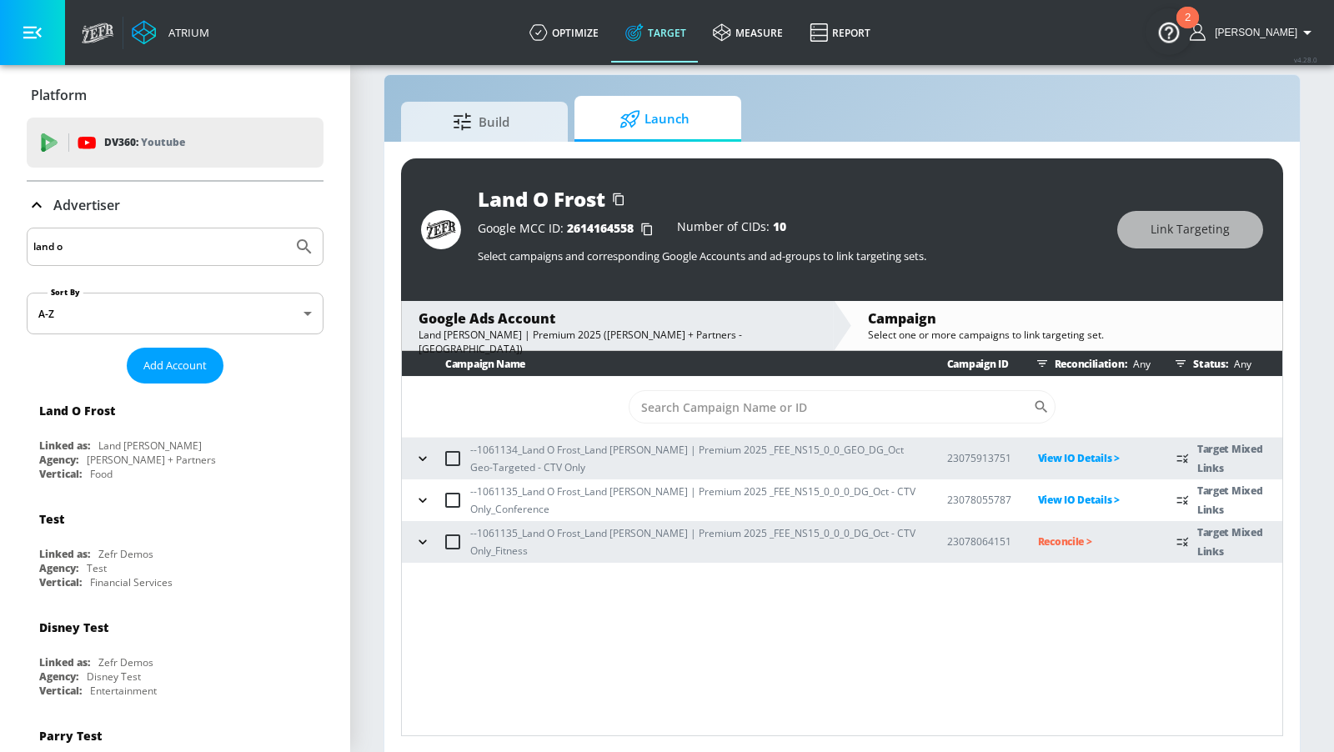
scroll to position [0, 0]
click at [1044, 543] on p "Reconcile >" at bounding box center [1094, 541] width 113 height 19
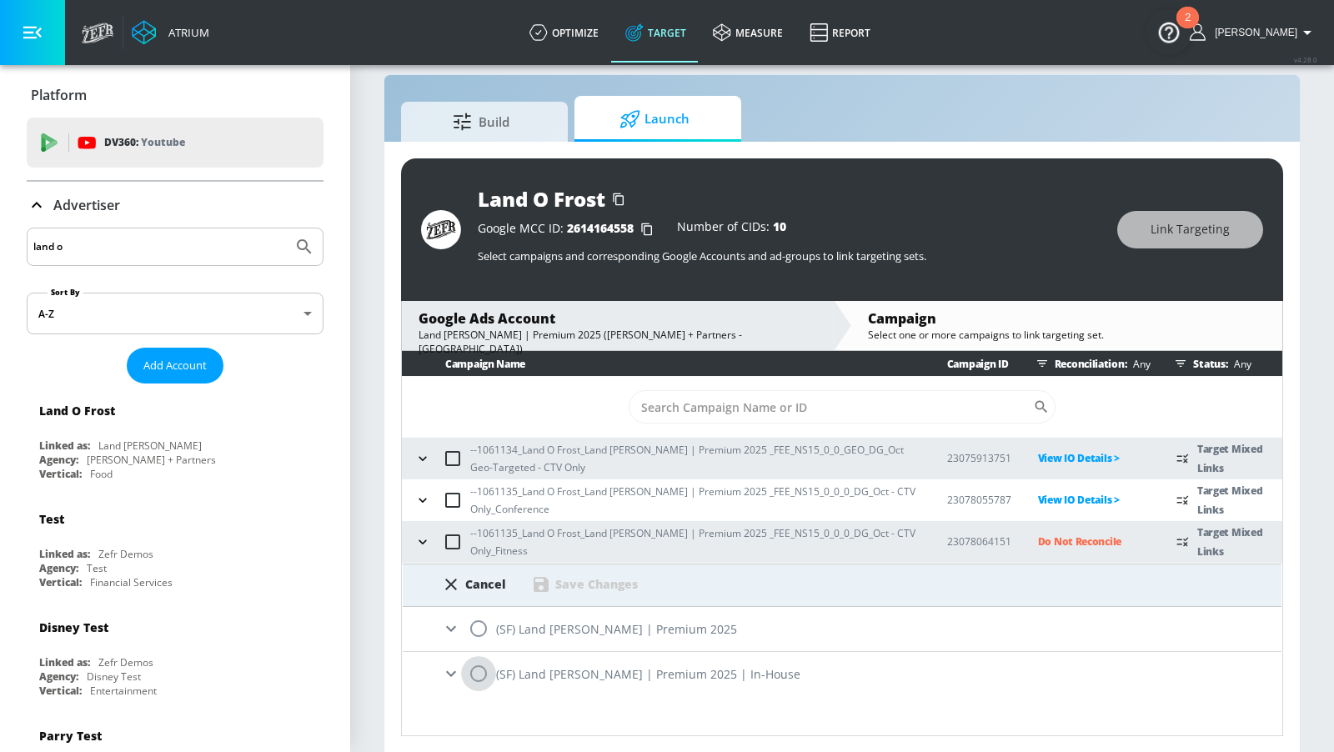
click at [490, 648] on input "radio" at bounding box center [478, 673] width 35 height 35
radio input "true"
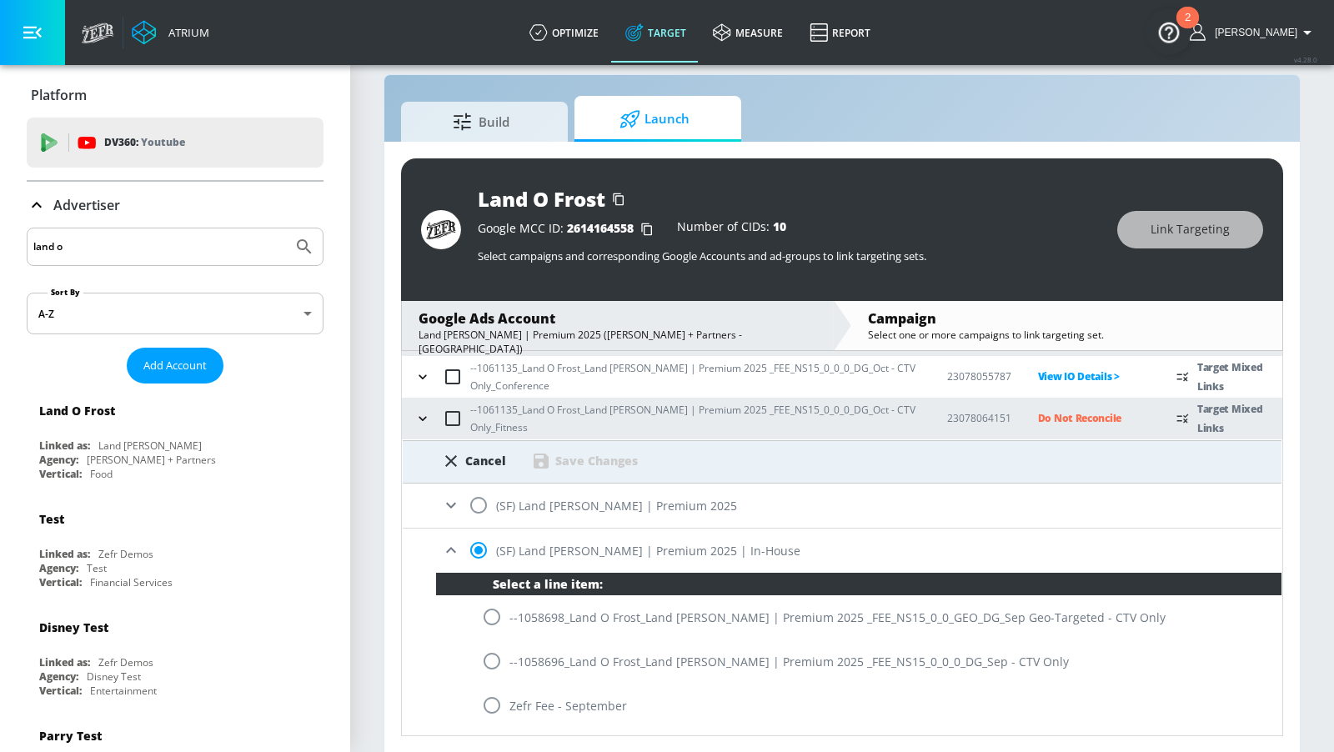
scroll to position [247, 0]
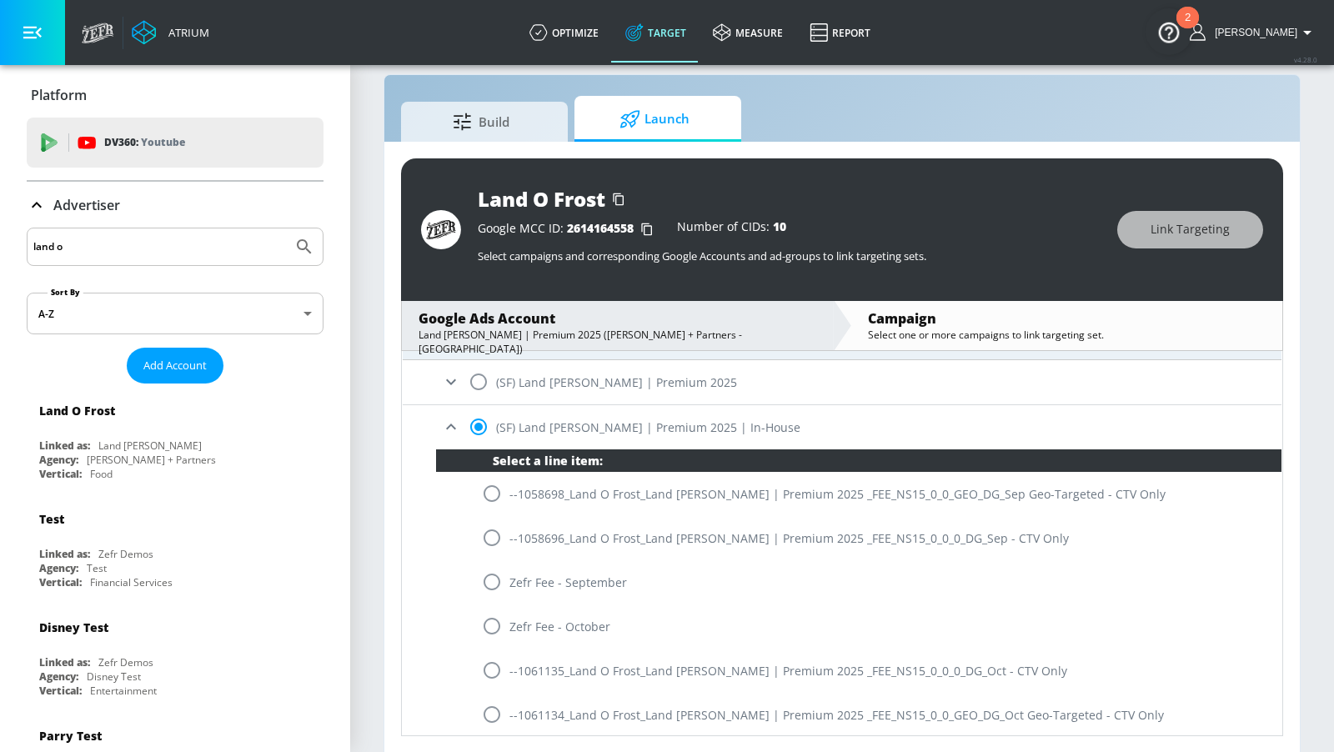
click at [500, 648] on input "radio" at bounding box center [491, 670] width 35 height 35
radio input "true"
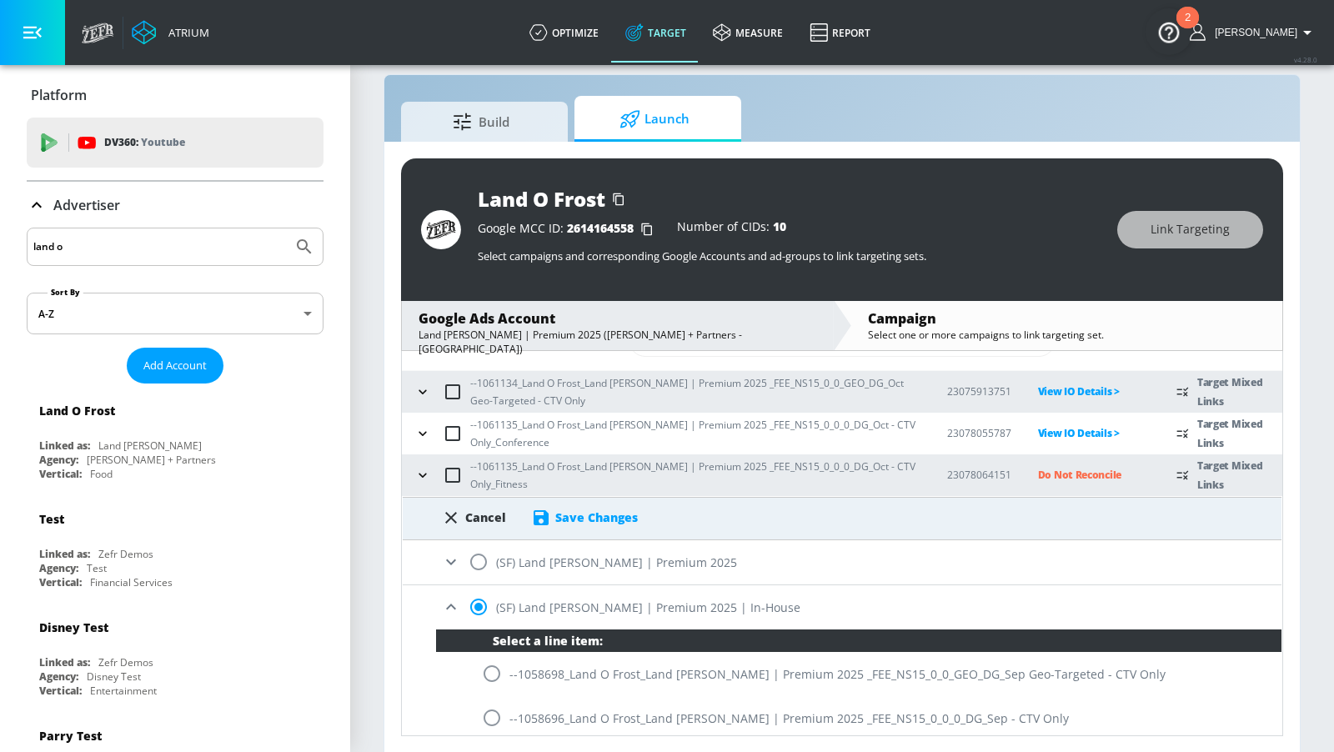
scroll to position [30, 0]
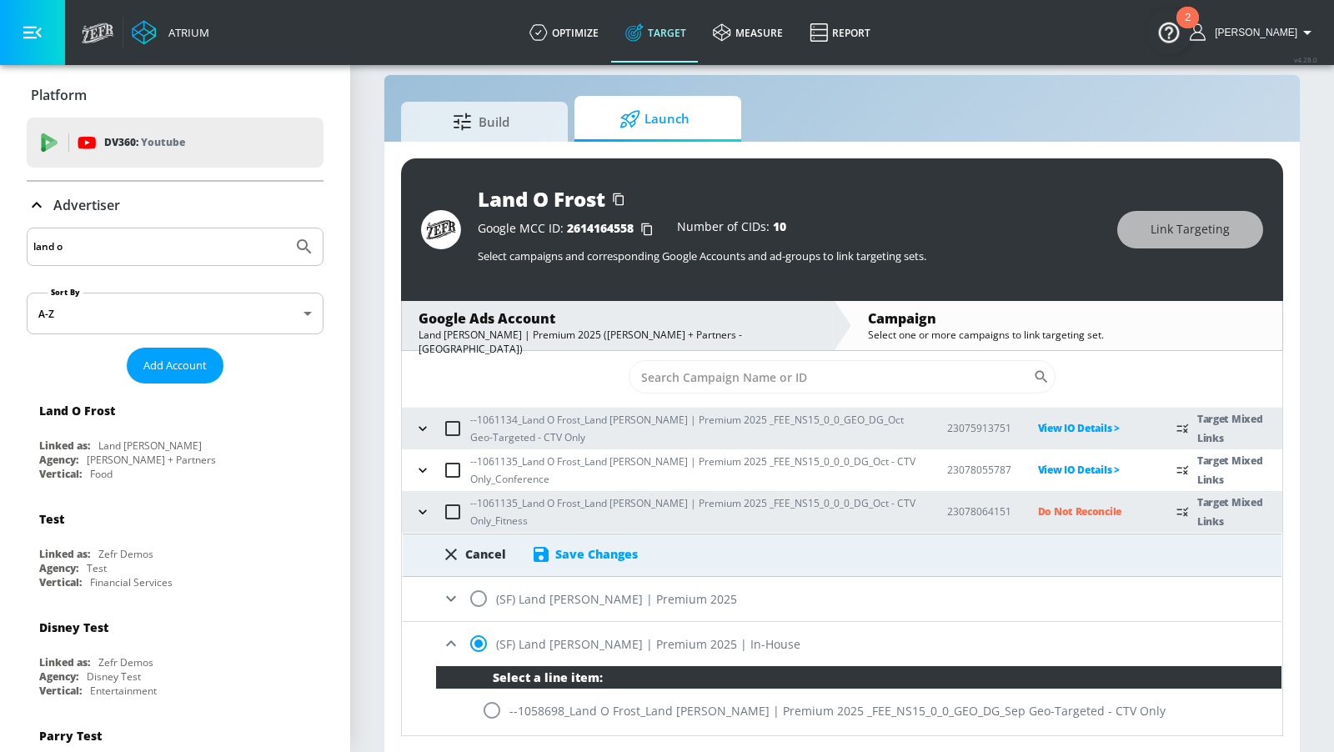
click at [579, 550] on div "Save Changes" at bounding box center [596, 554] width 83 height 16
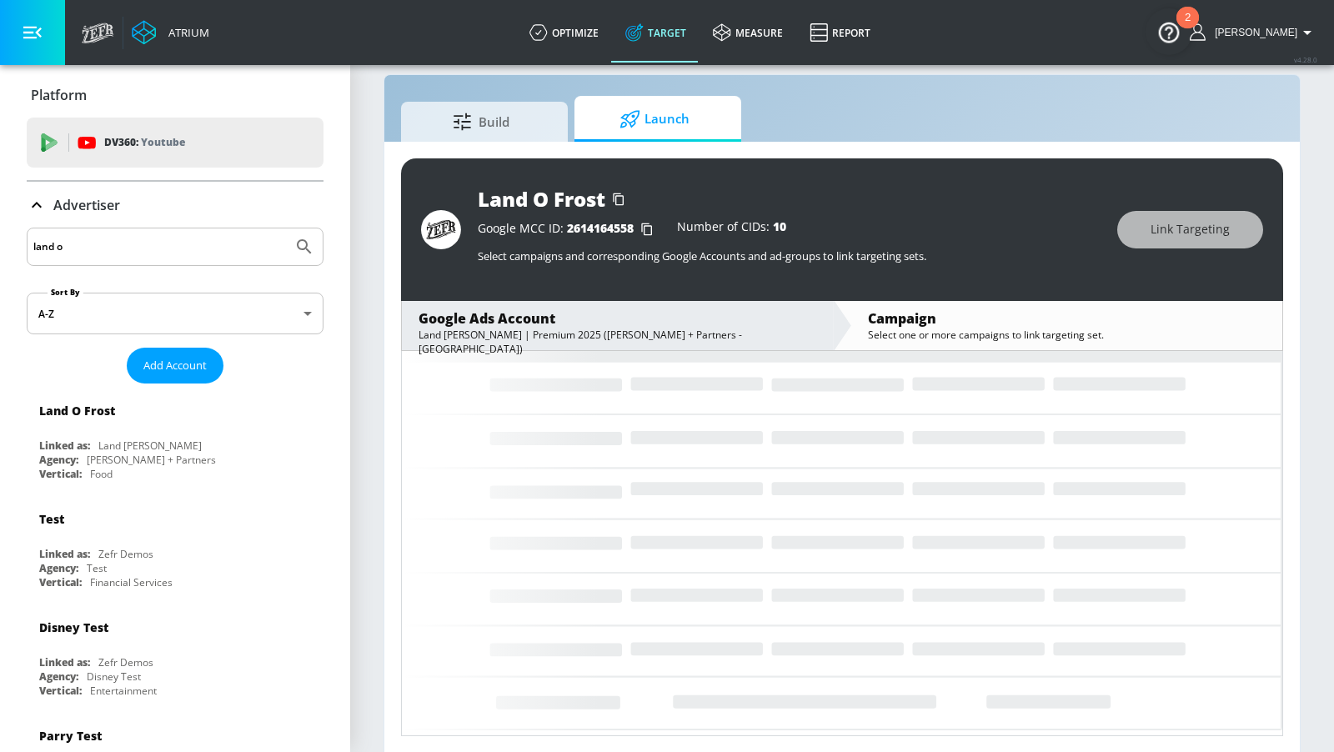
scroll to position [0, 0]
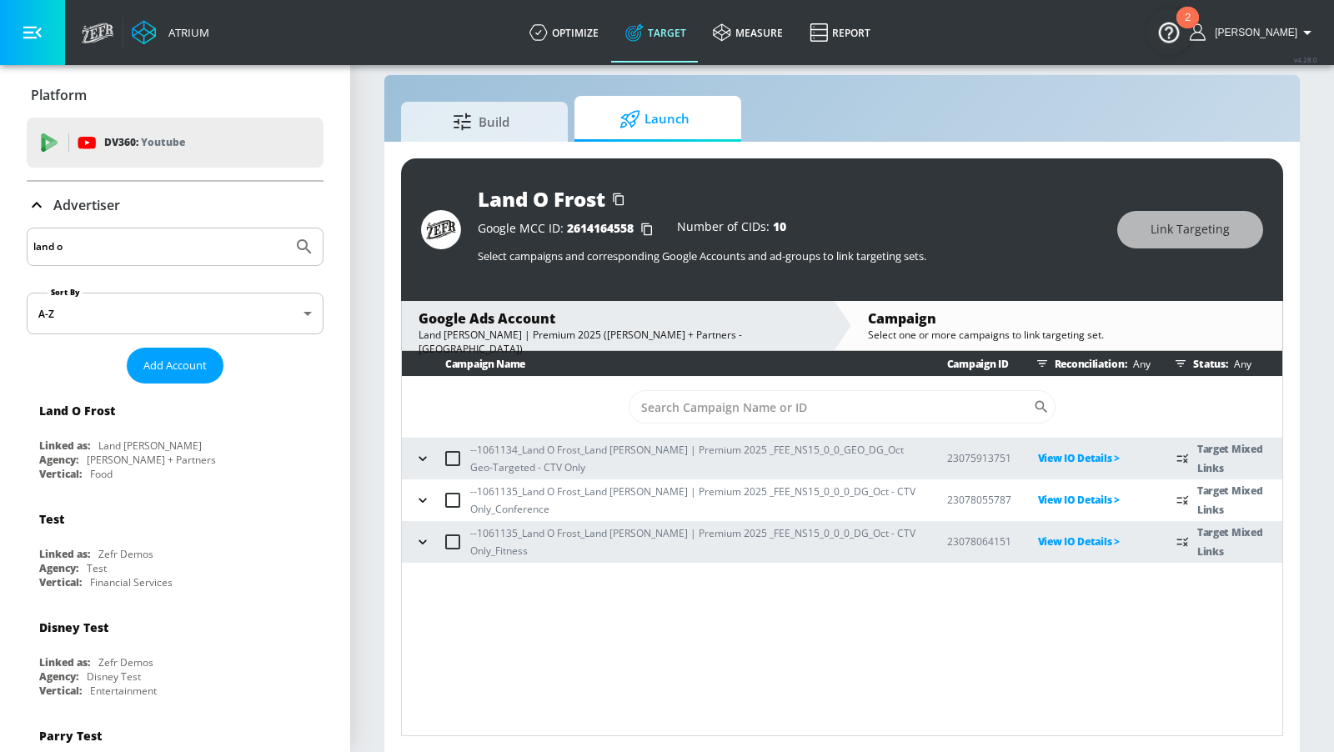
click at [868, 598] on div "Campaign Name Campaign ID Reconciliation: Any Status: Any ​ --1061134_Land O Fr…" at bounding box center [842, 543] width 882 height 385
